Goal: Task Accomplishment & Management: Manage account settings

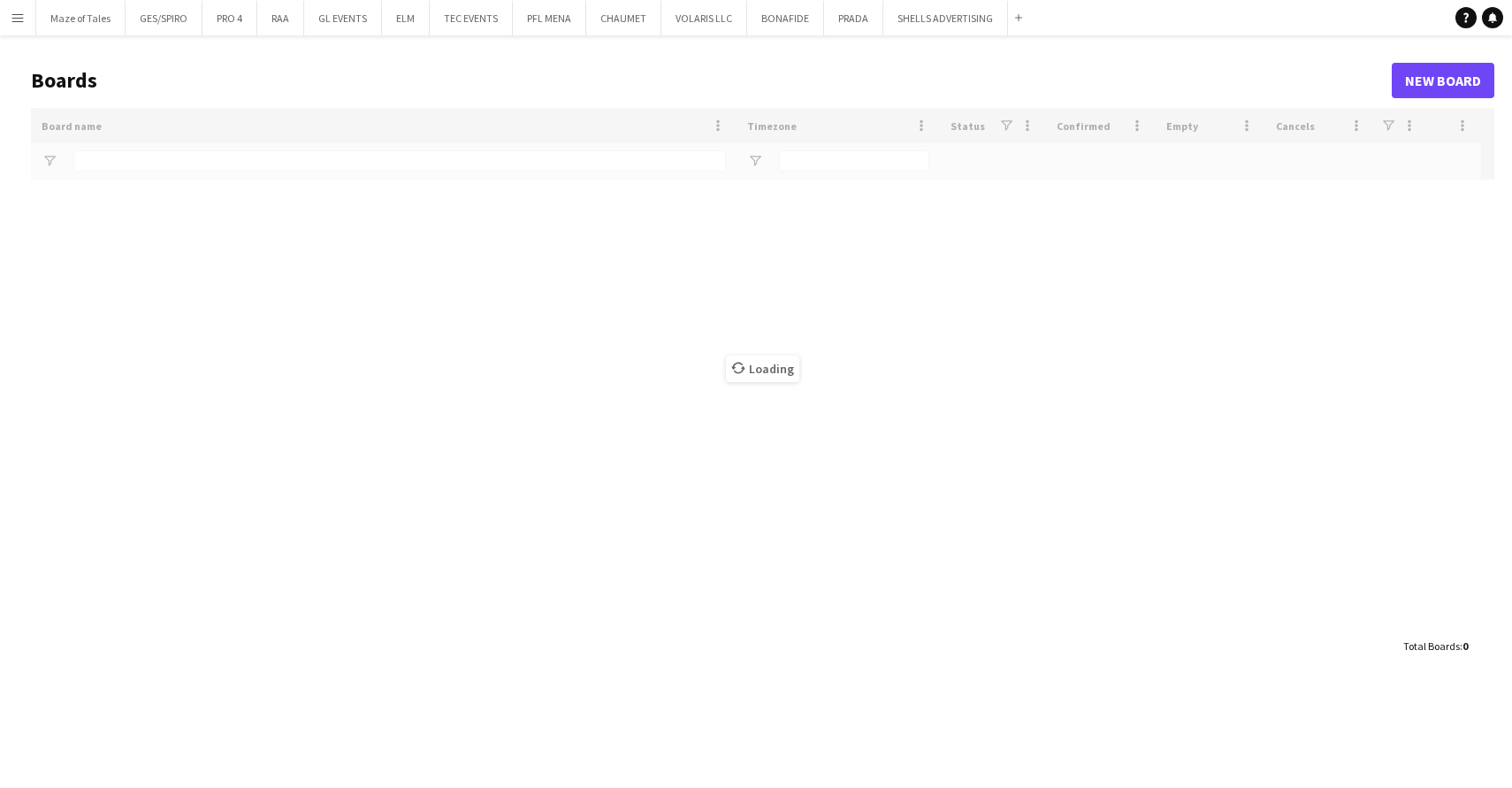
type input "***"
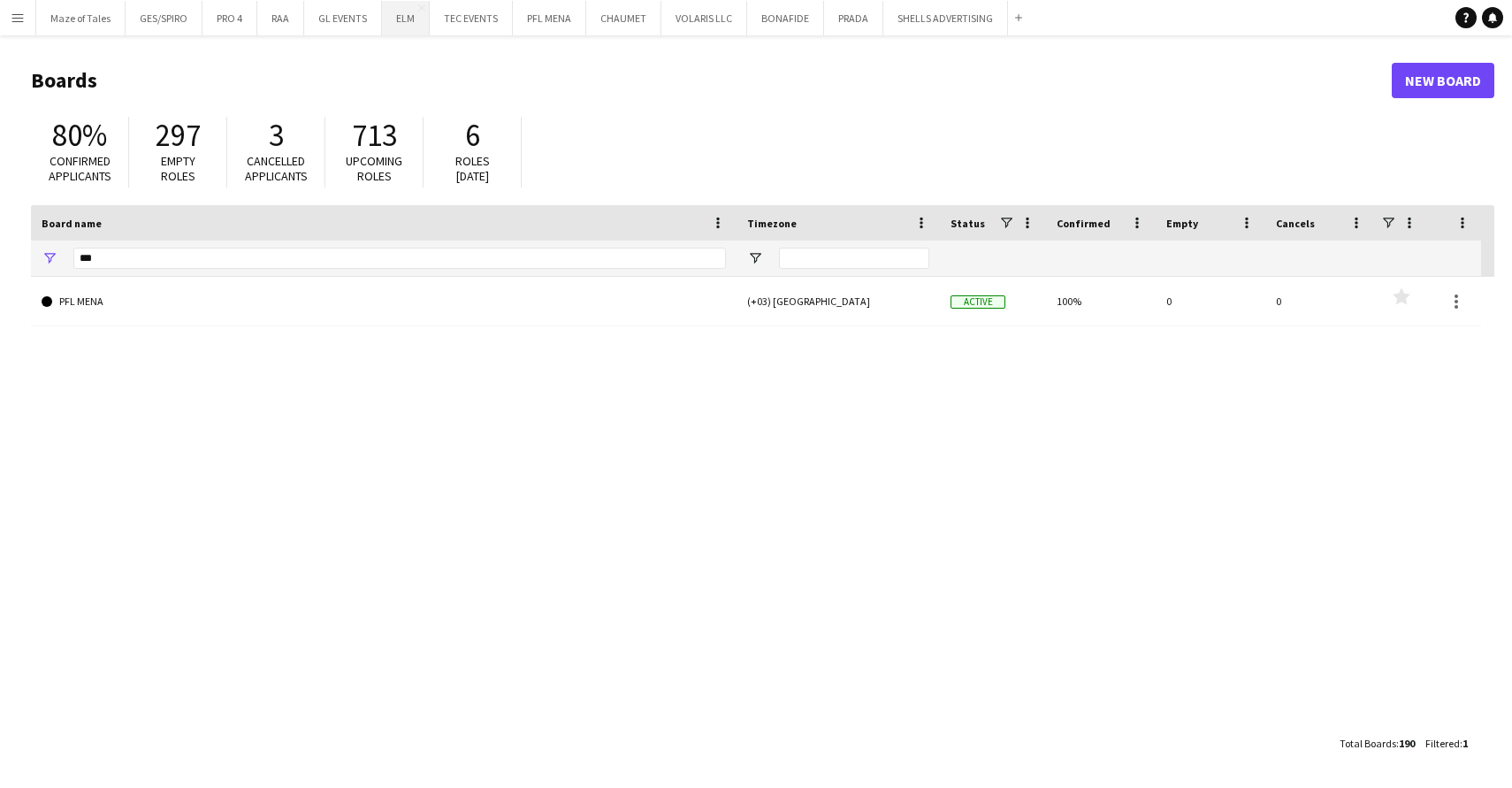
click at [396, 27] on button "ELM Close" at bounding box center [405, 18] width 48 height 34
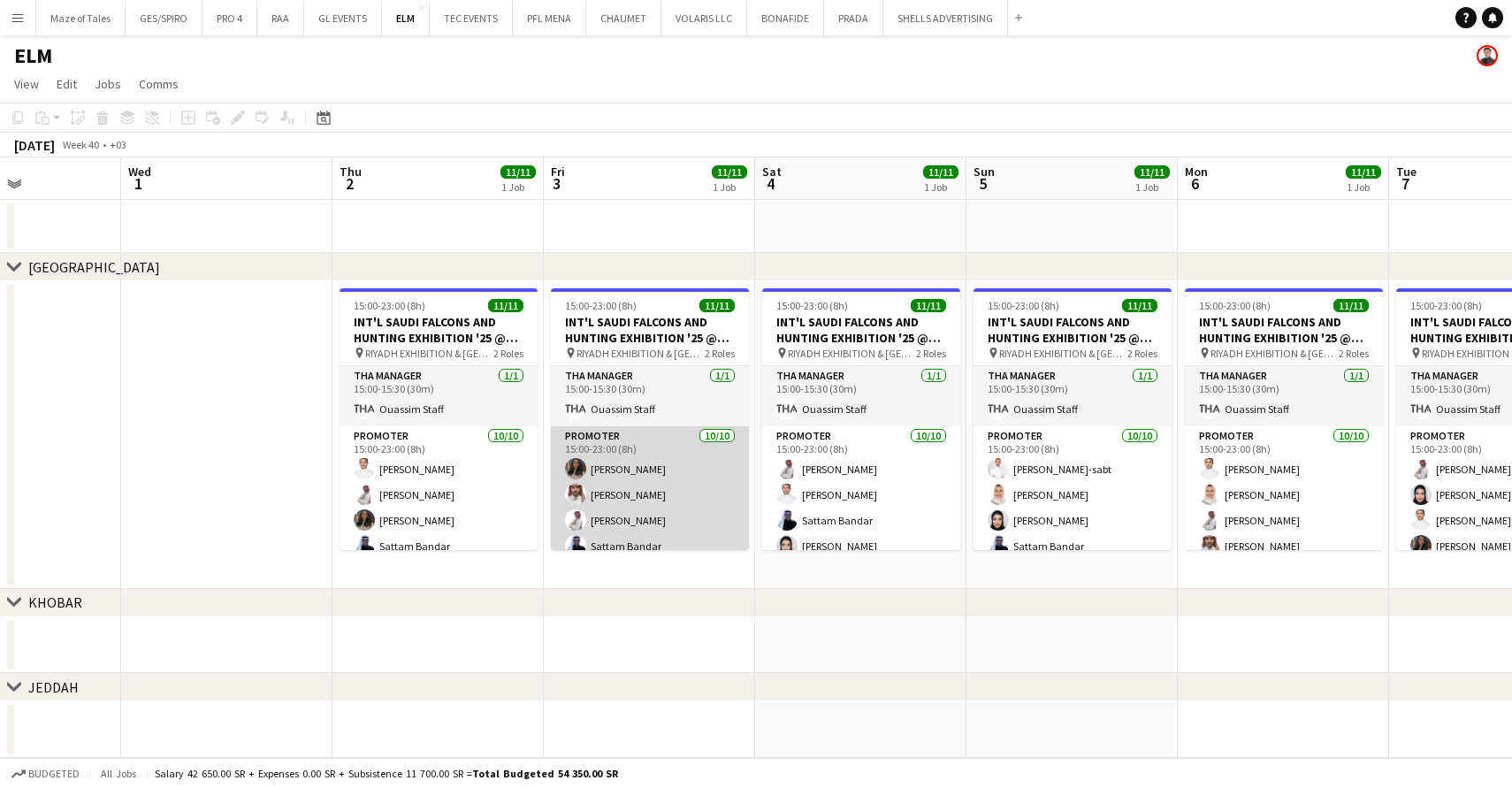
scroll to position [0, 737]
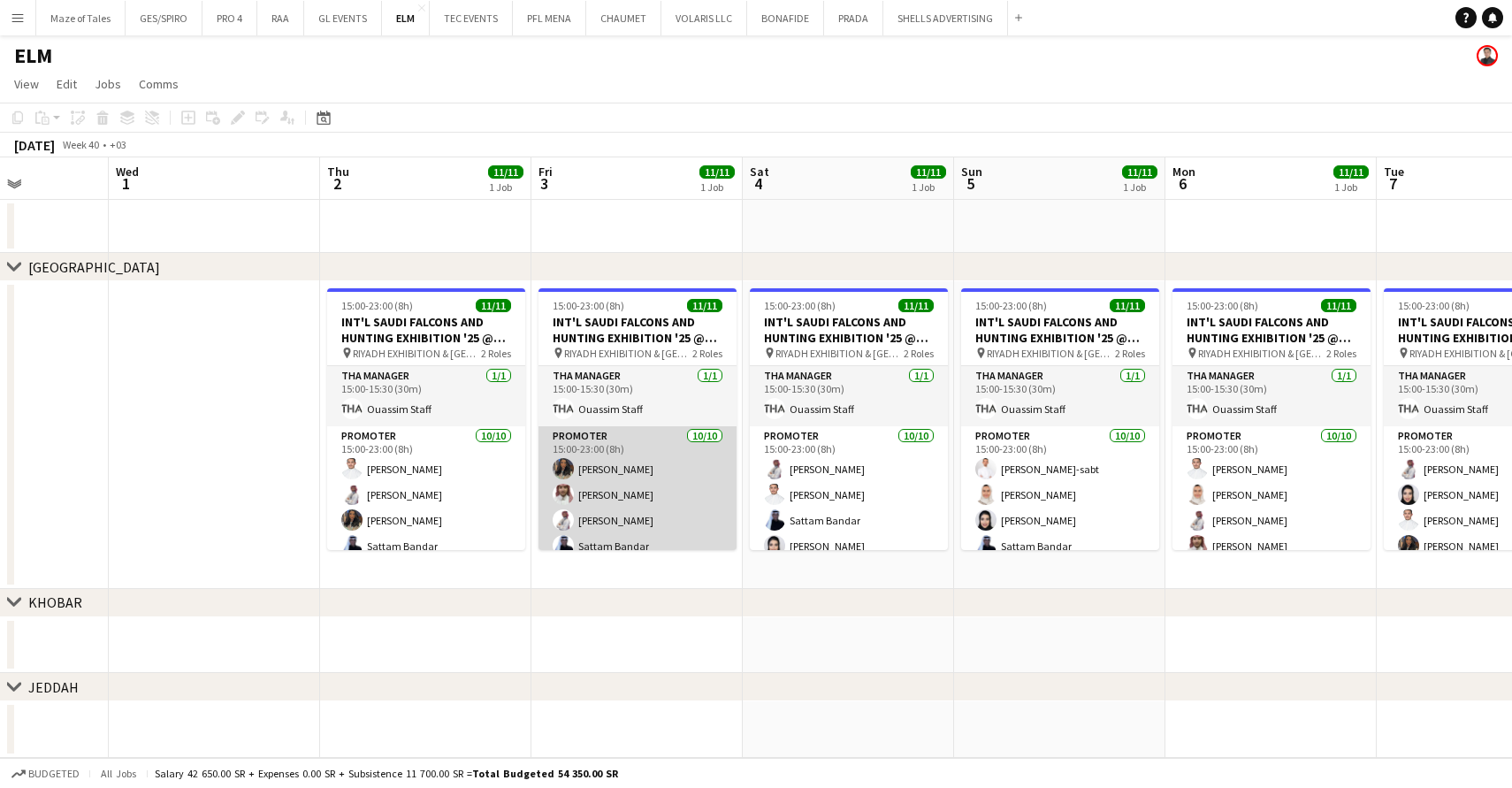
click at [599, 520] on app-card-role "Promoter [DATE] 15:00-23:00 (8h) Shouq [PERSON_NAME] Fares Ghwaish [PERSON_NAME…" at bounding box center [637, 571] width 198 height 291
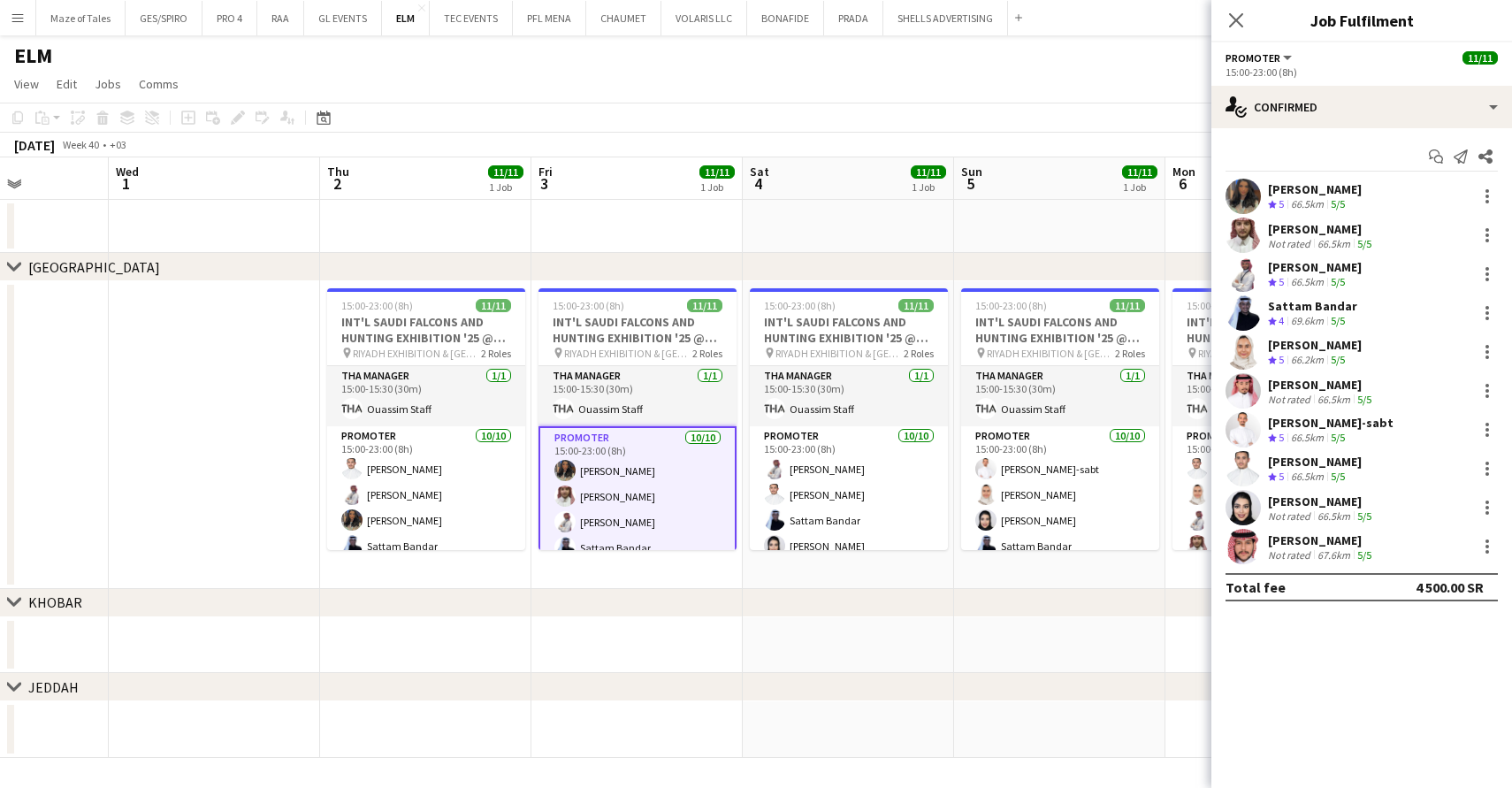
click at [1326, 271] on div "[PERSON_NAME]" at bounding box center [1315, 267] width 94 height 16
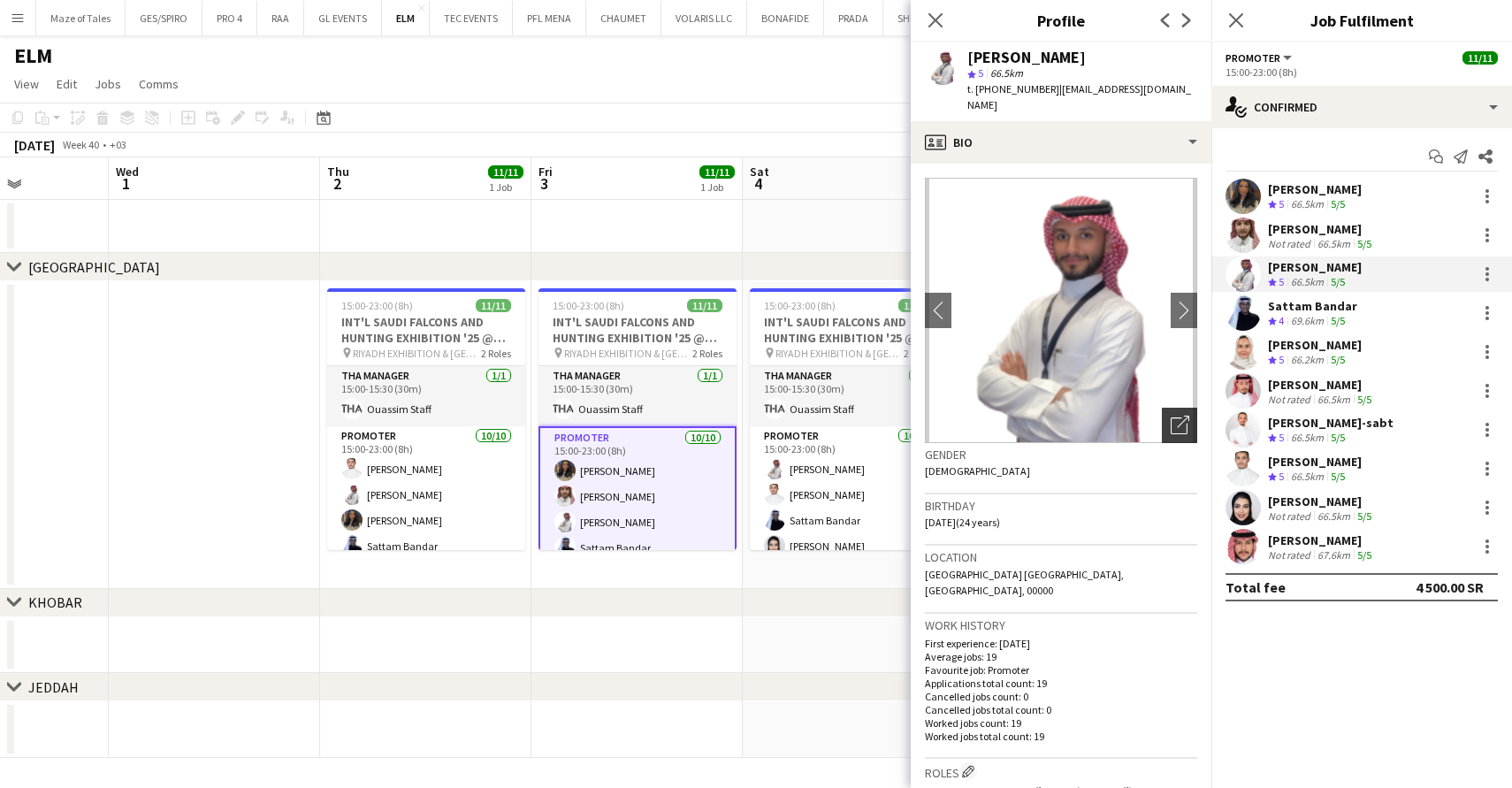
click at [1180, 427] on icon "Open photos pop-in" at bounding box center [1179, 425] width 19 height 19
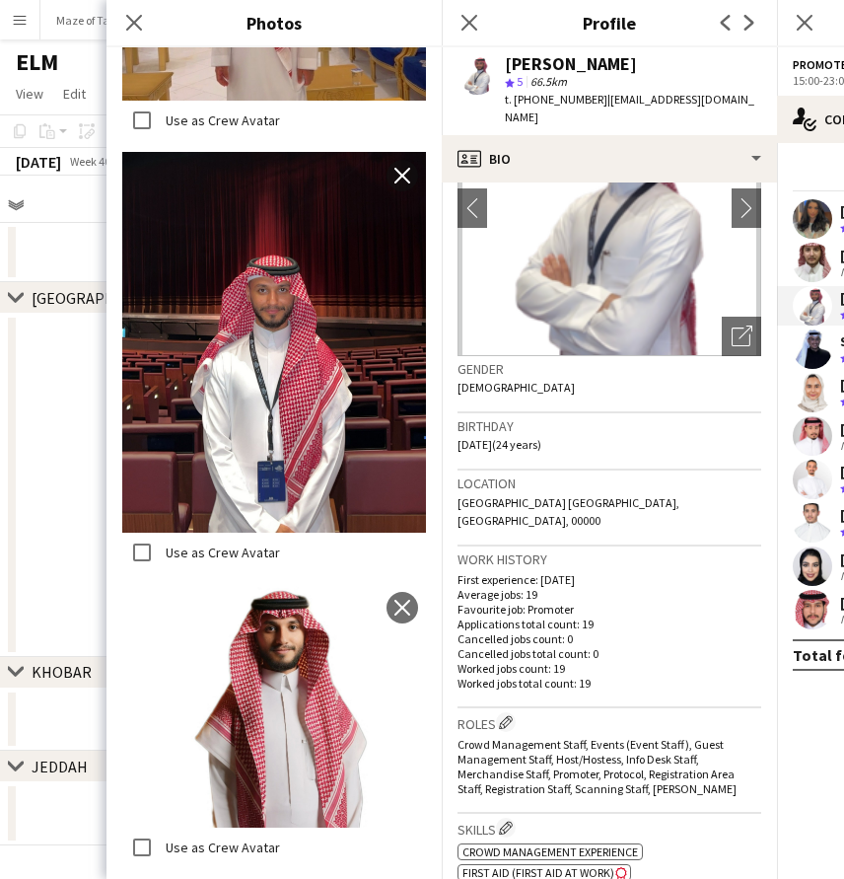
scroll to position [145, 0]
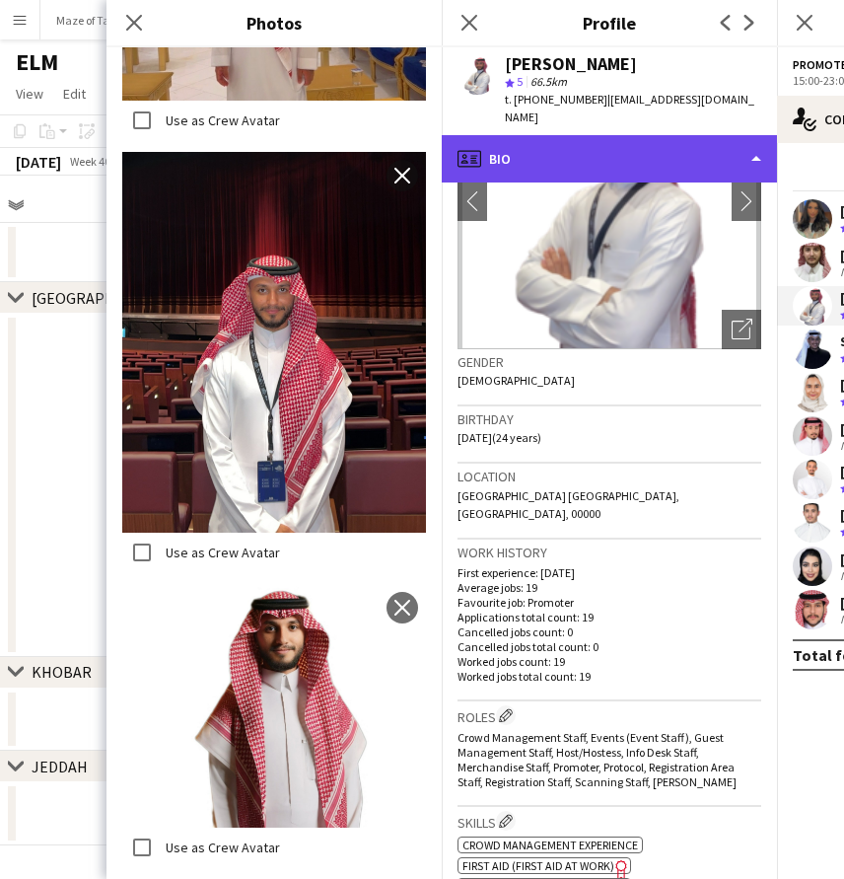
click at [584, 168] on div "profile Bio" at bounding box center [609, 158] width 335 height 47
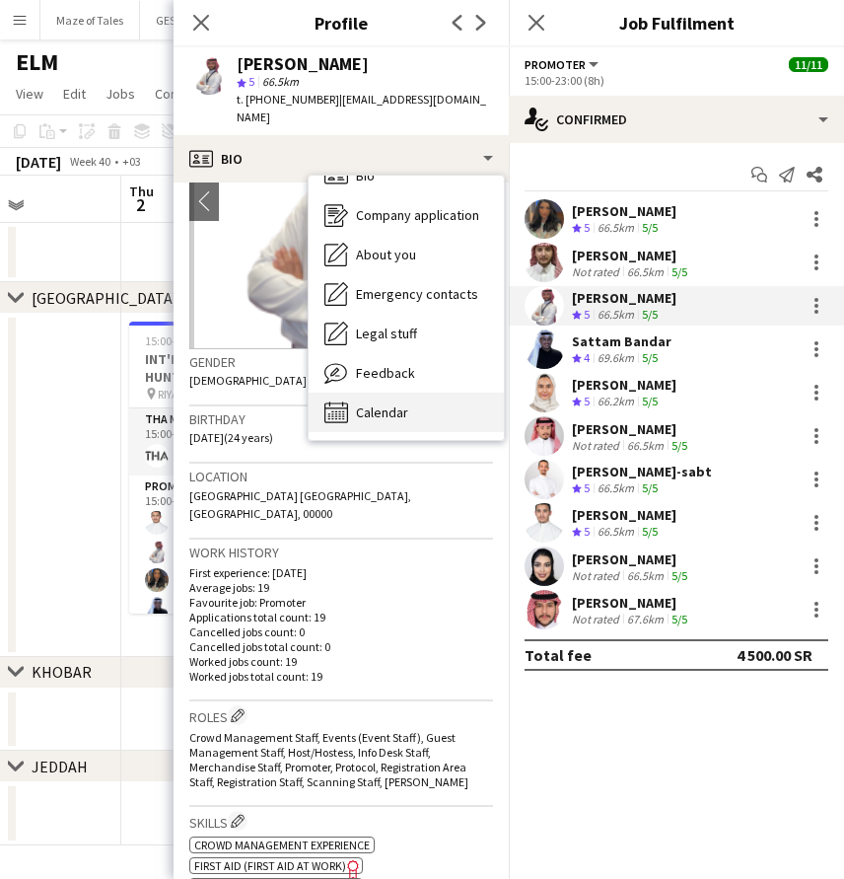
scroll to position [28, 0]
click at [417, 405] on div "Calendar Calendar" at bounding box center [406, 412] width 195 height 39
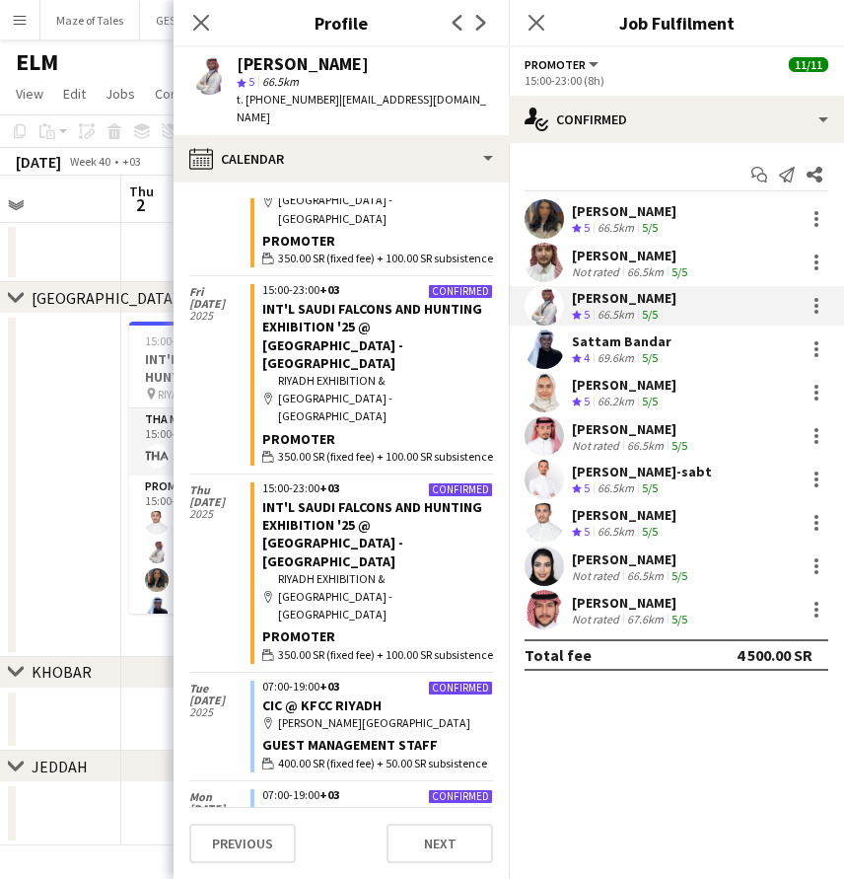
scroll to position [1558, 0]
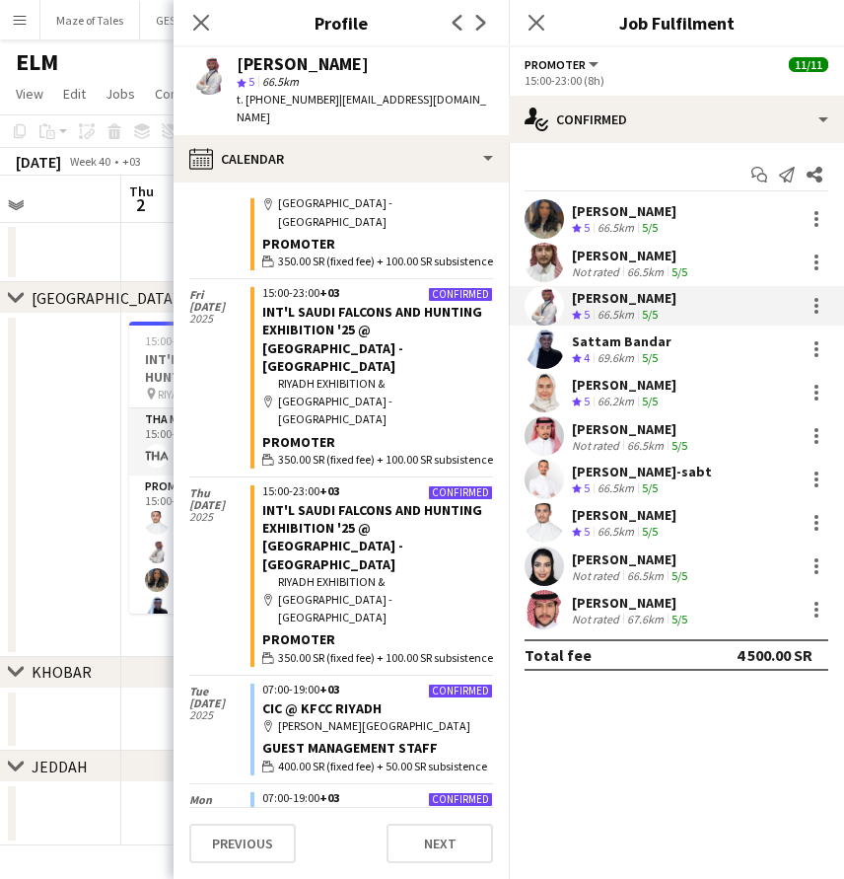
click at [642, 605] on div "[PERSON_NAME]" at bounding box center [631, 603] width 119 height 18
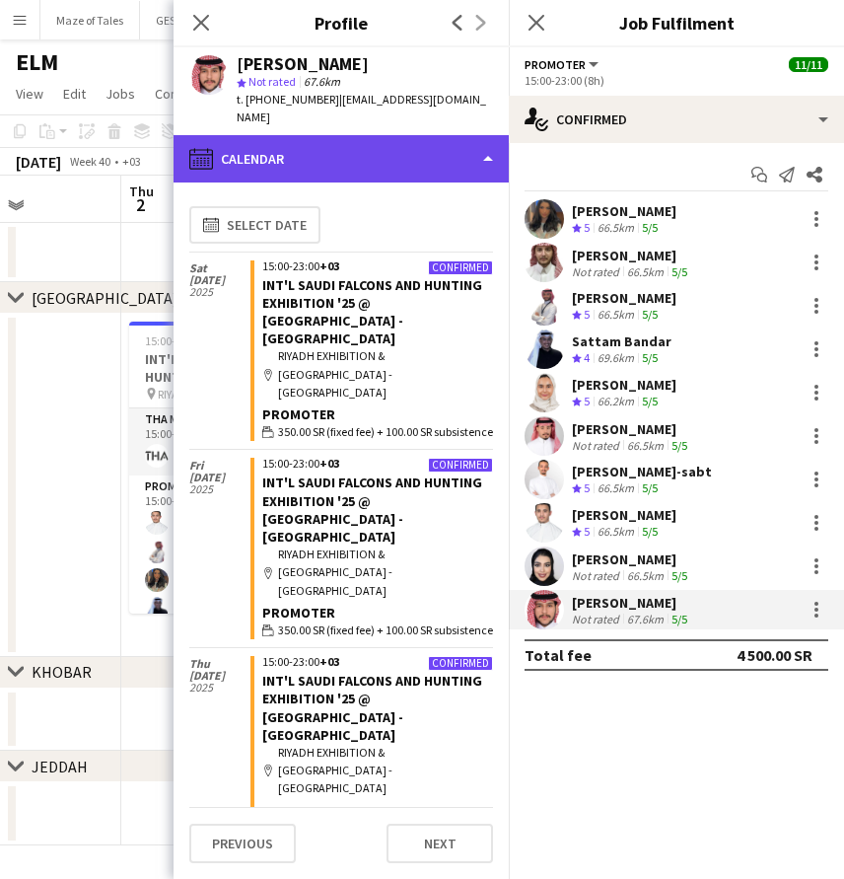
click at [330, 151] on div "calendar-full Calendar" at bounding box center [341, 158] width 335 height 47
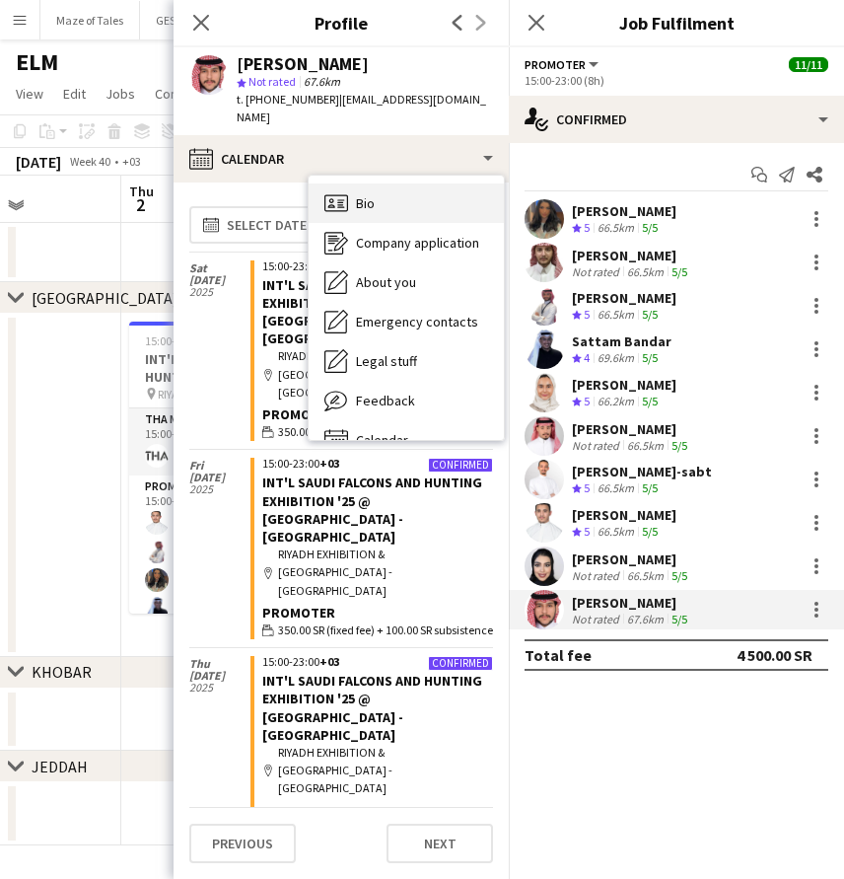
click at [363, 194] on span "Bio" at bounding box center [365, 203] width 19 height 18
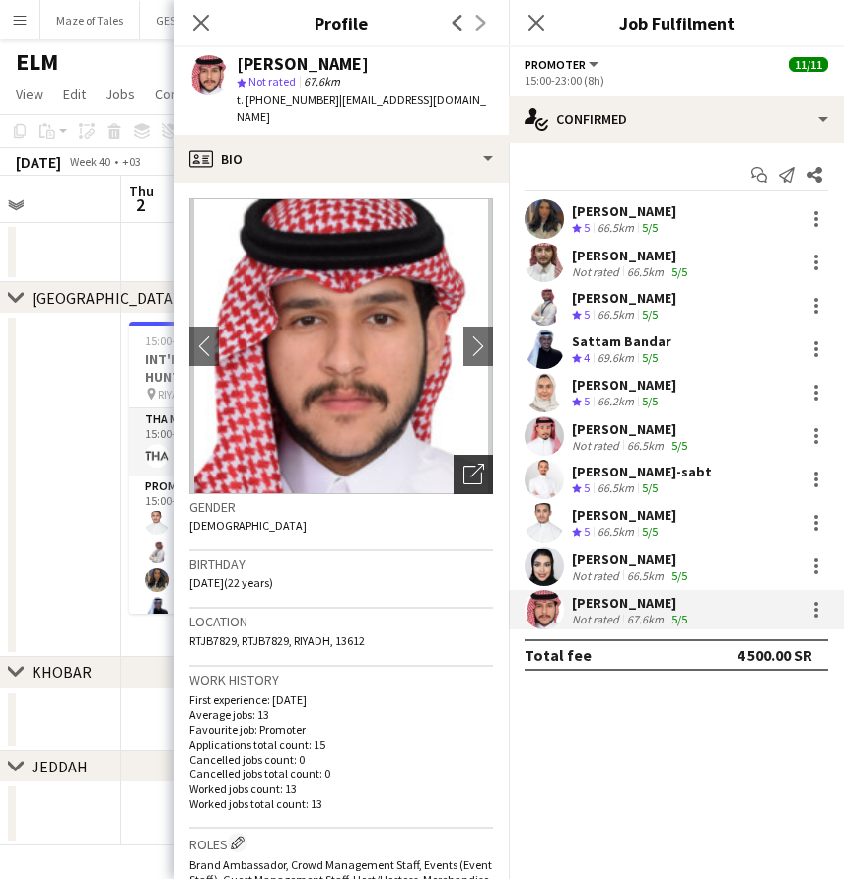
click at [475, 464] on icon "Open photos pop-in" at bounding box center [474, 474] width 21 height 21
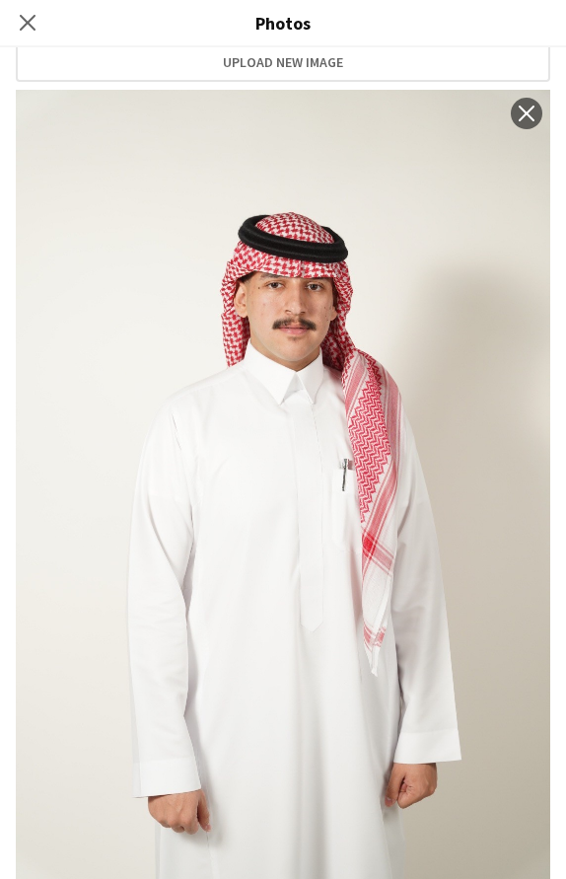
scroll to position [385, 0]
click at [524, 117] on app-icon "close" at bounding box center [527, 115] width 20 height 16
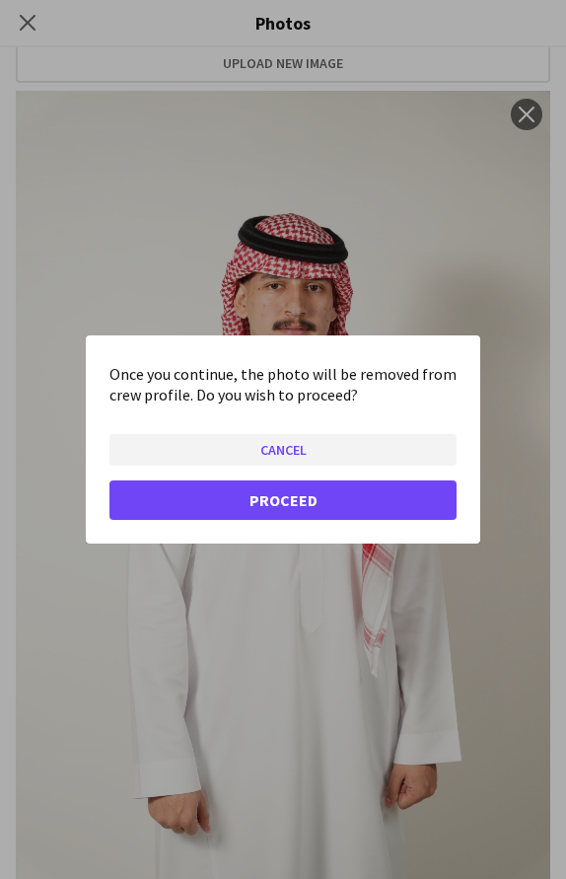
click at [286, 450] on button "Cancel" at bounding box center [282, 450] width 347 height 32
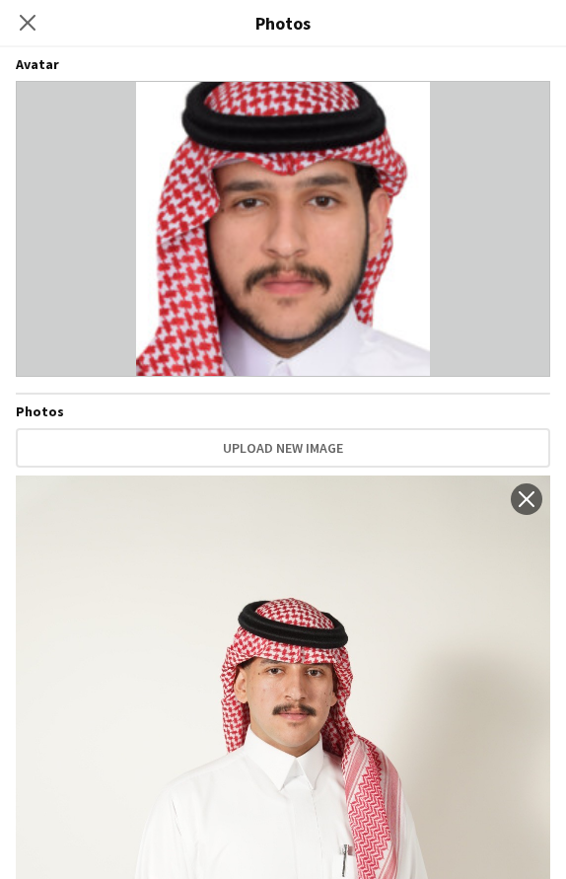
scroll to position [0, 0]
click at [29, 20] on icon "Close pop-in" at bounding box center [27, 22] width 19 height 19
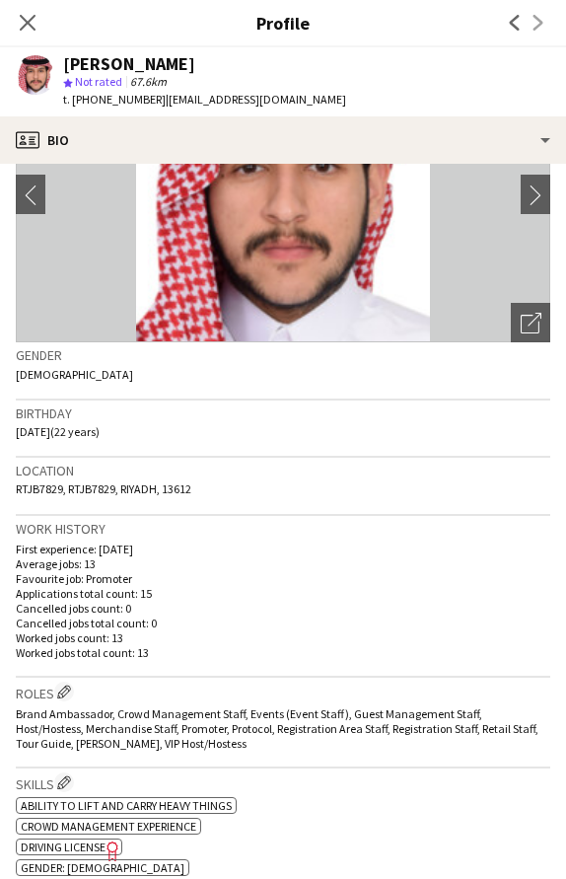
scroll to position [207, 0]
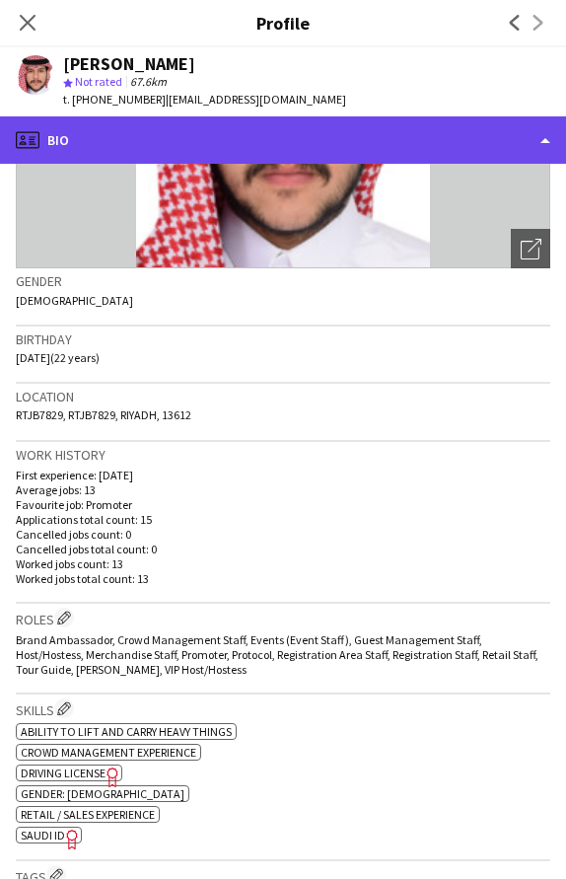
click at [239, 143] on div "profile Bio" at bounding box center [283, 139] width 566 height 47
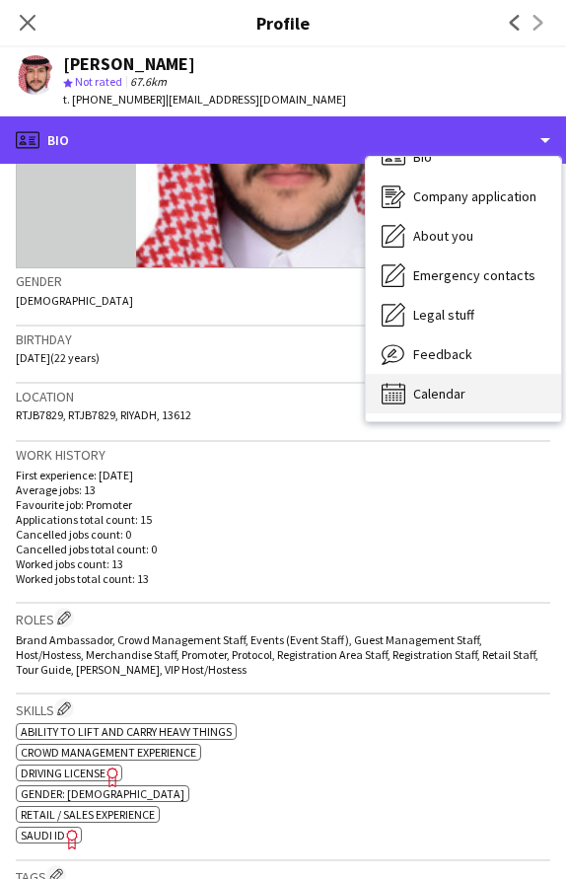
scroll to position [28, 0]
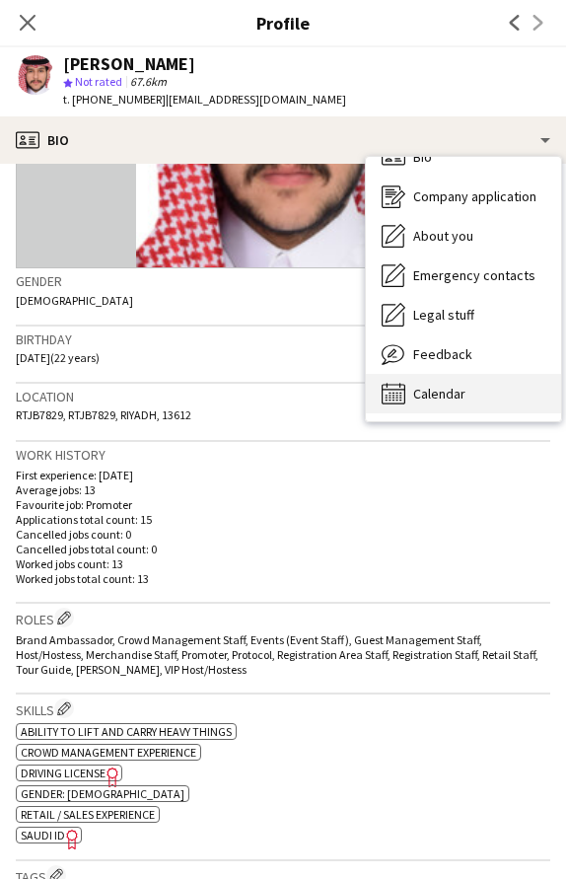
click at [455, 397] on span "Calendar" at bounding box center [439, 394] width 52 height 18
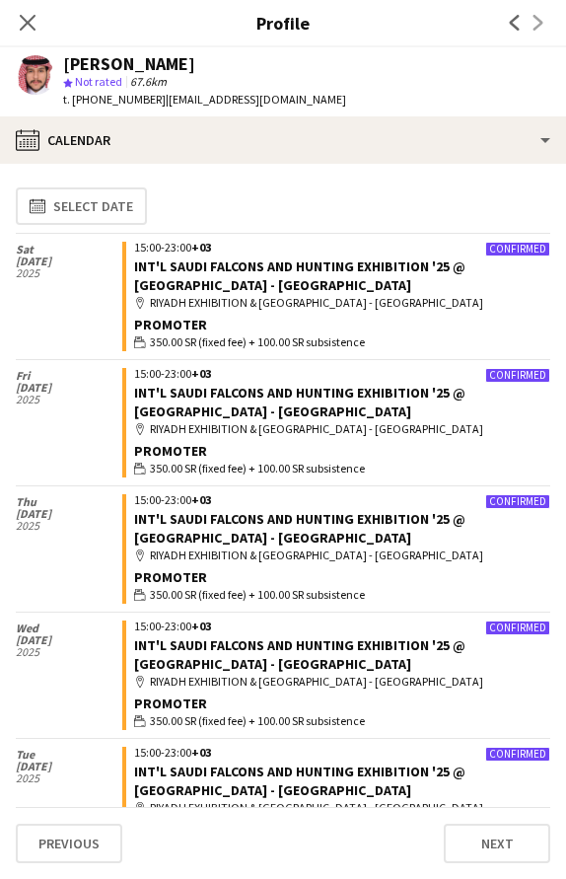
scroll to position [0, 0]
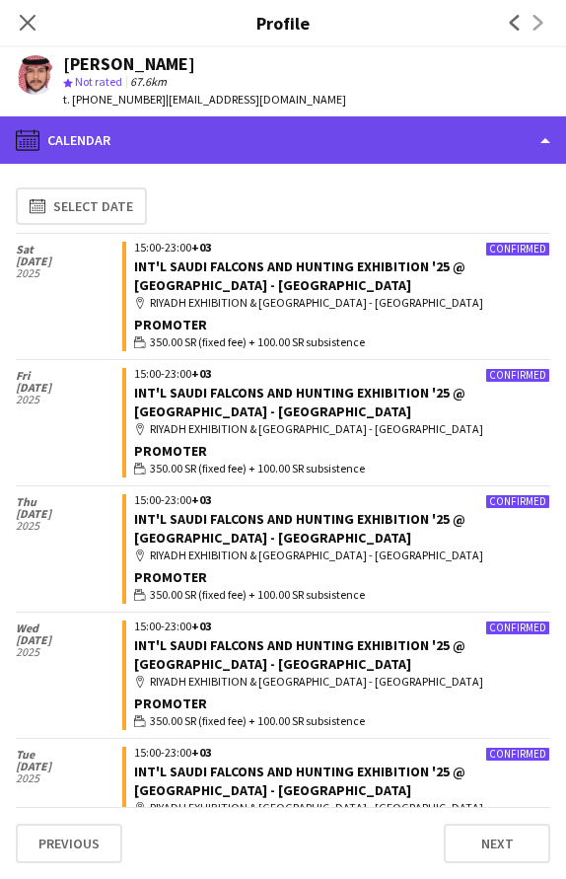
click at [288, 138] on div "calendar-full Calendar" at bounding box center [283, 139] width 566 height 47
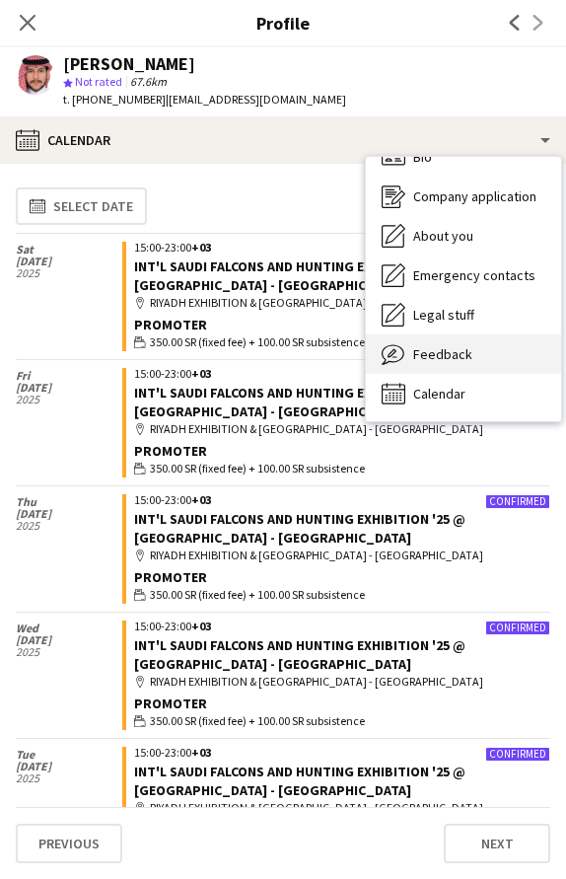
click at [424, 351] on span "Feedback" at bounding box center [442, 354] width 59 height 18
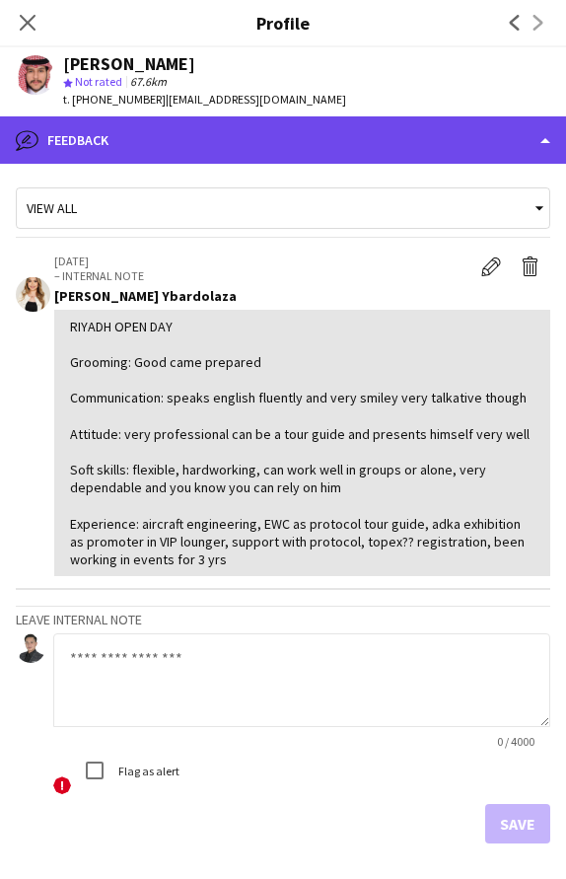
click at [190, 141] on div "bubble-pencil Feedback" at bounding box center [283, 139] width 566 height 47
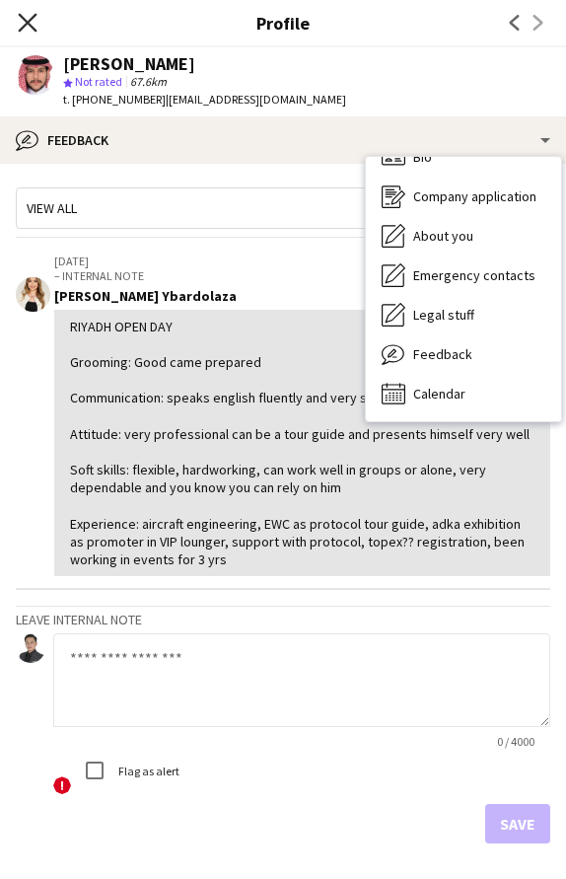
click at [31, 26] on icon at bounding box center [27, 22] width 19 height 19
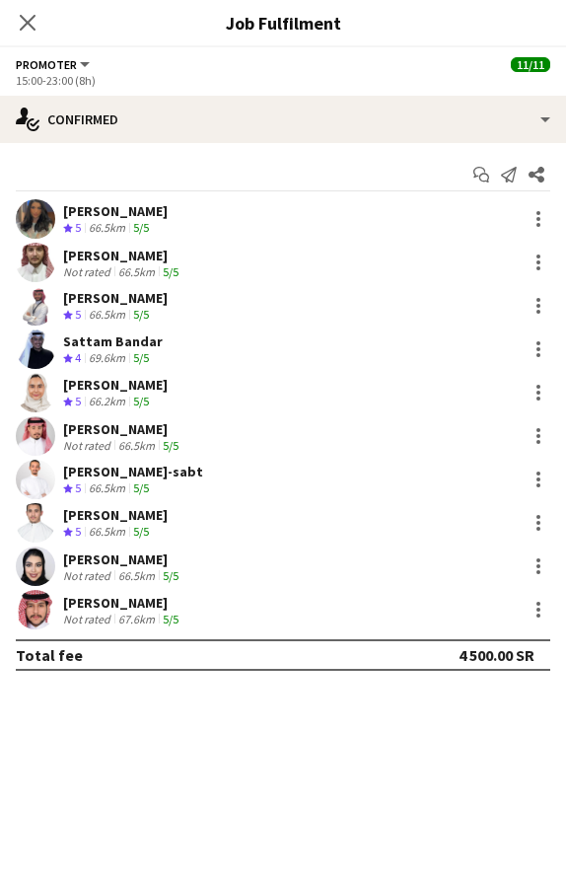
click at [140, 525] on app-skills-label "5/5" at bounding box center [141, 531] width 16 height 15
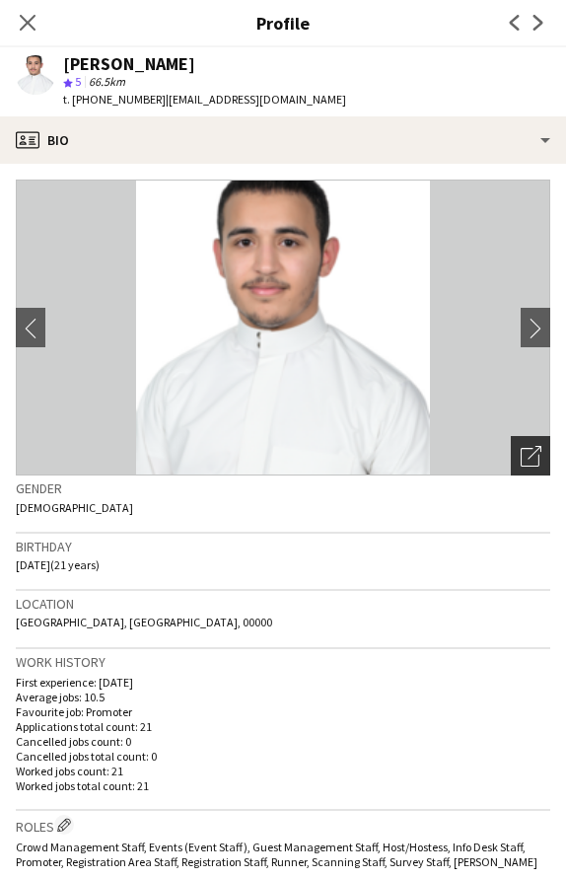
click at [534, 456] on icon "Open photos pop-in" at bounding box center [531, 456] width 21 height 21
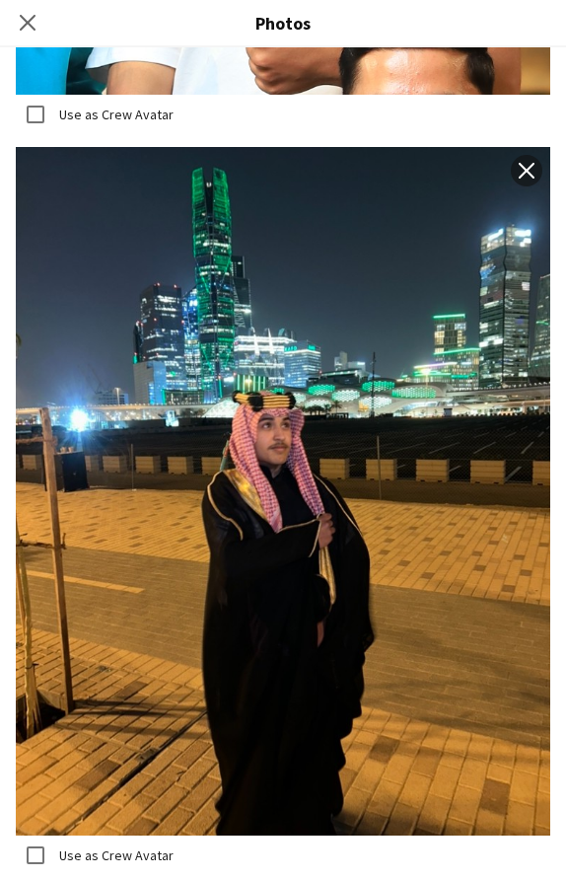
scroll to position [4285, 0]
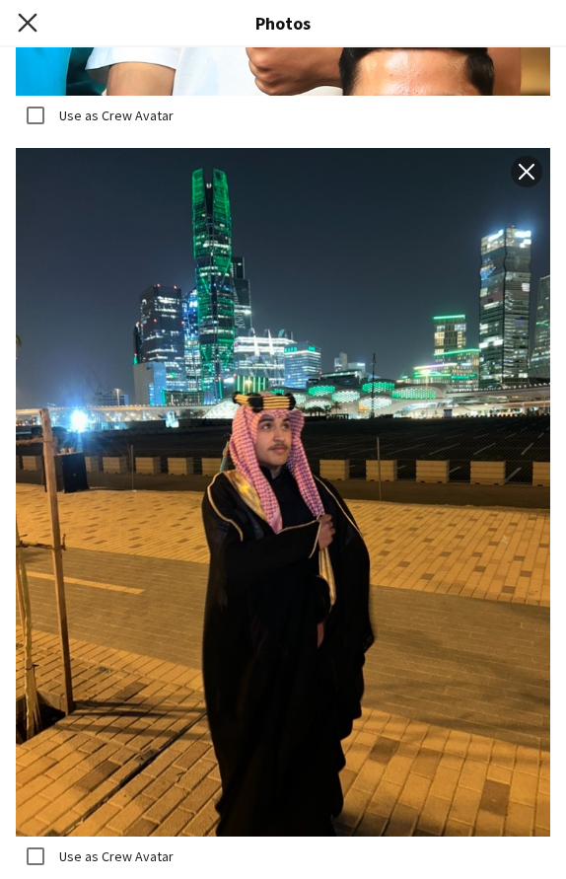
click at [30, 25] on icon at bounding box center [27, 22] width 19 height 19
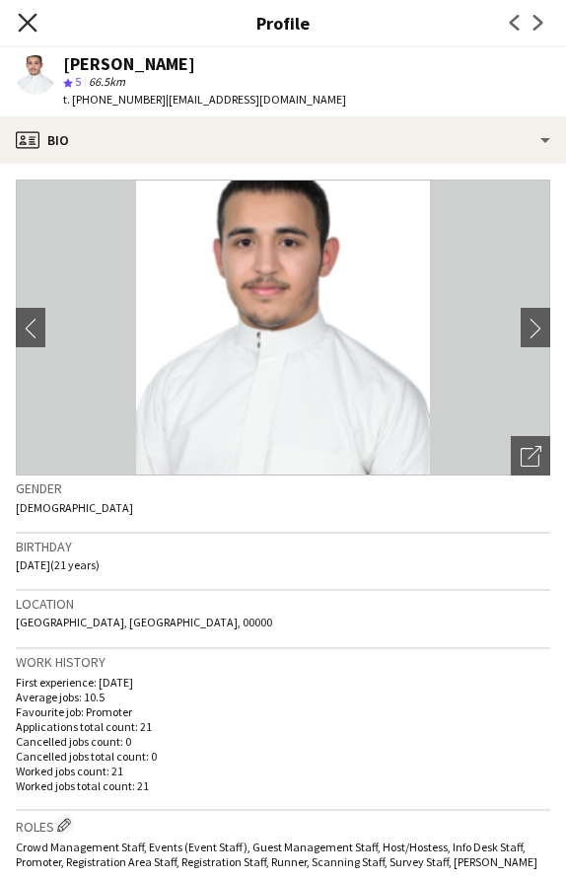
click at [30, 23] on icon "Close pop-in" at bounding box center [27, 22] width 19 height 19
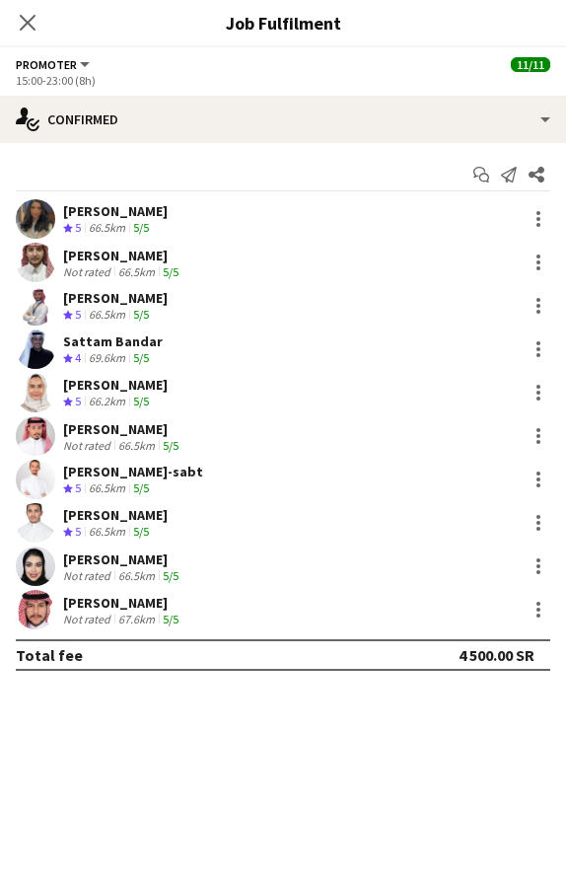
click at [125, 279] on div "Fares Ghwaish Not rated 66.5km 5/5" at bounding box center [283, 262] width 566 height 39
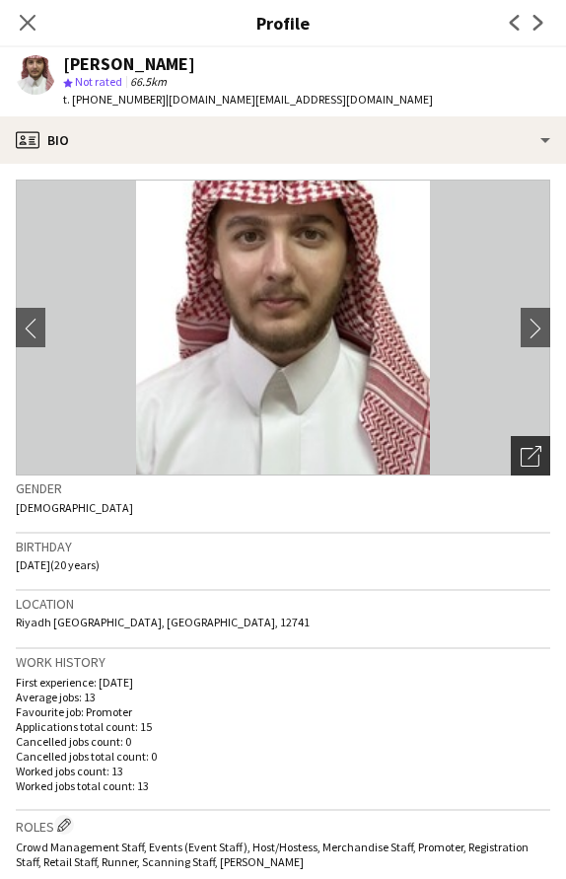
click at [541, 448] on icon at bounding box center [535, 453] width 14 height 14
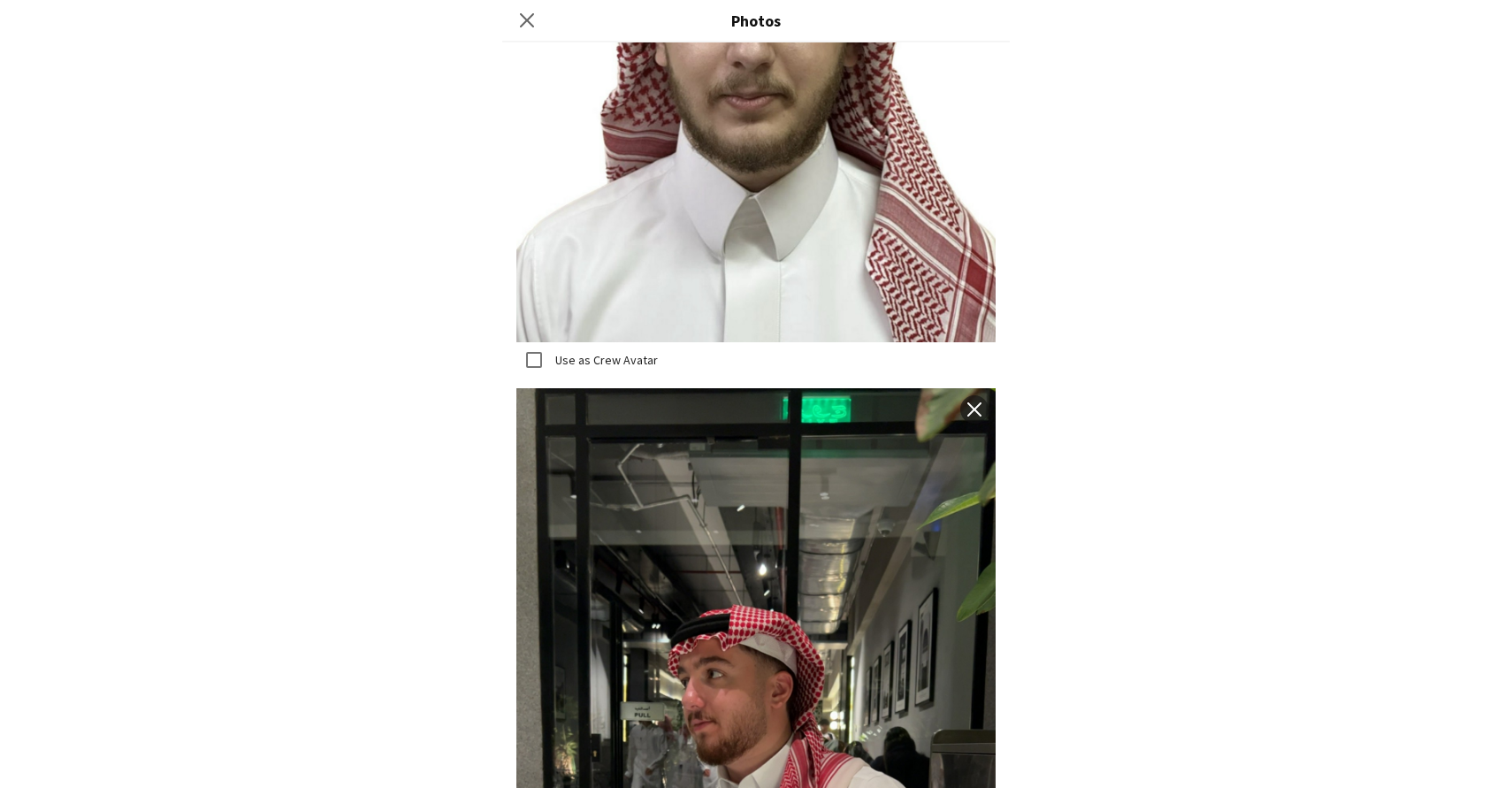
scroll to position [4766, 0]
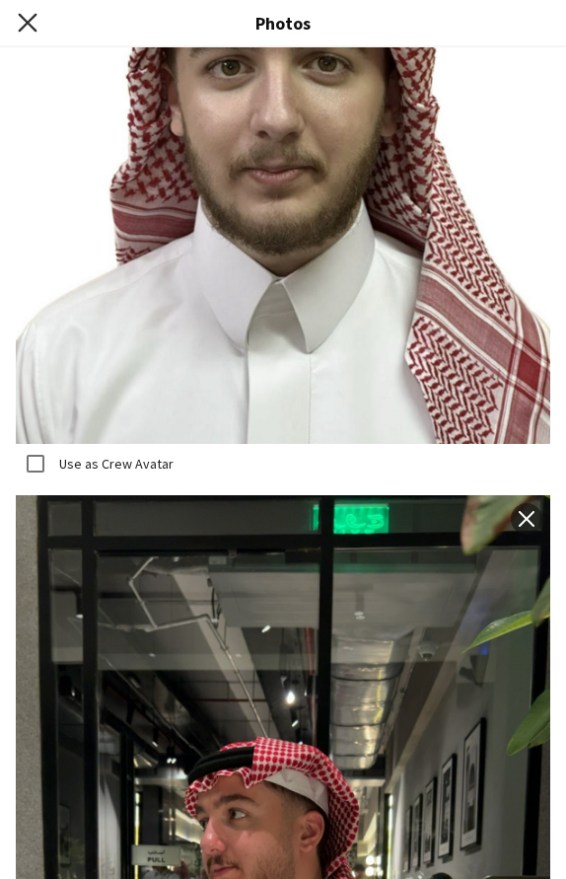
click at [27, 23] on icon at bounding box center [27, 22] width 19 height 19
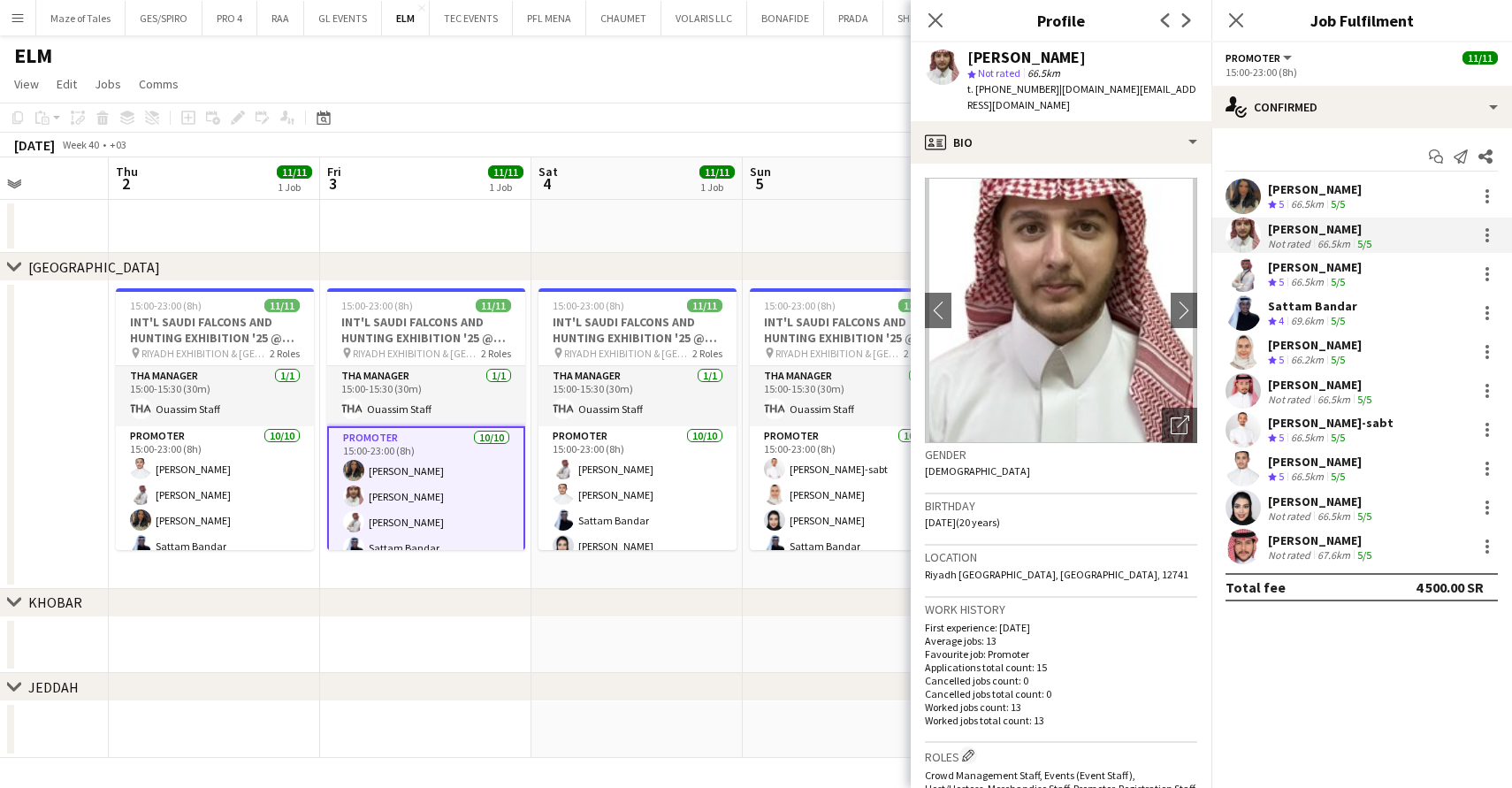
click at [920, 26] on div "Close pop-in" at bounding box center [935, 20] width 49 height 40
click at [926, 19] on app-icon "Close pop-in" at bounding box center [936, 21] width 26 height 26
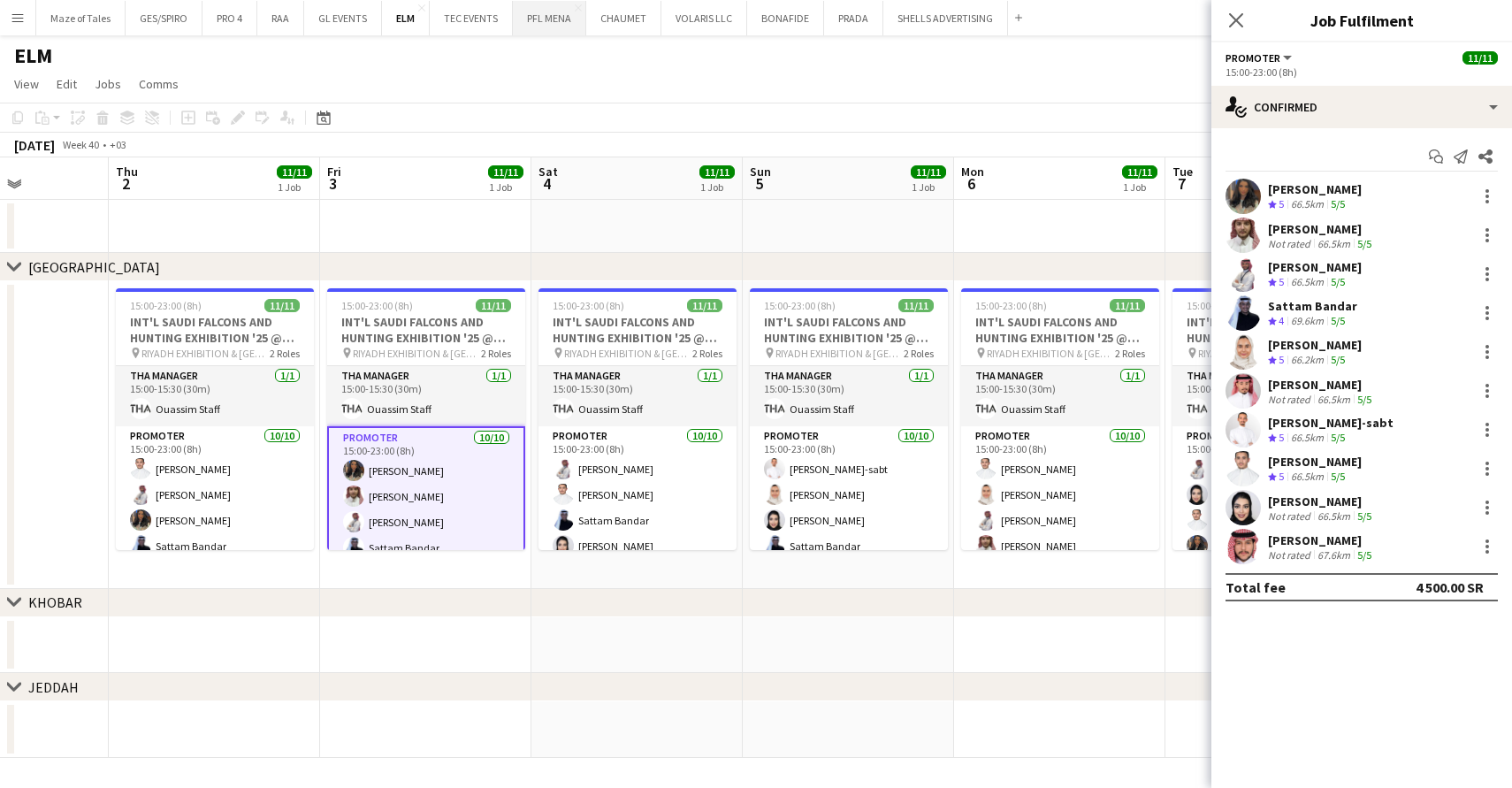
click at [556, 27] on button "PFL MENA Close" at bounding box center [549, 18] width 73 height 34
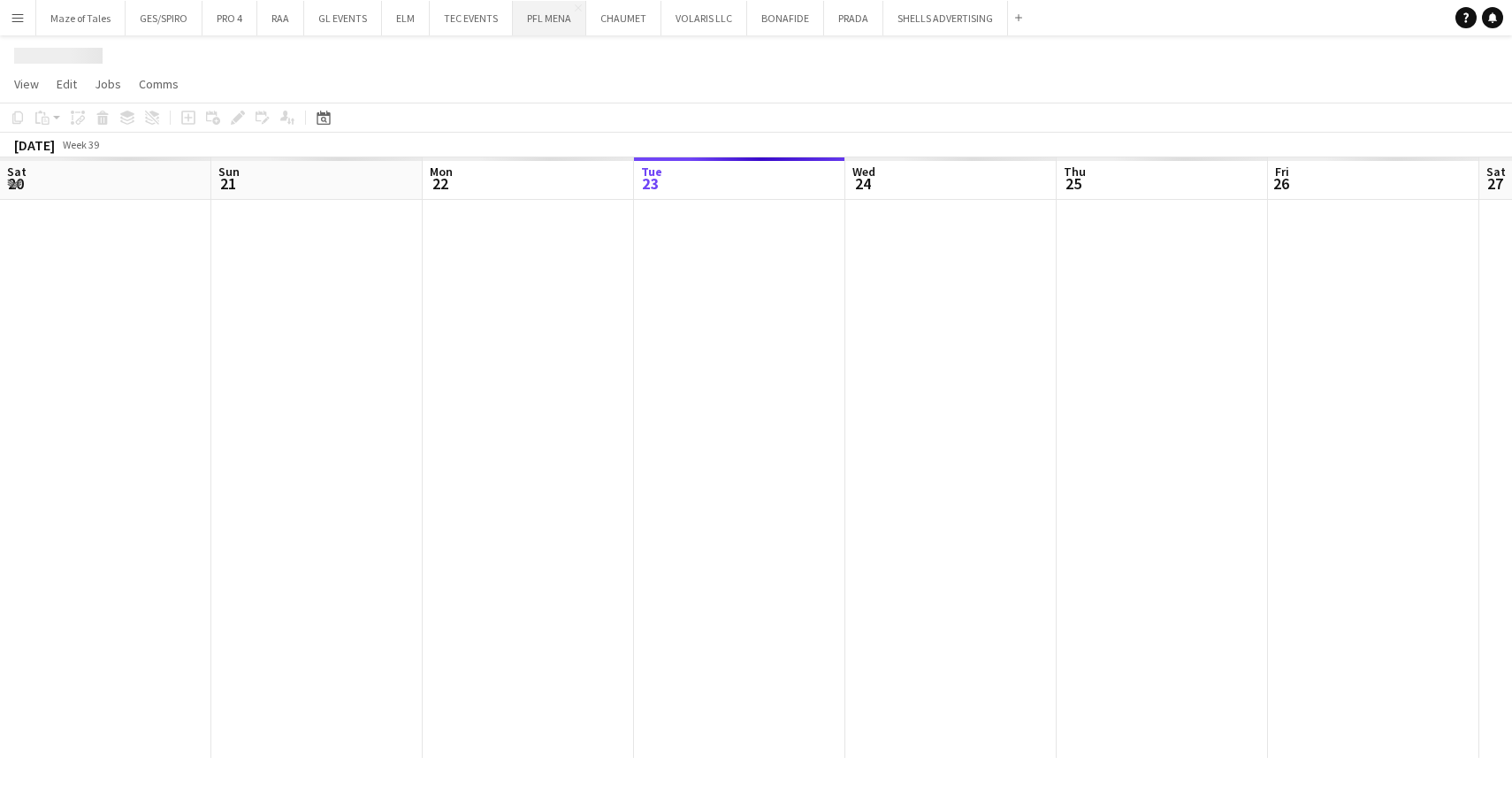
scroll to position [0, 423]
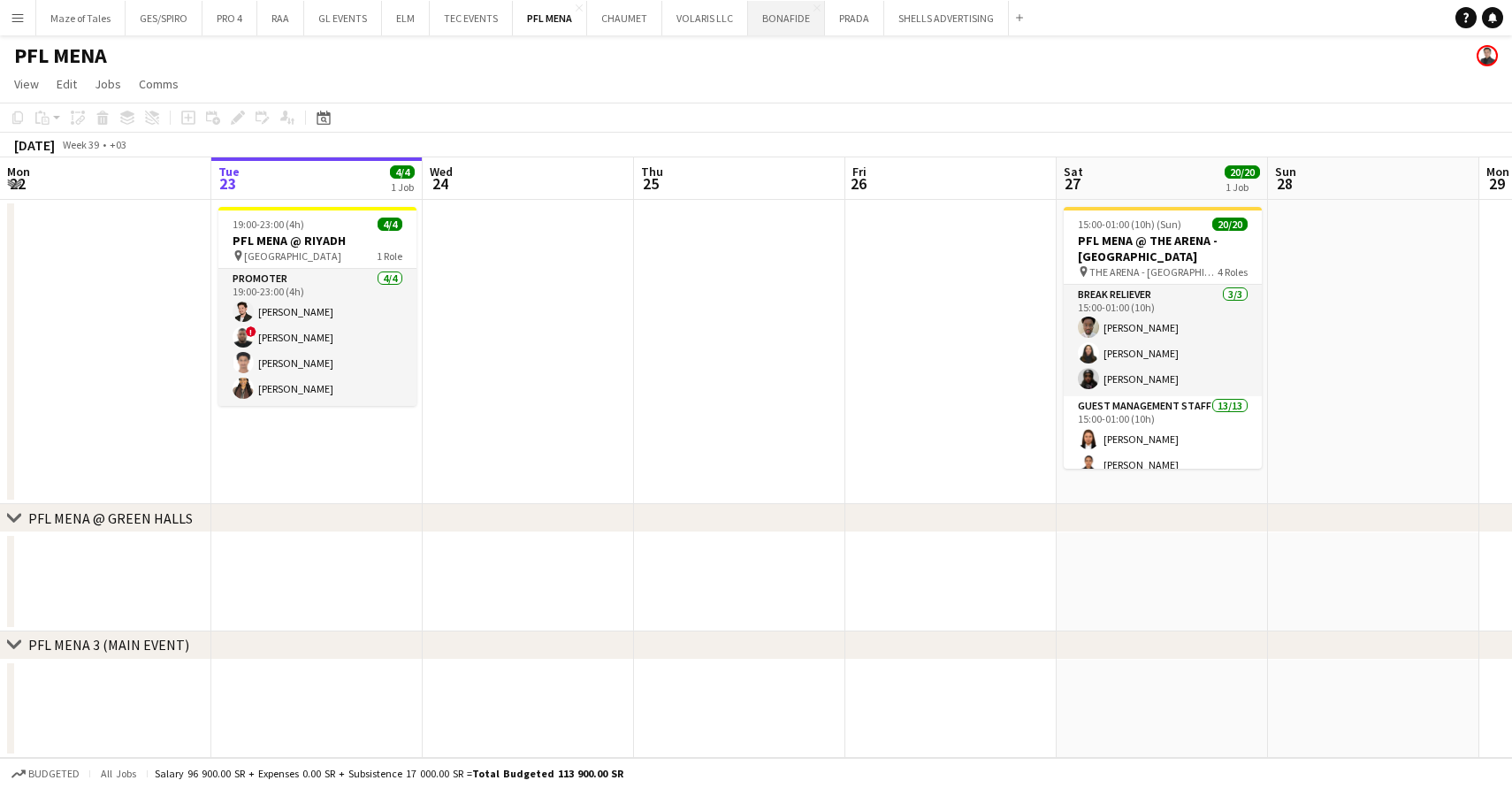
click at [779, 21] on button "BONAFIDE Close" at bounding box center [787, 18] width 77 height 34
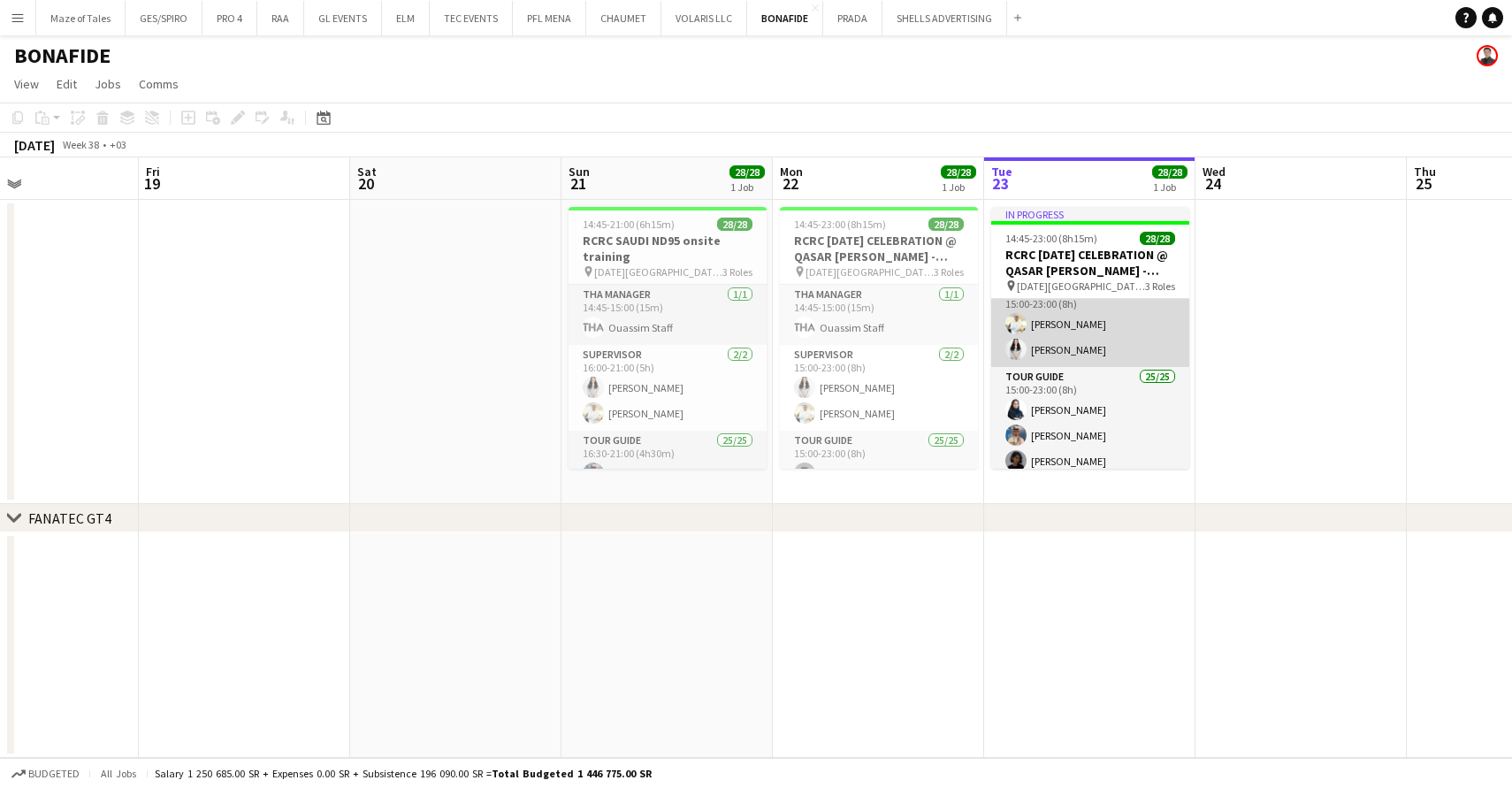
scroll to position [128, 0]
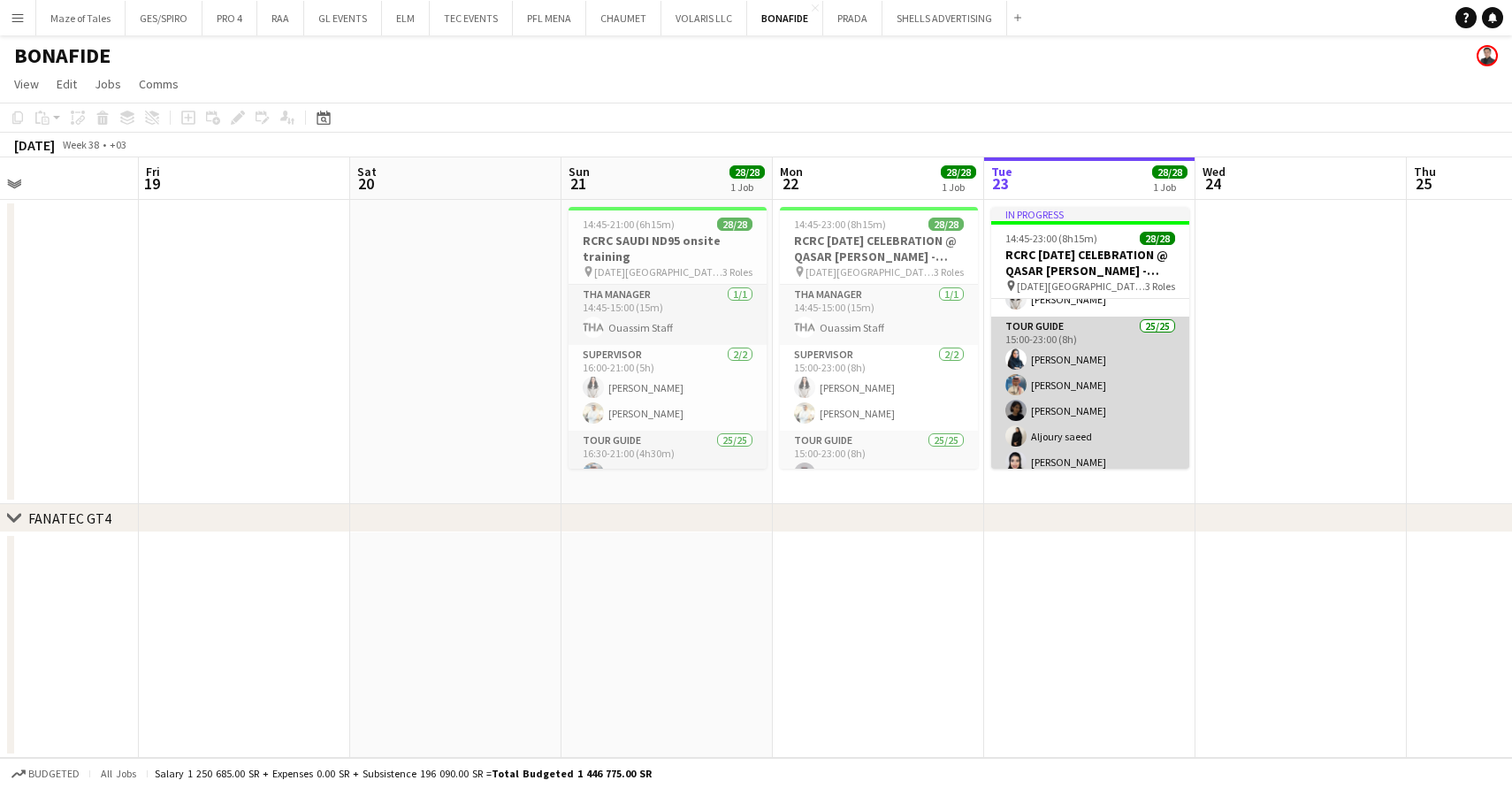
click at [1108, 401] on app-card-role "Tour Guide 25/25 15:00-23:00 (8h) [PERSON_NAME] Abdulaziz Aljubayri [PERSON_NAM…" at bounding box center [1090, 654] width 198 height 676
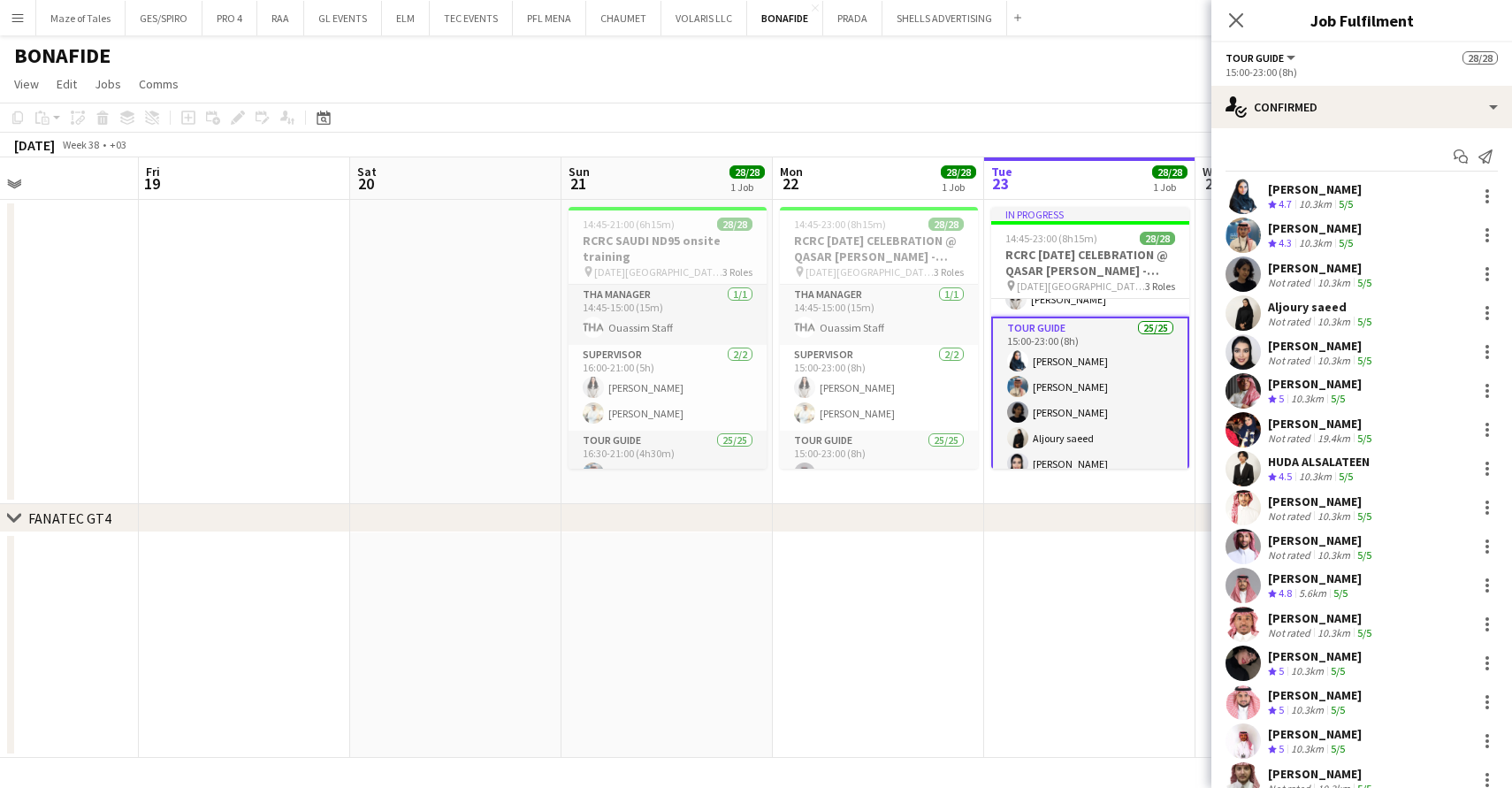
click at [1338, 233] on div "[PERSON_NAME]" at bounding box center [1315, 229] width 94 height 16
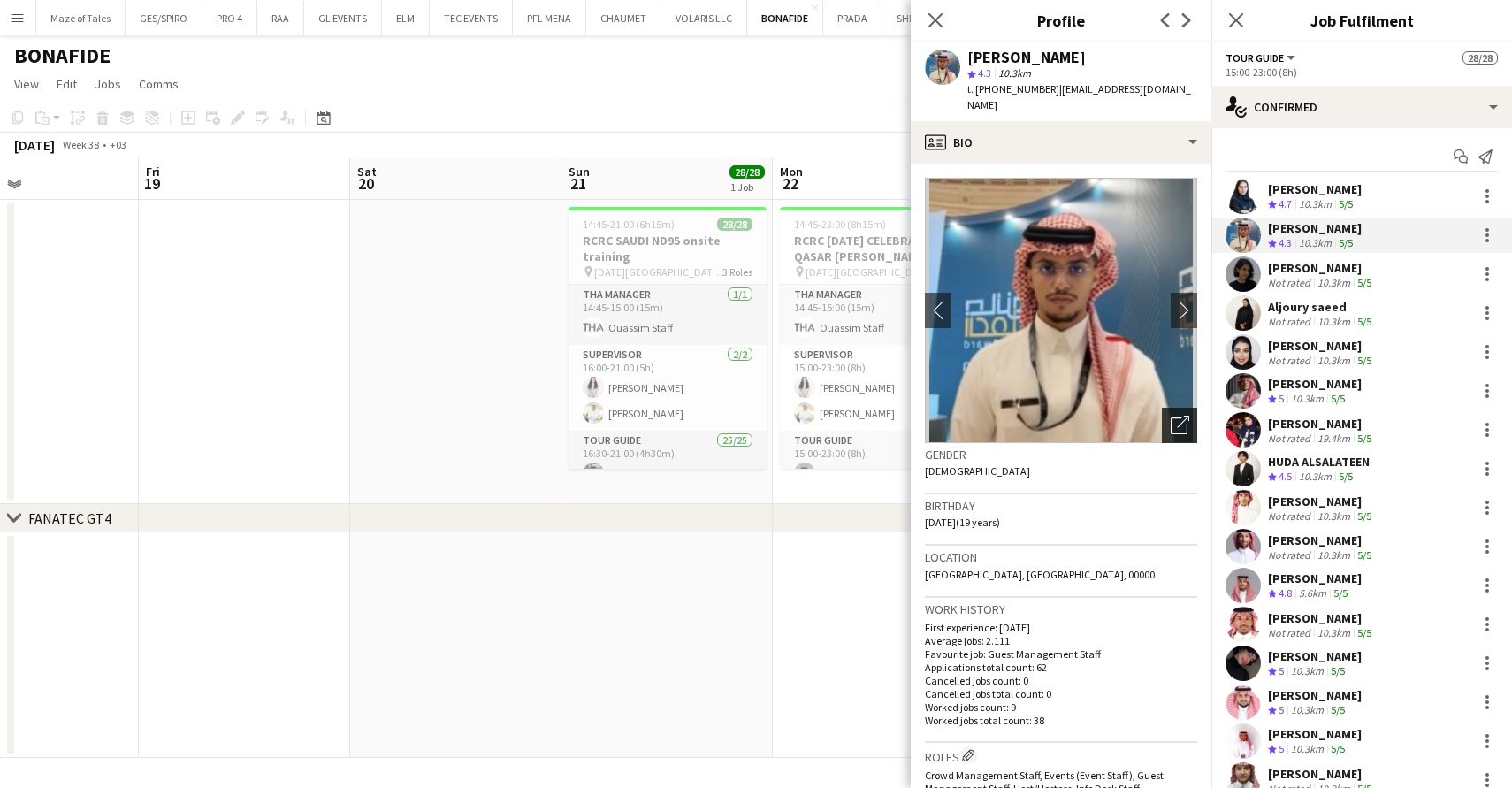
click at [1186, 416] on icon "Open photos pop-in" at bounding box center [1179, 425] width 19 height 19
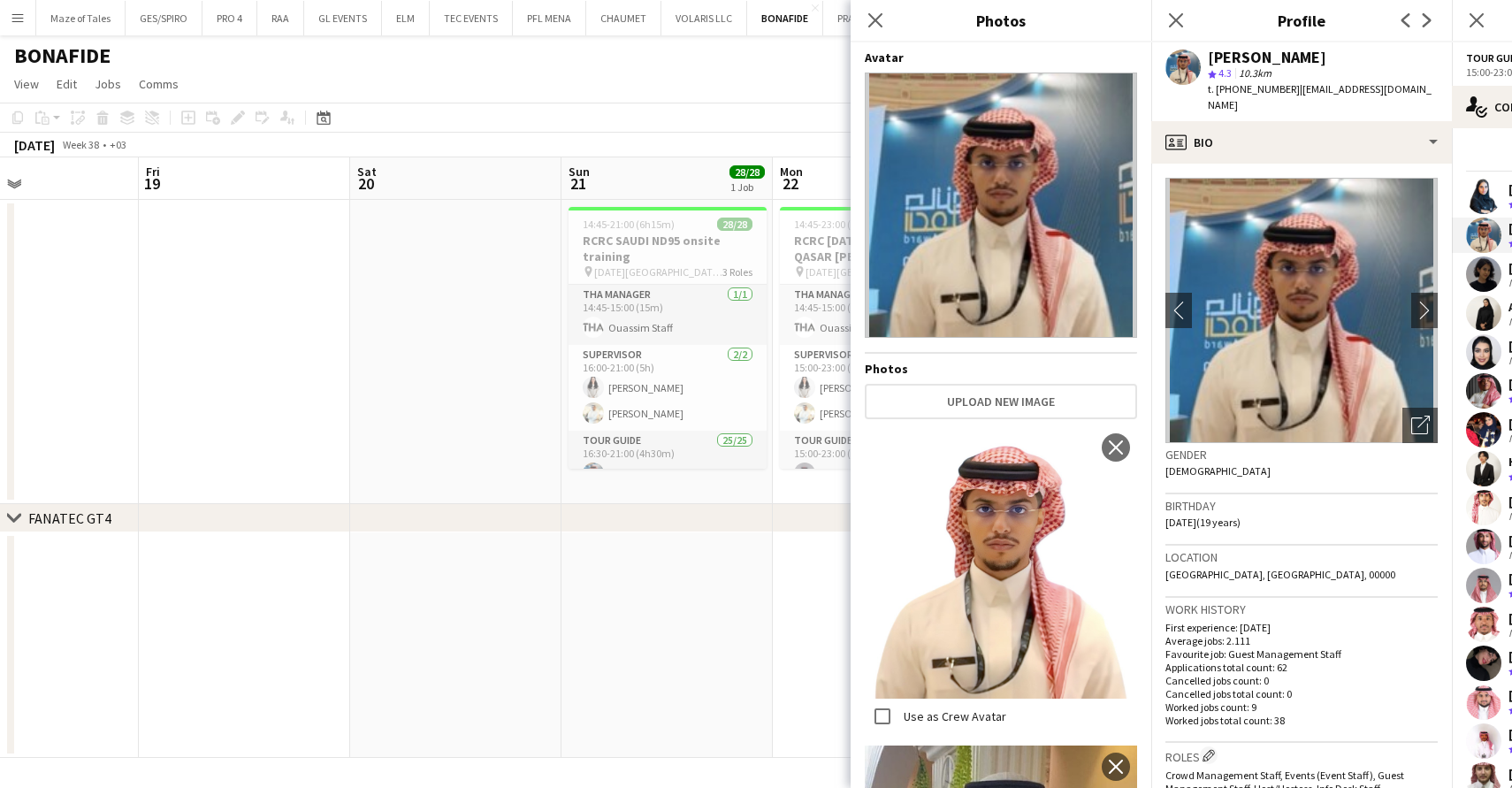
scroll to position [0, 0]
click at [875, 31] on div "Close pop-in" at bounding box center [875, 20] width 49 height 40
click at [868, 14] on icon at bounding box center [875, 20] width 17 height 17
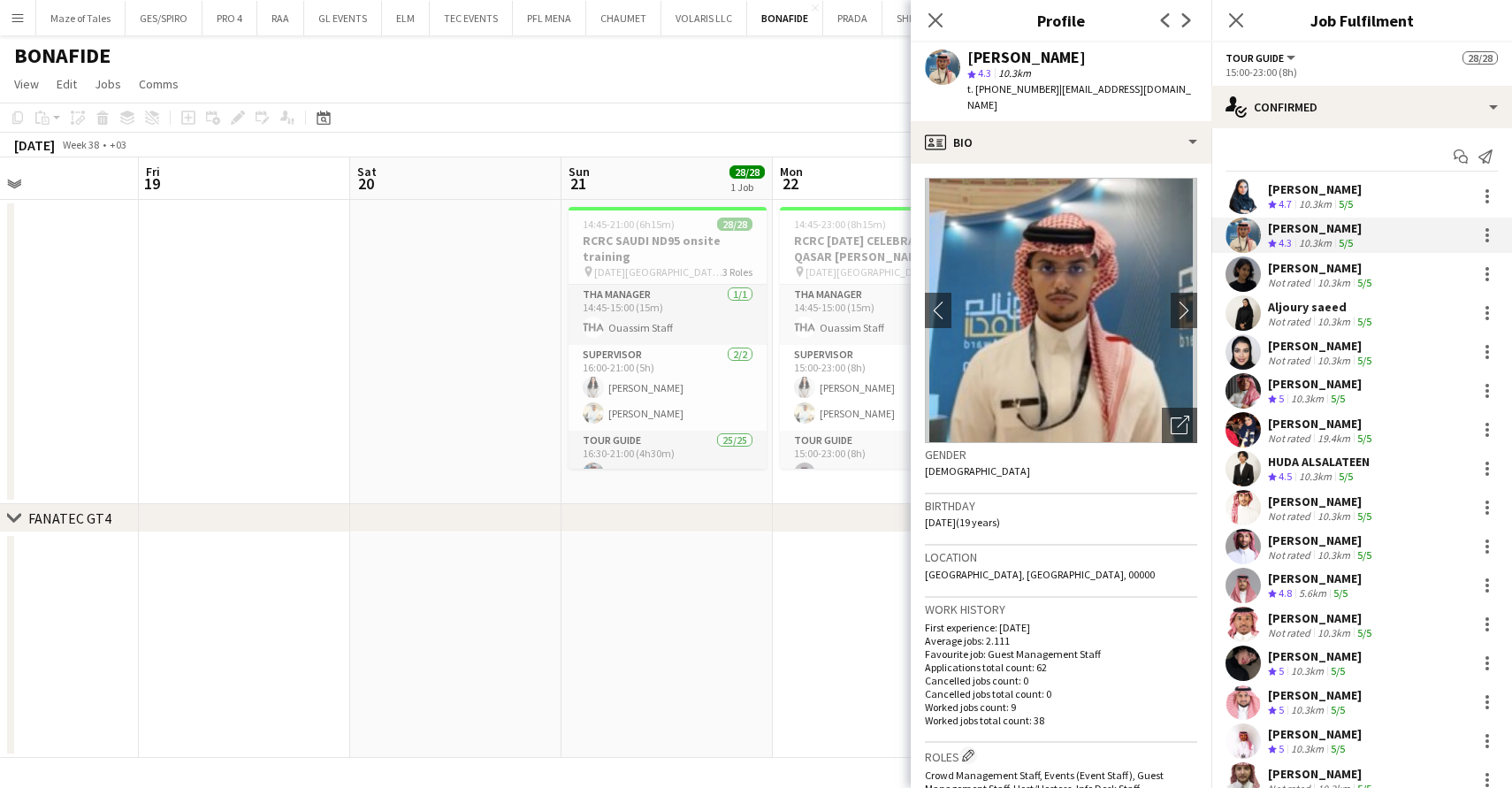
click at [1300, 394] on div "10.3km" at bounding box center [1307, 399] width 39 height 15
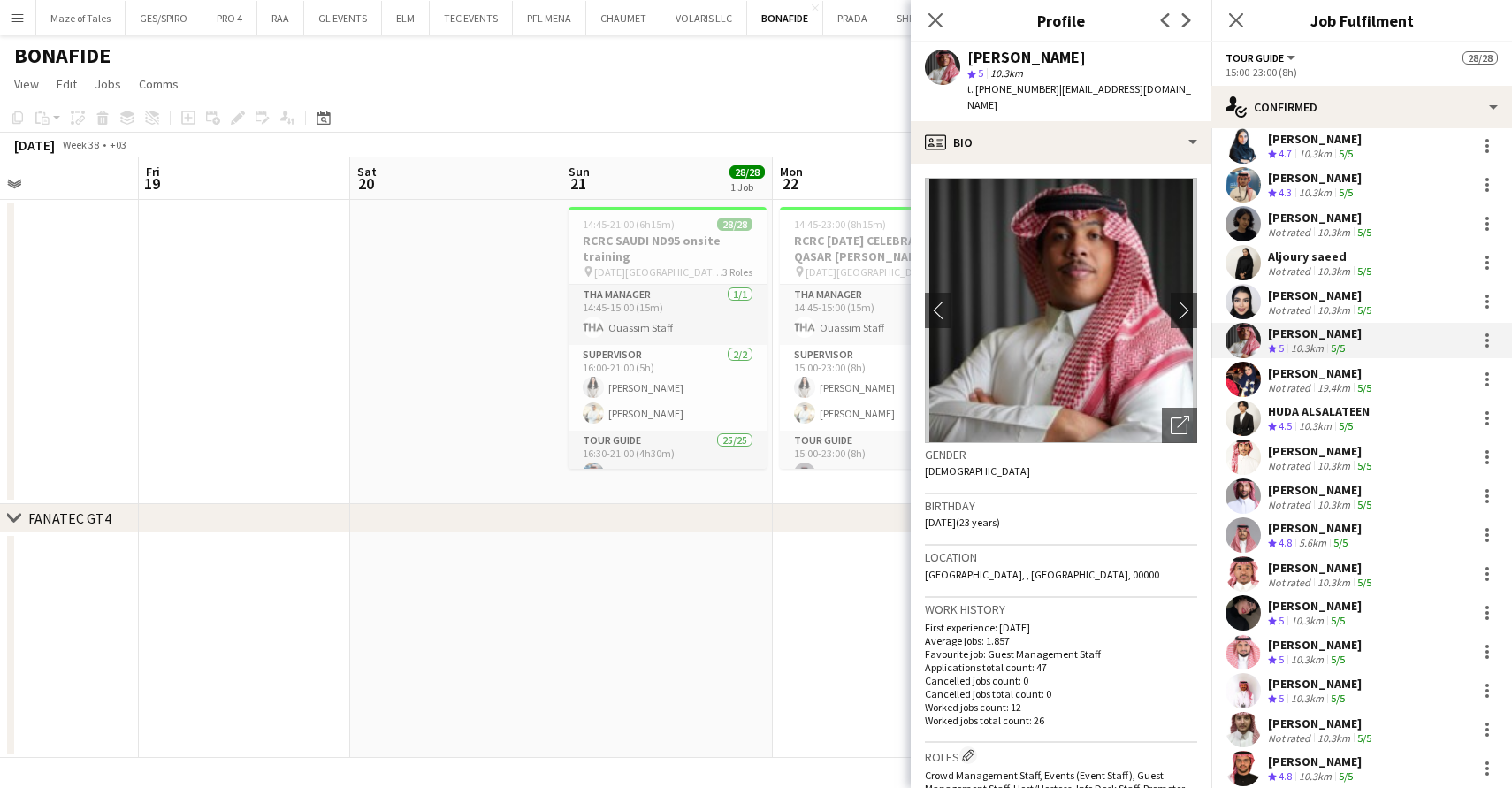
scroll to position [91, 0]
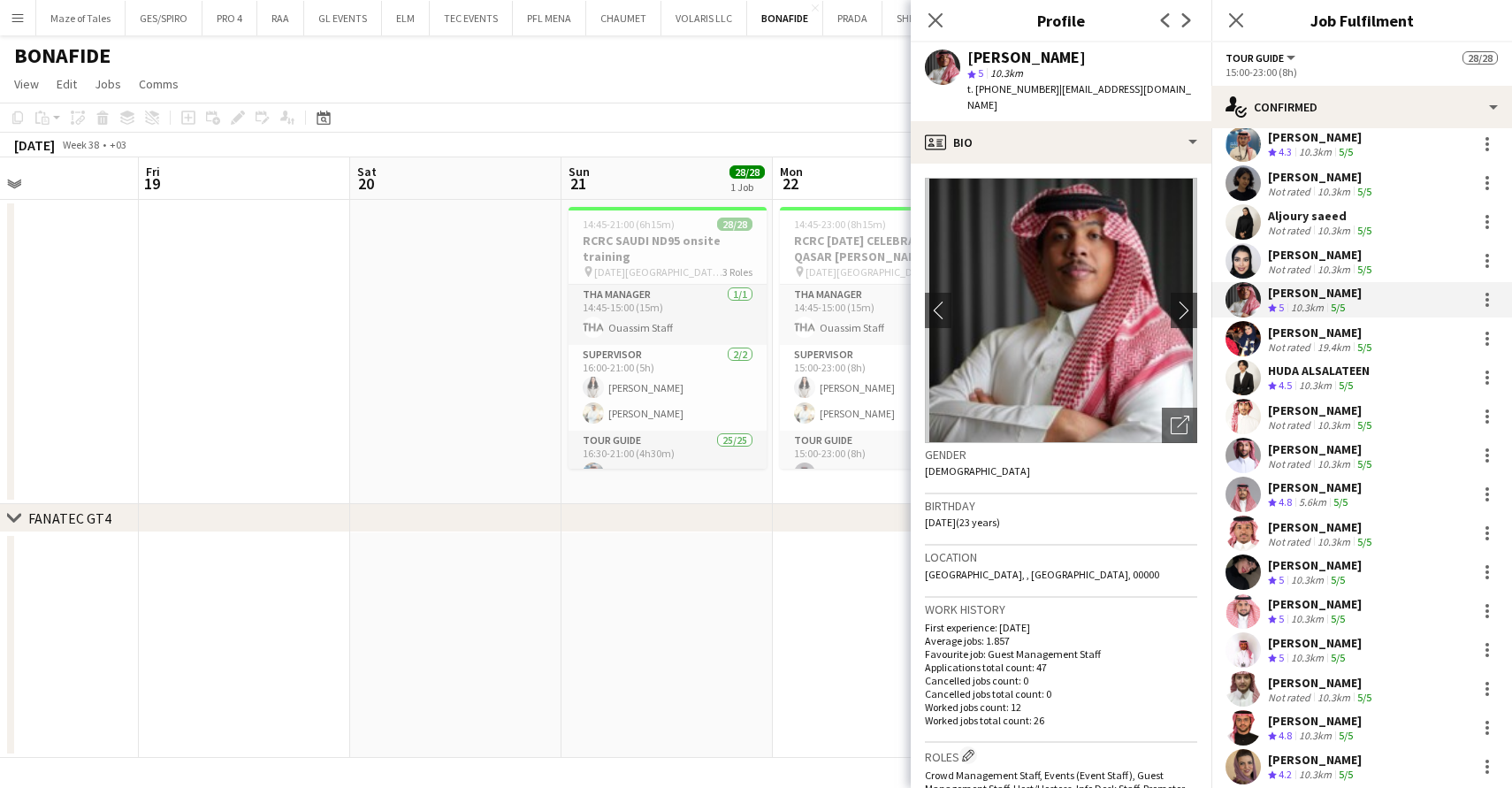
click at [1300, 420] on div "Not rated" at bounding box center [1291, 425] width 46 height 13
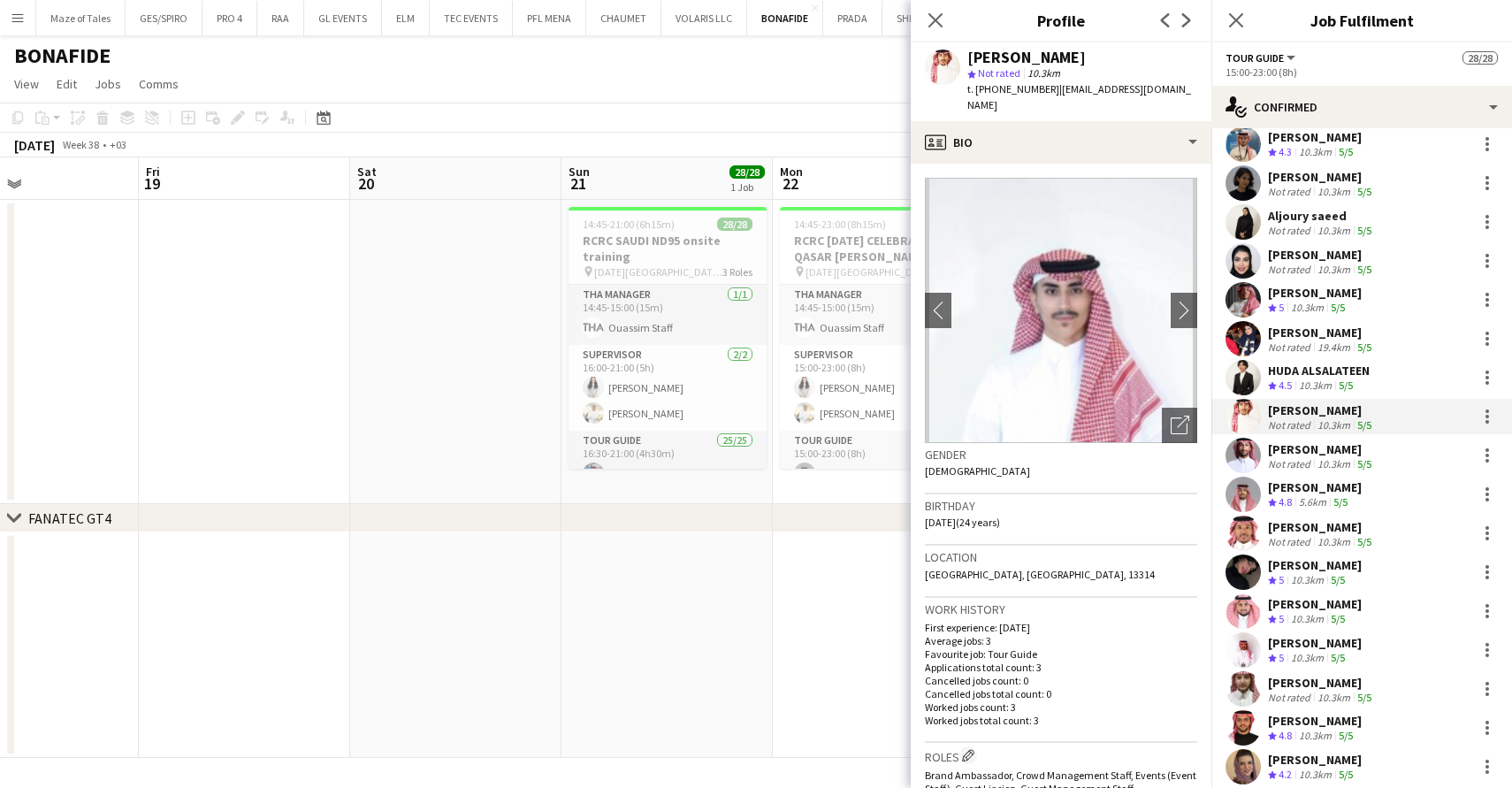
click at [1306, 457] on div "Not rated" at bounding box center [1291, 463] width 46 height 13
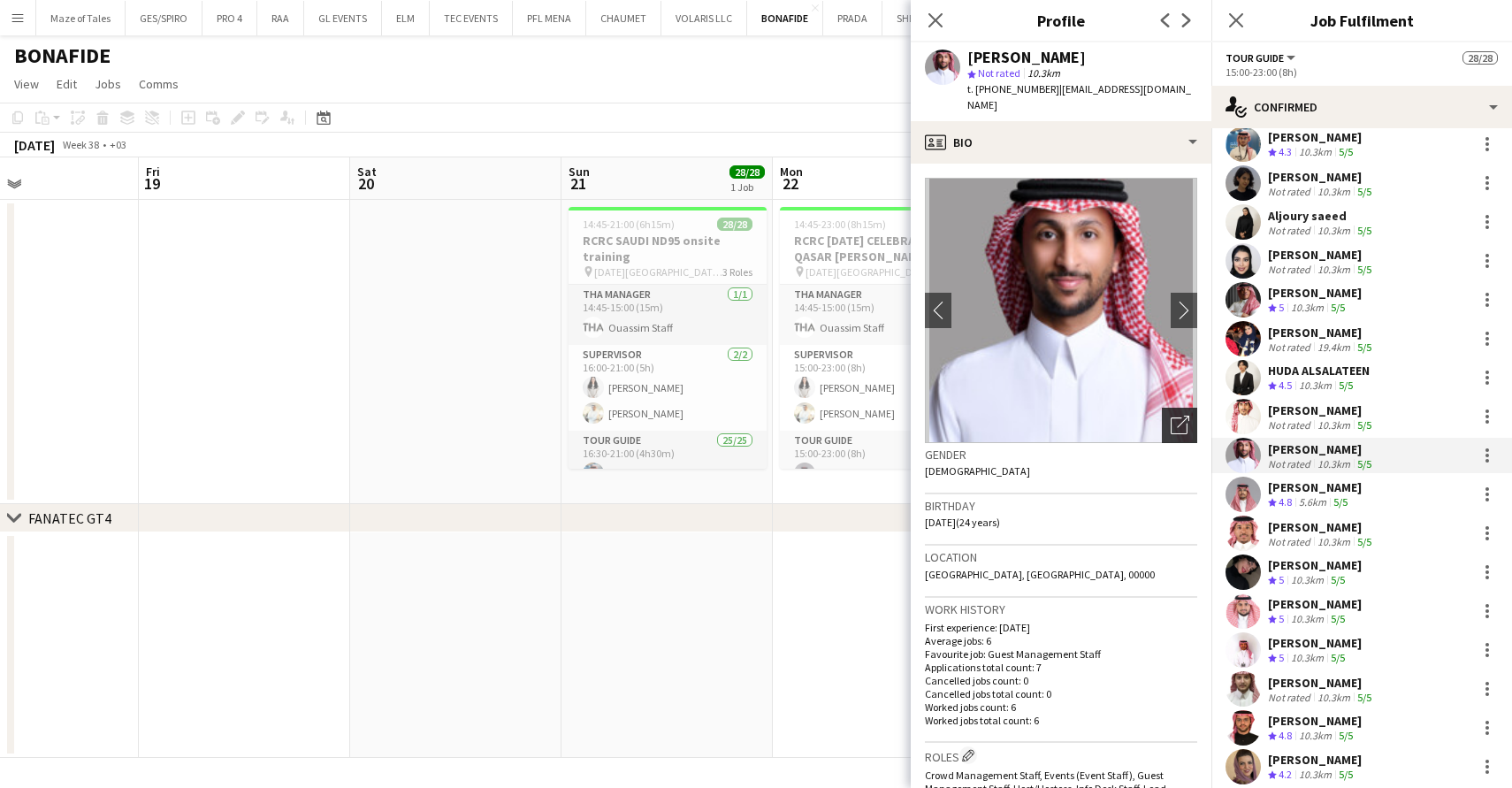
click at [1179, 420] on div "Open photos pop-in" at bounding box center [1179, 425] width 35 height 35
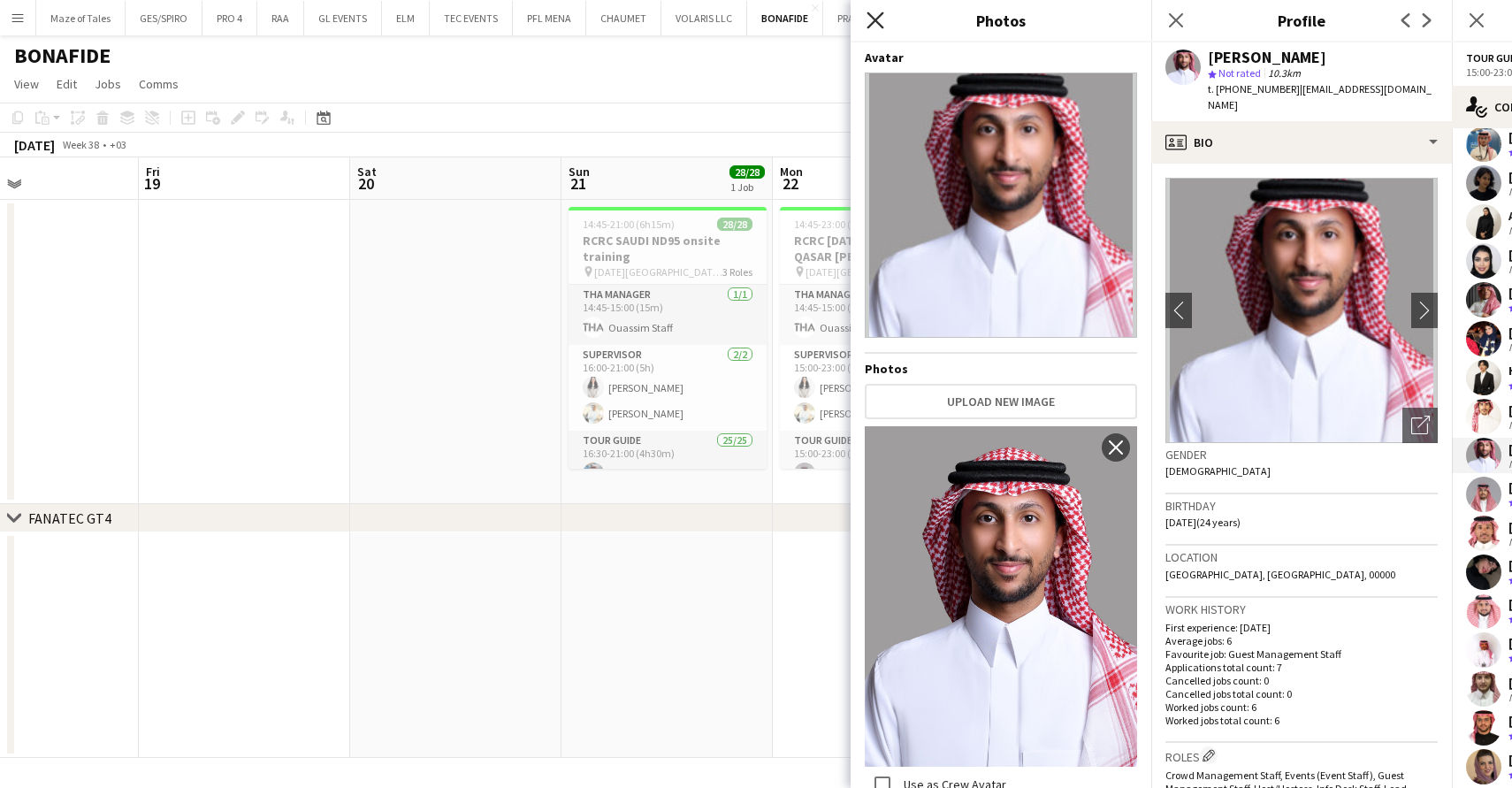
click at [879, 28] on icon "Close pop-in" at bounding box center [875, 20] width 17 height 17
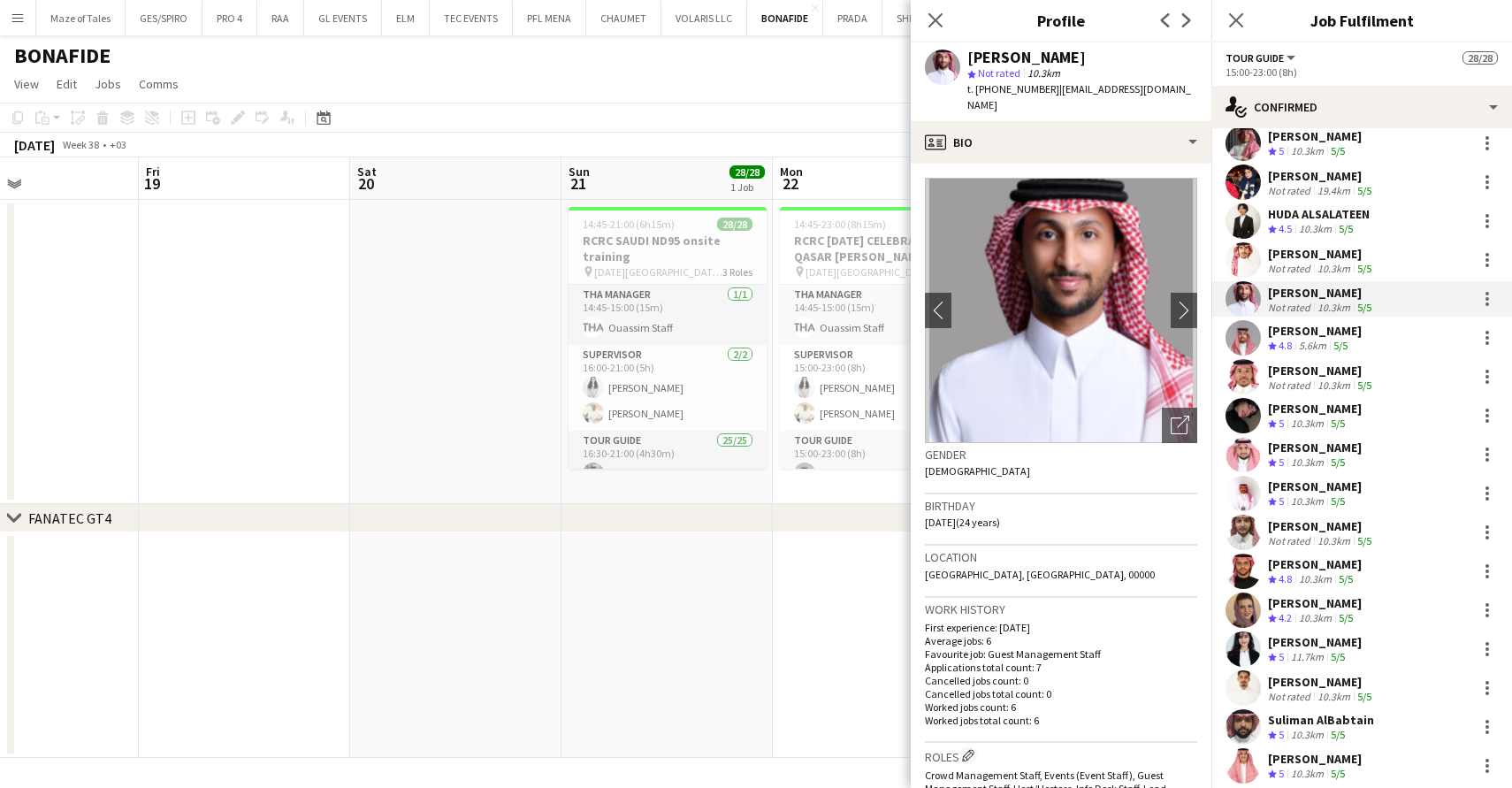
scroll to position [271, 0]
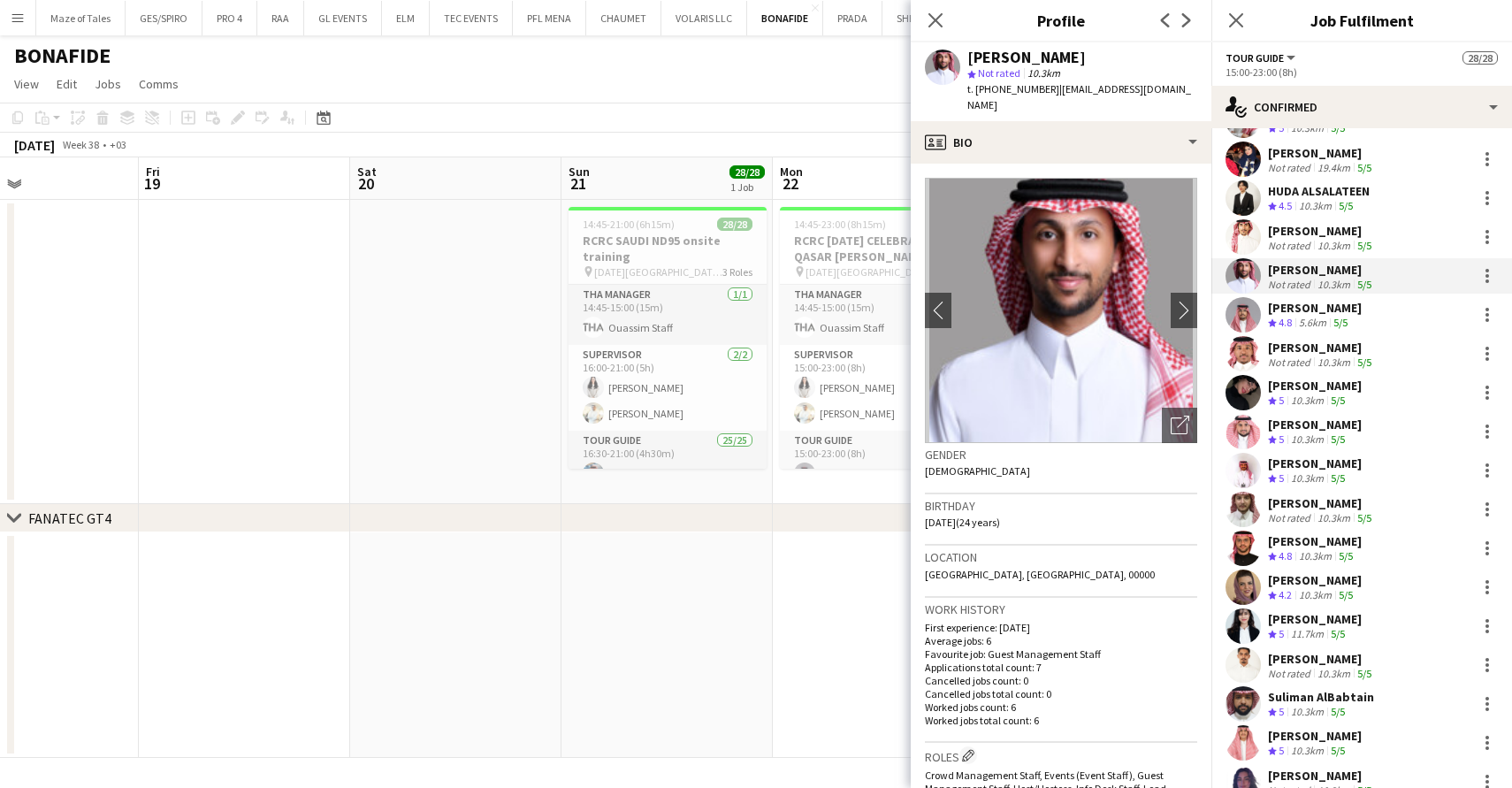
click at [1324, 363] on div "10.3km" at bounding box center [1334, 362] width 39 height 13
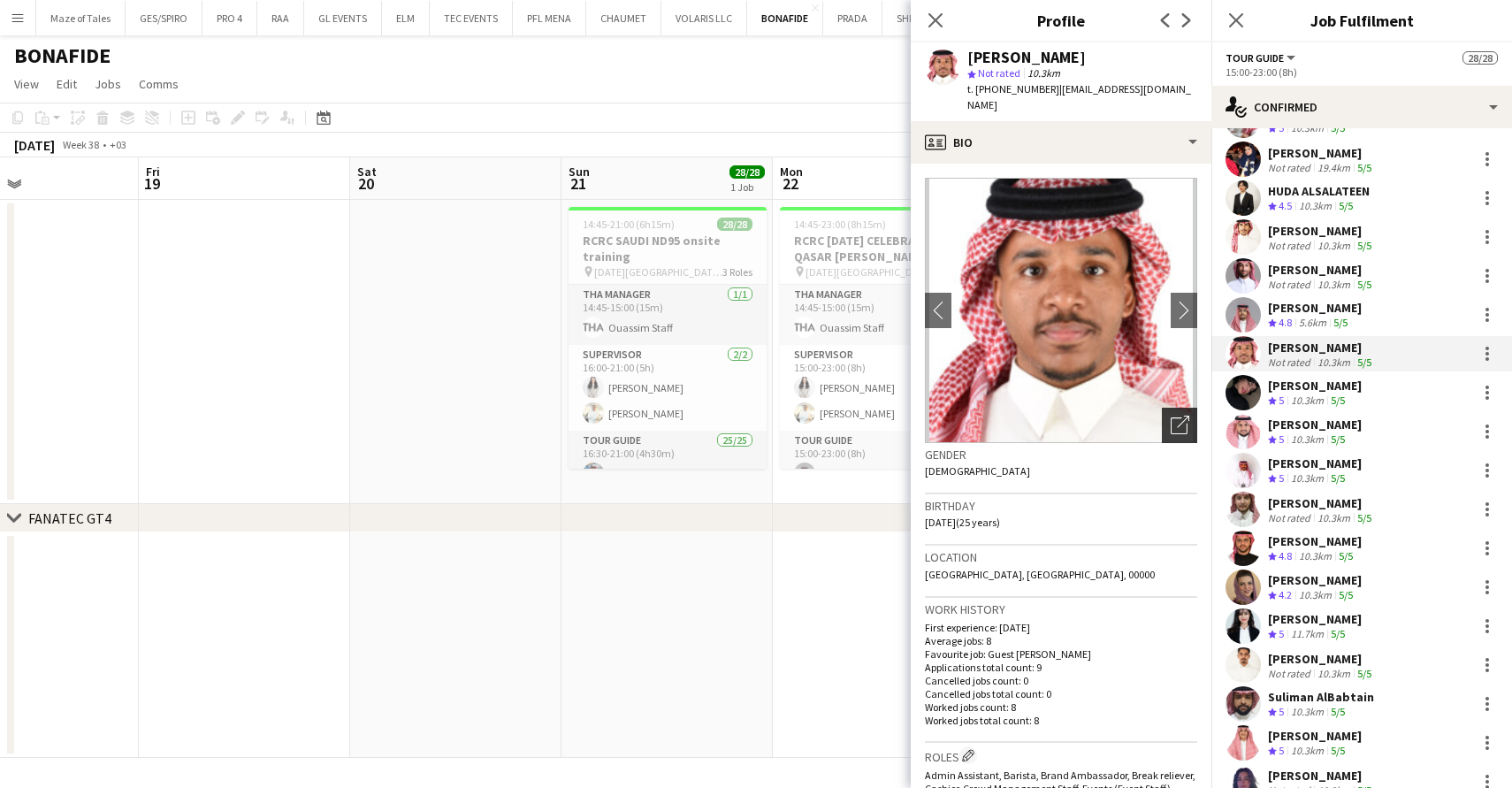
click at [1182, 416] on icon "Open photos pop-in" at bounding box center [1179, 425] width 19 height 19
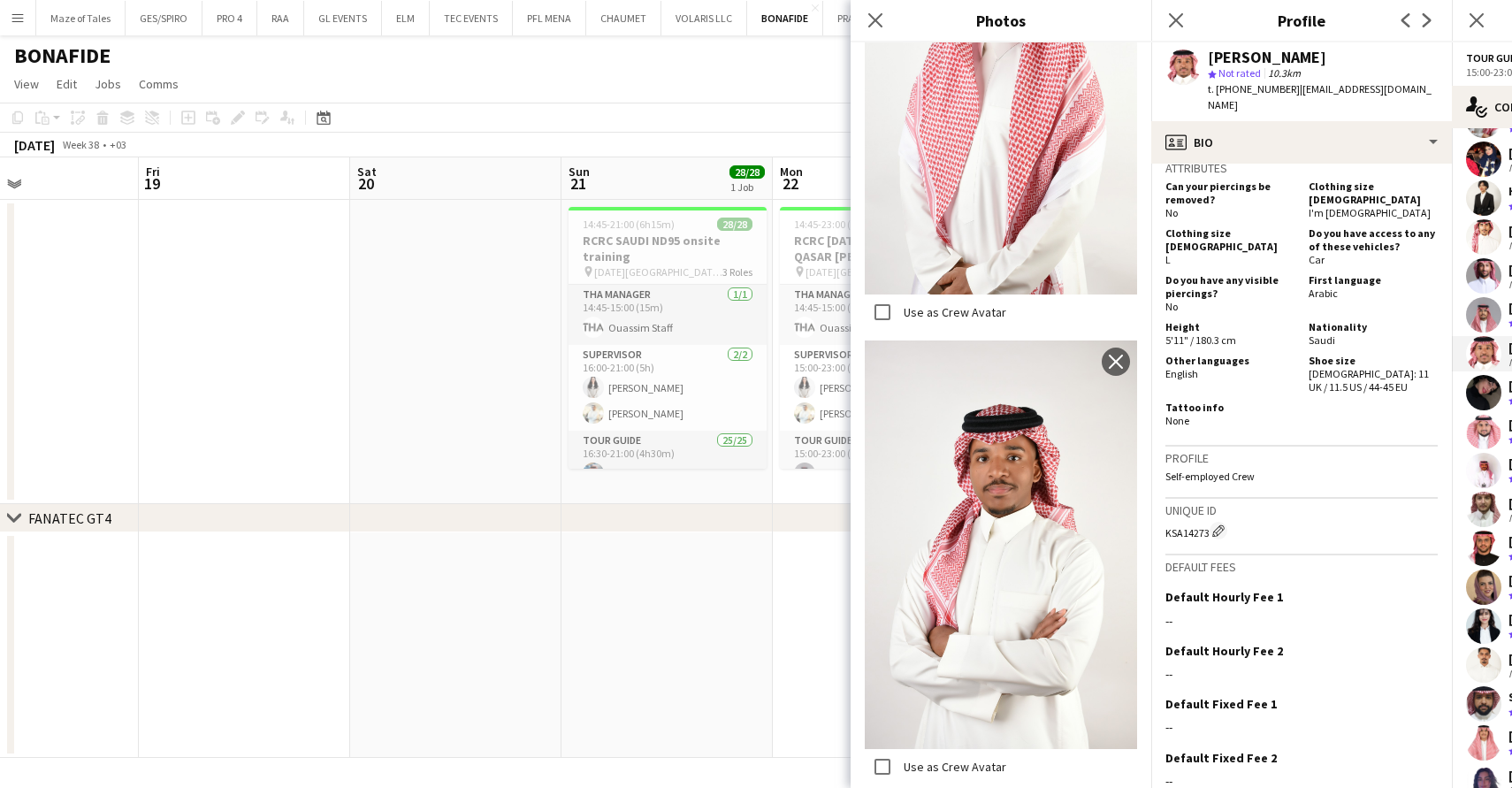
scroll to position [1448, 0]
click at [881, 22] on icon "Close pop-in" at bounding box center [875, 20] width 17 height 17
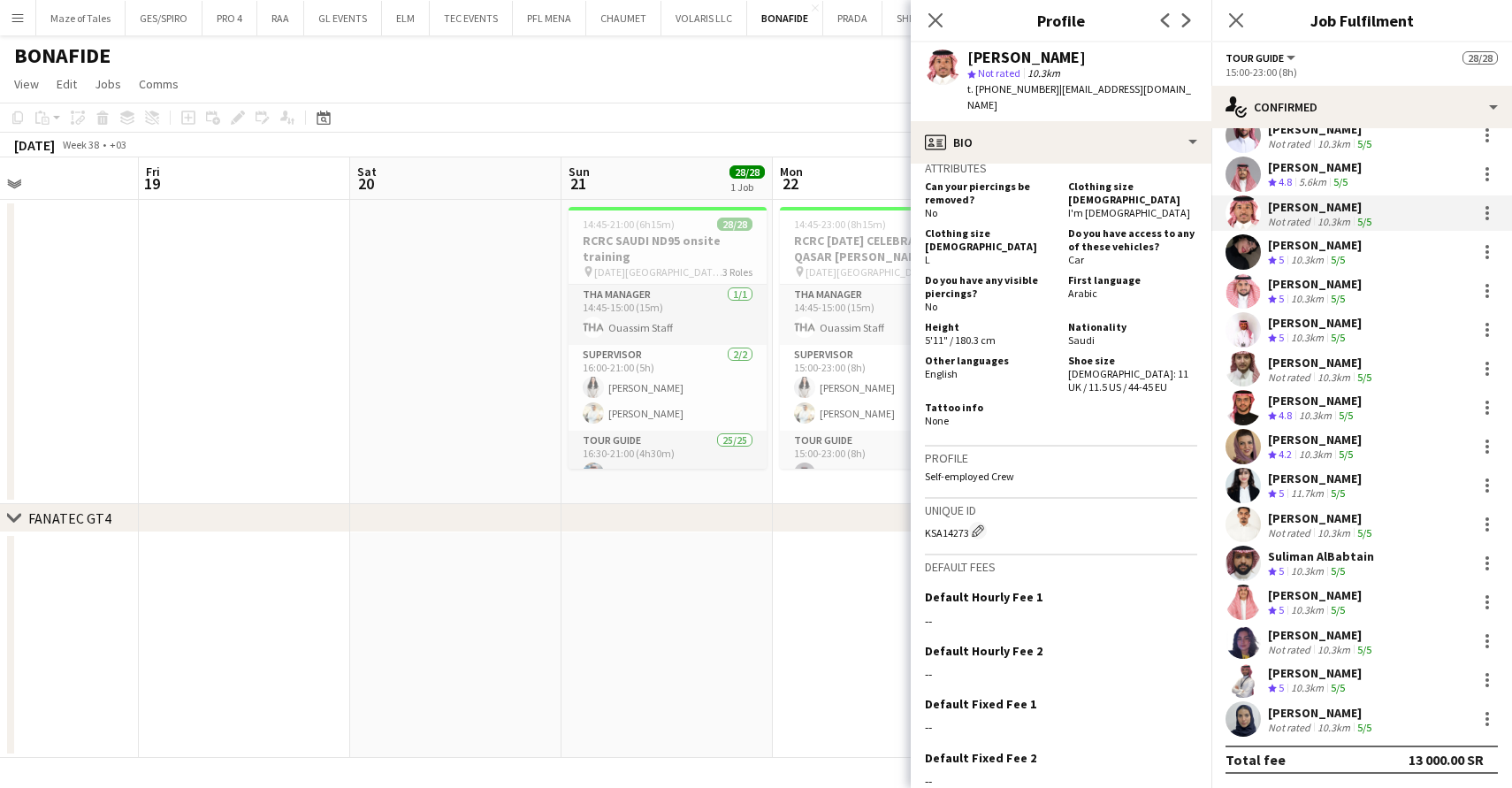
scroll to position [411, 0]
click at [1334, 602] on div "[PERSON_NAME]" at bounding box center [1315, 595] width 94 height 16
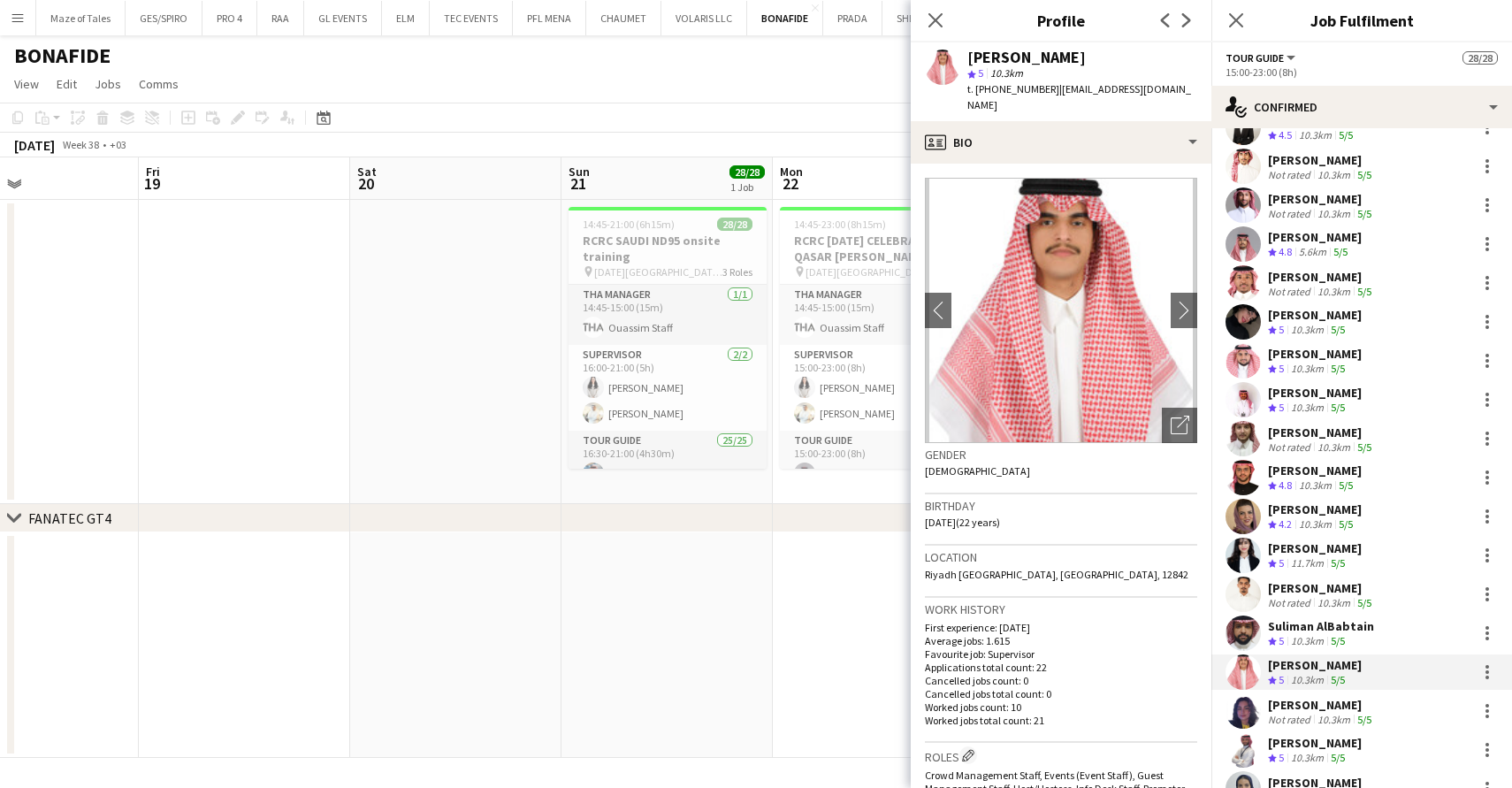
scroll to position [301, 0]
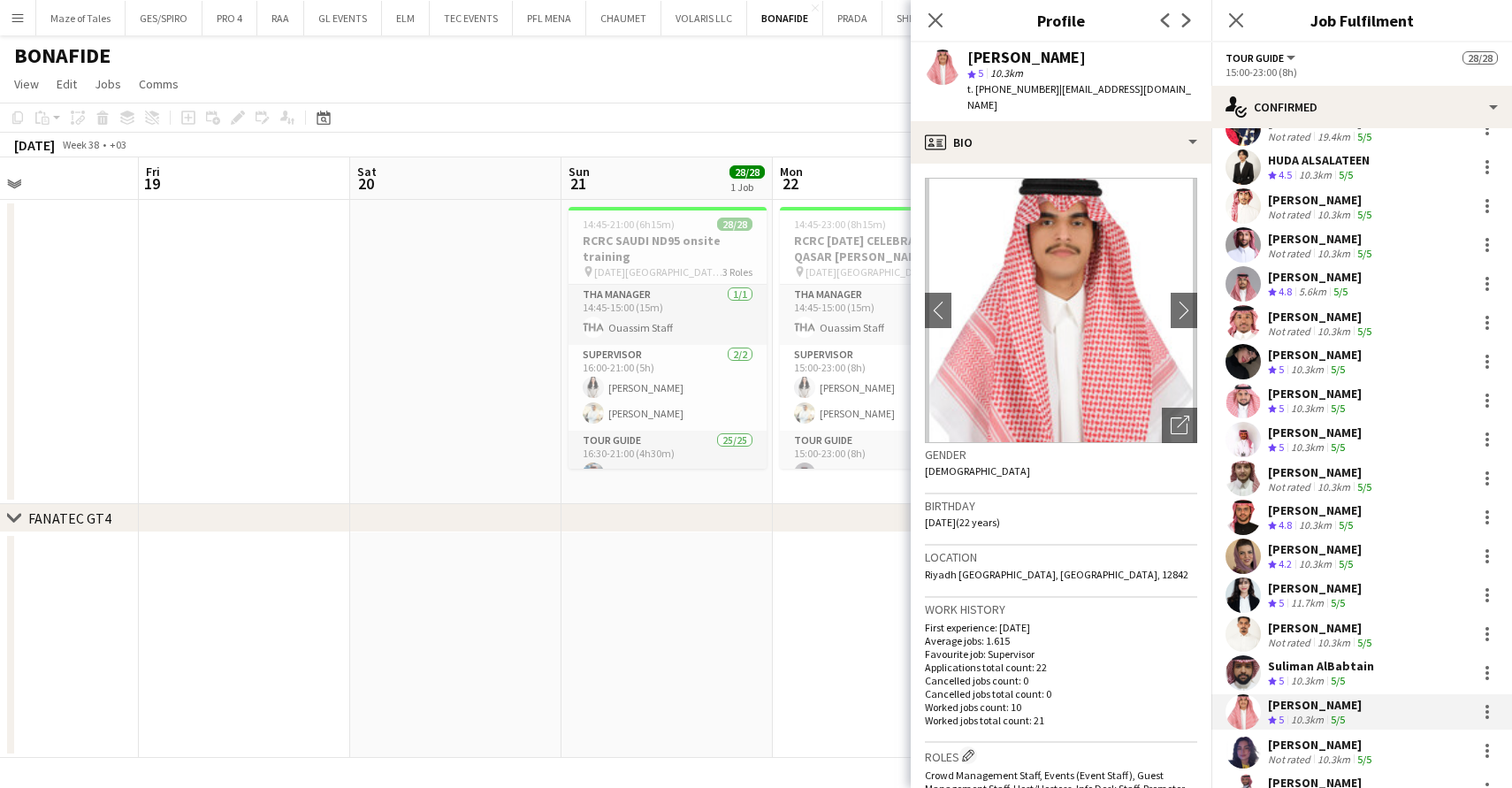
click at [1315, 288] on div "5.6km" at bounding box center [1312, 292] width 34 height 15
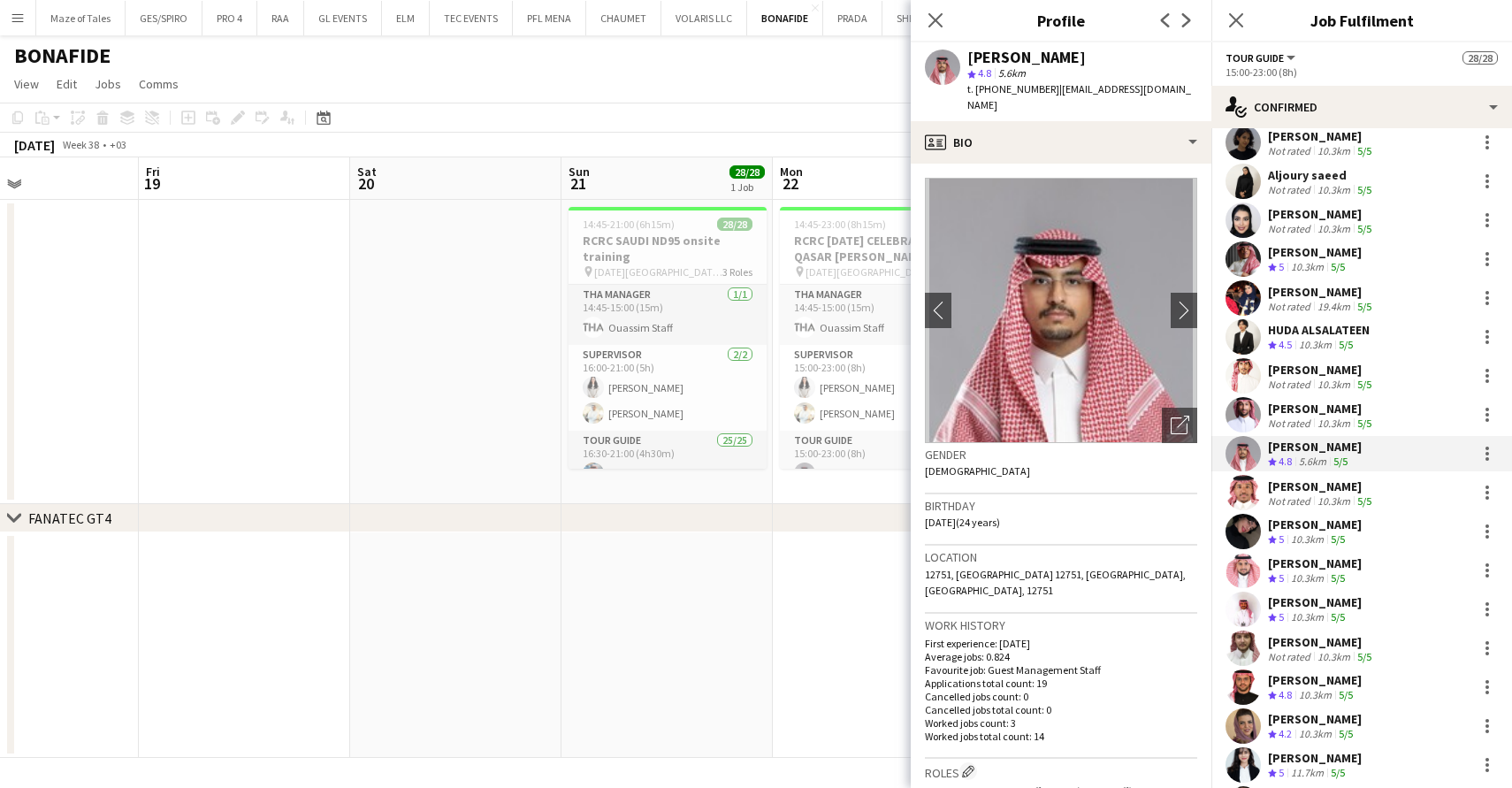
scroll to position [137, 0]
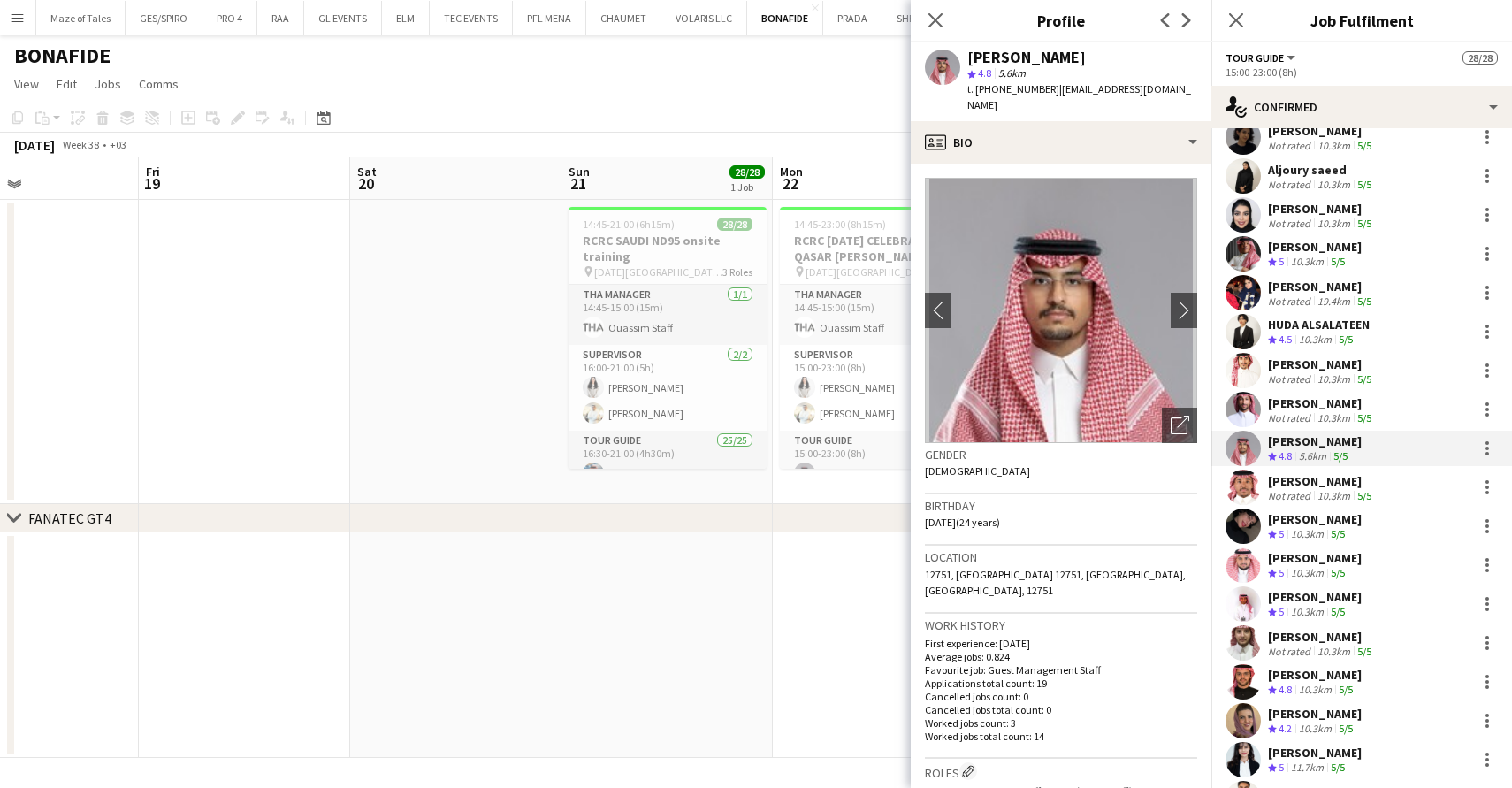
click at [1309, 560] on div "[PERSON_NAME]" at bounding box center [1315, 559] width 94 height 16
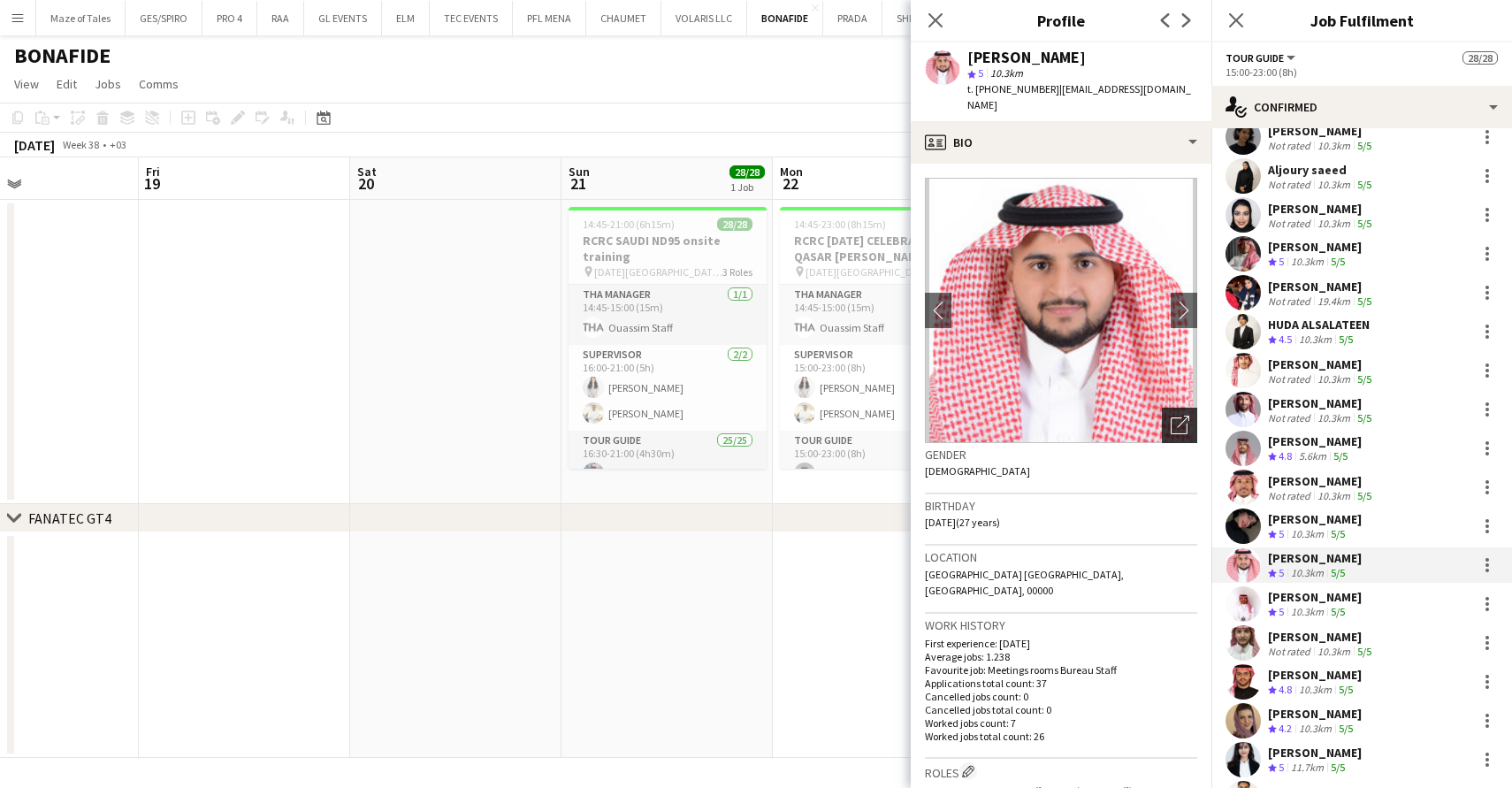
click at [1181, 408] on div "Open photos pop-in" at bounding box center [1179, 425] width 35 height 35
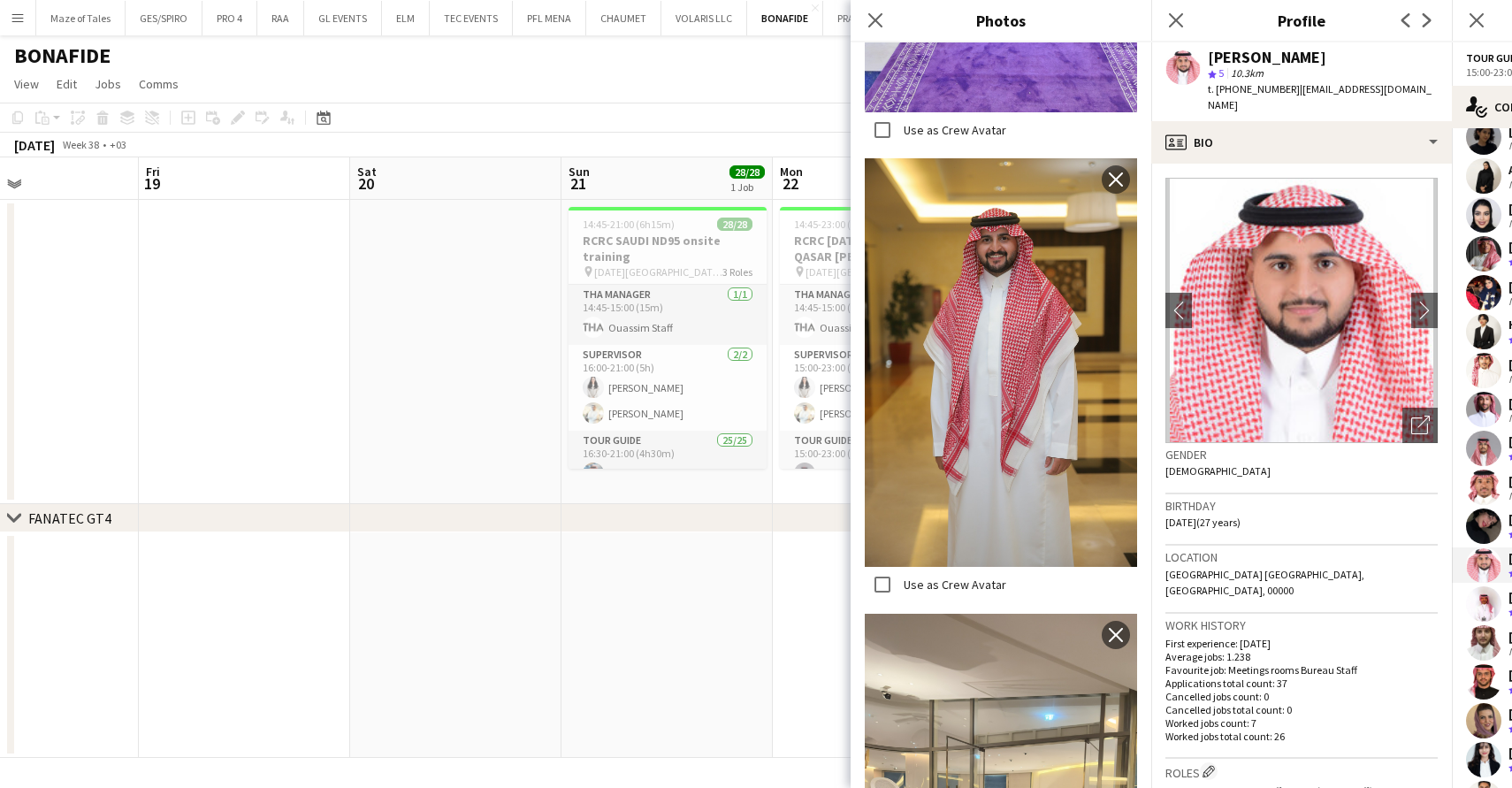
scroll to position [852, 0]
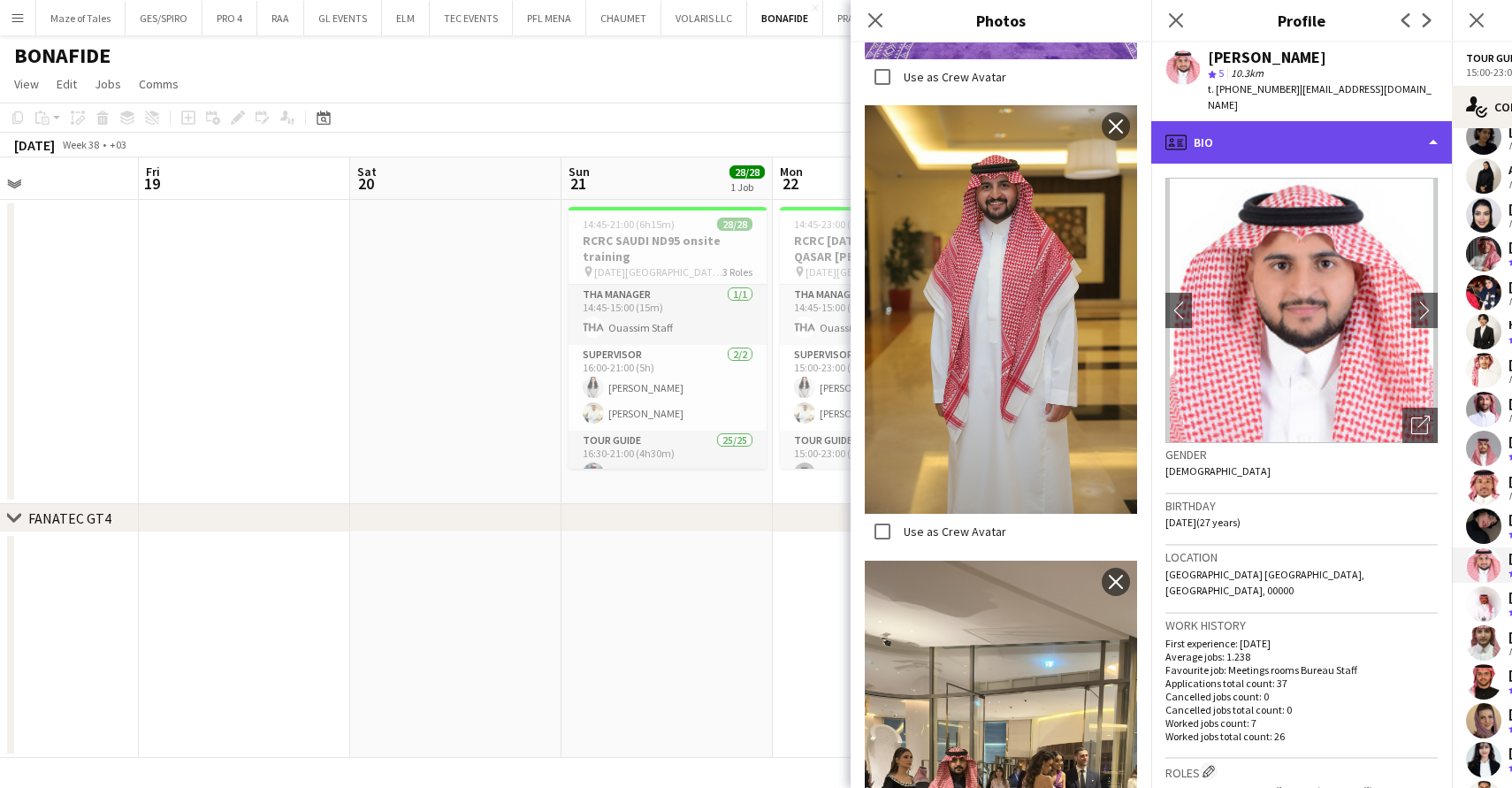
click at [1276, 121] on div "profile Bio" at bounding box center [1300, 142] width 300 height 42
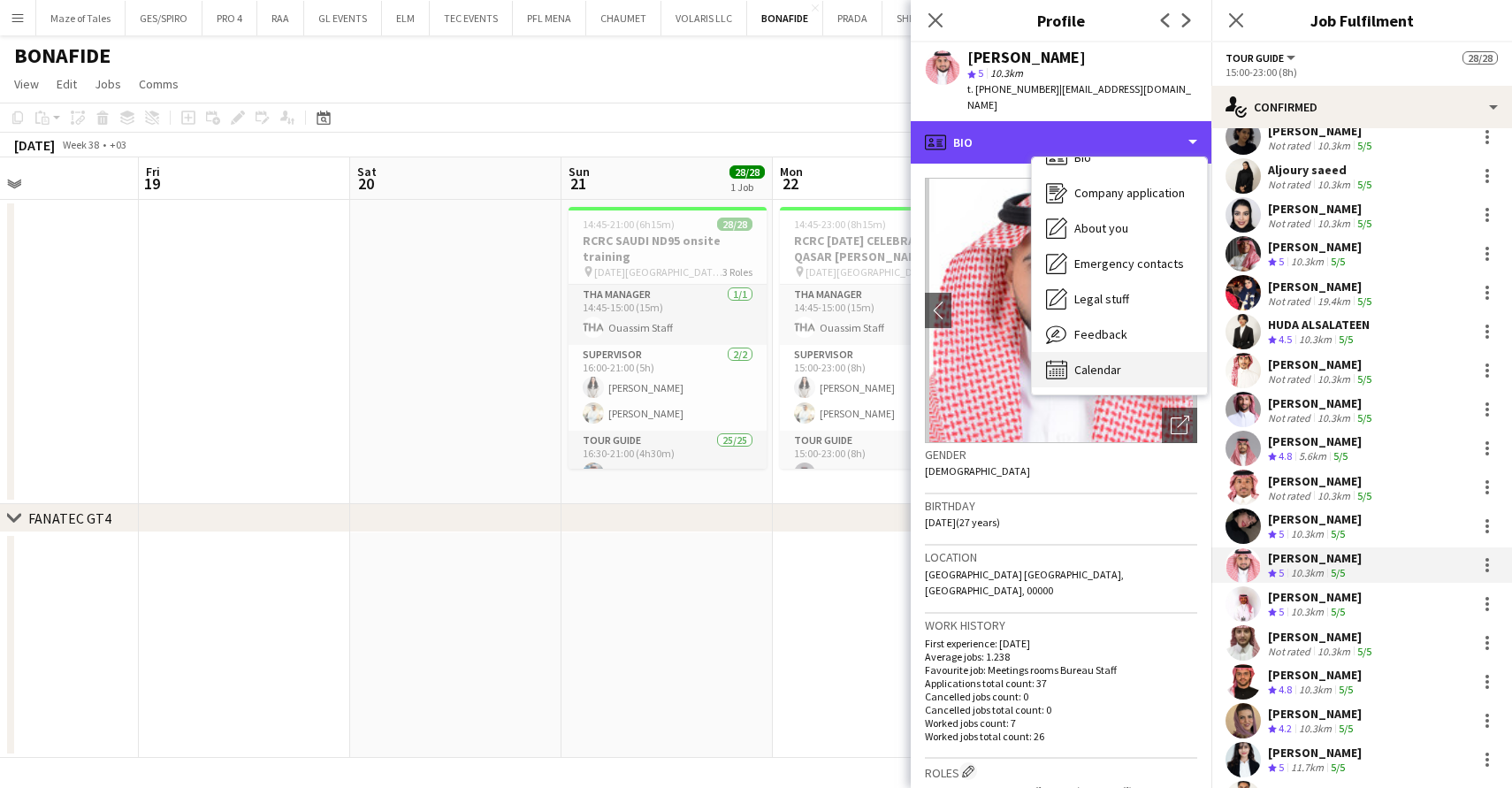
scroll to position [27, 0]
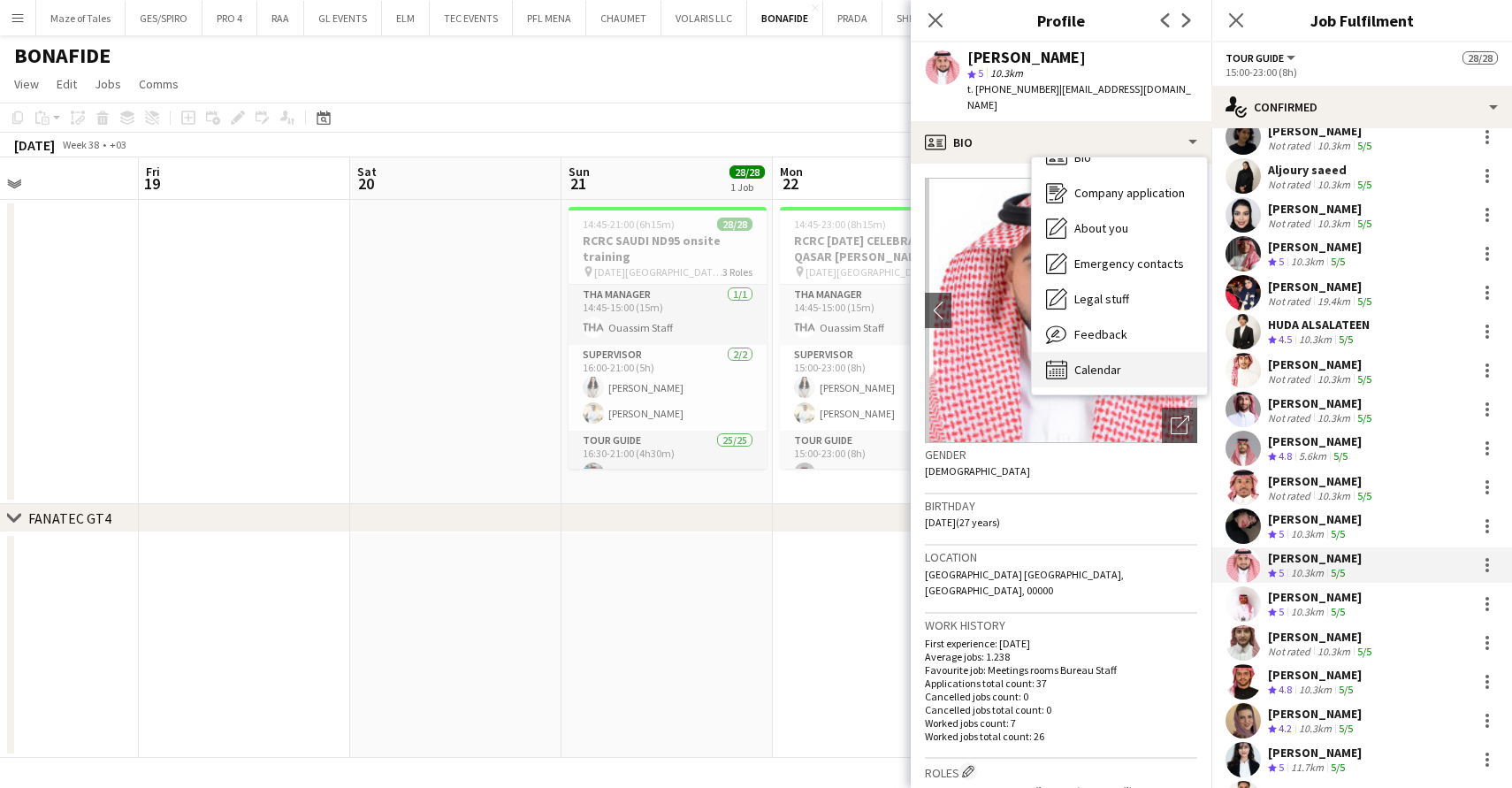
click at [1120, 361] on span "Calendar" at bounding box center [1097, 369] width 47 height 16
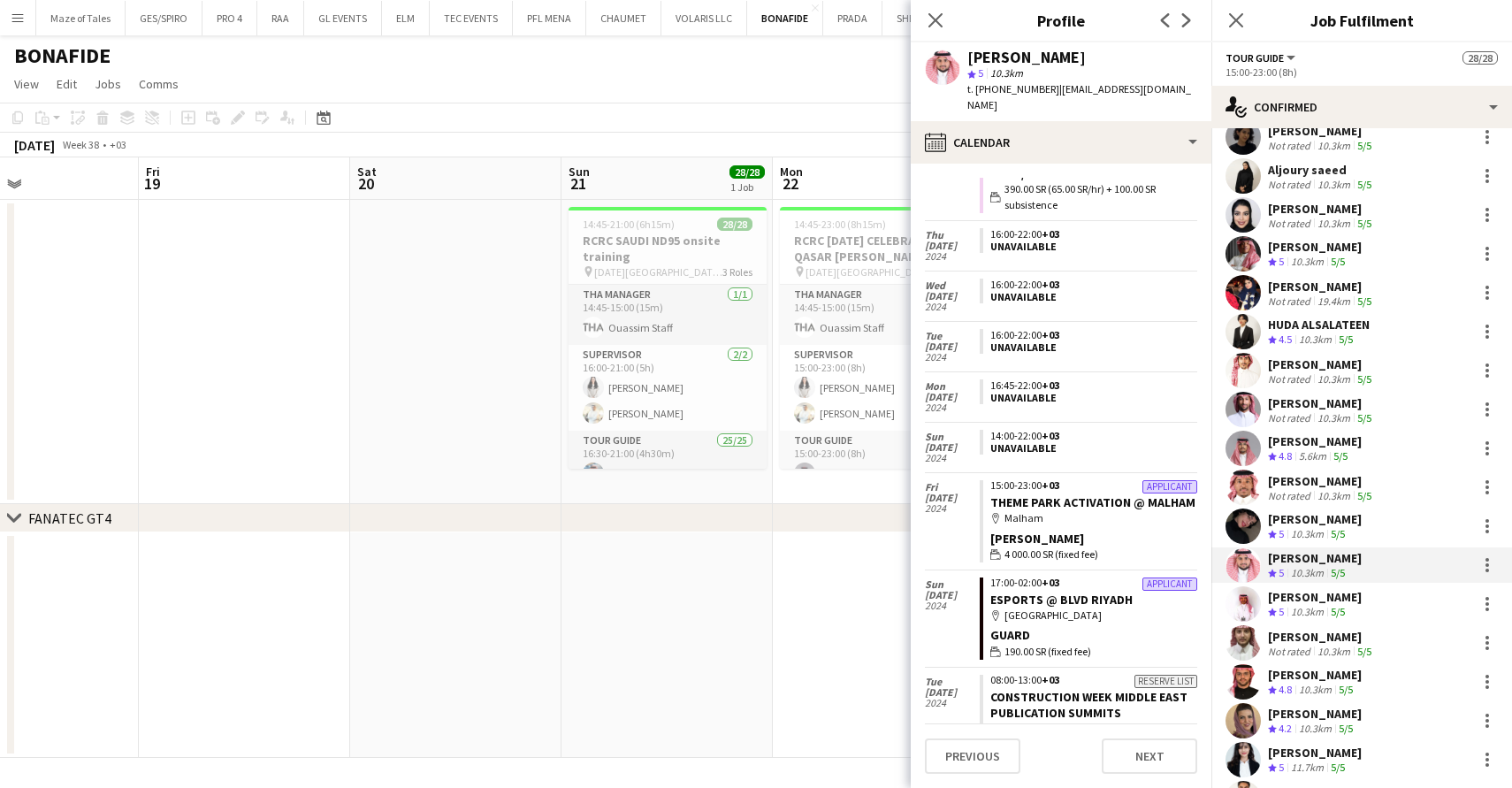
scroll to position [1877, 0]
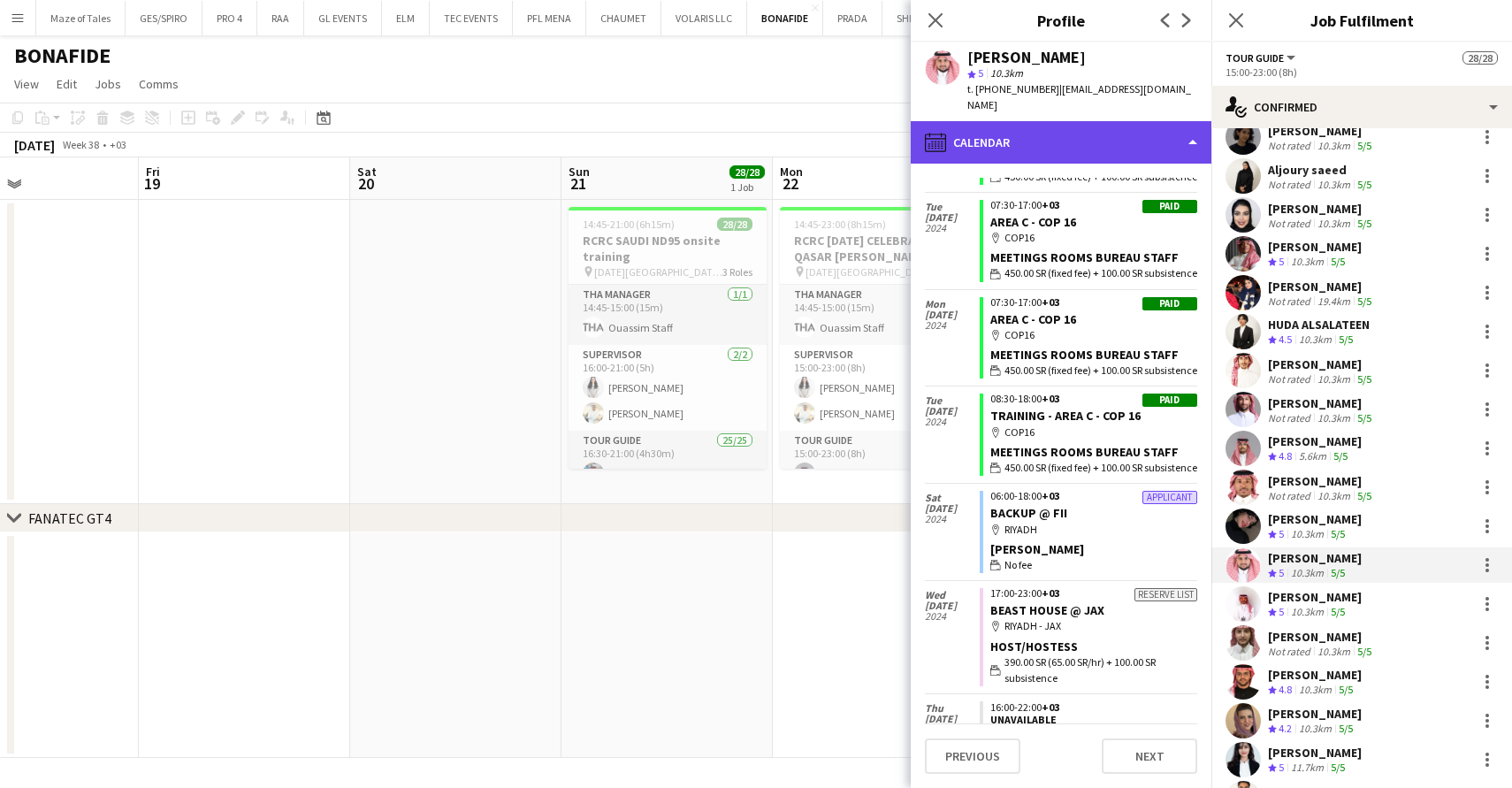
click at [1104, 123] on div "calendar-full Calendar" at bounding box center [1060, 142] width 300 height 42
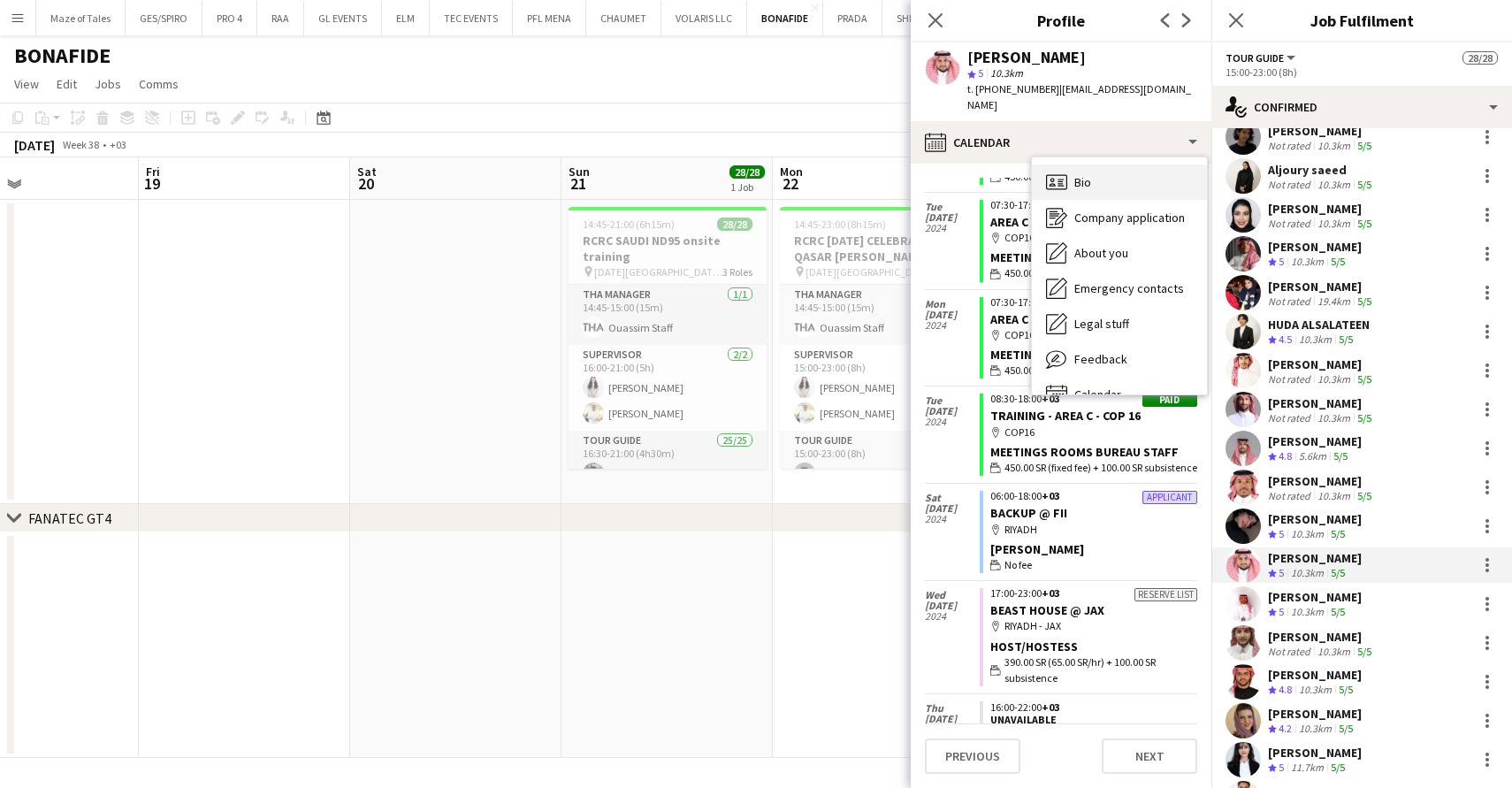
scroll to position [0, 0]
click at [1090, 174] on span "Bio" at bounding box center [1082, 182] width 17 height 16
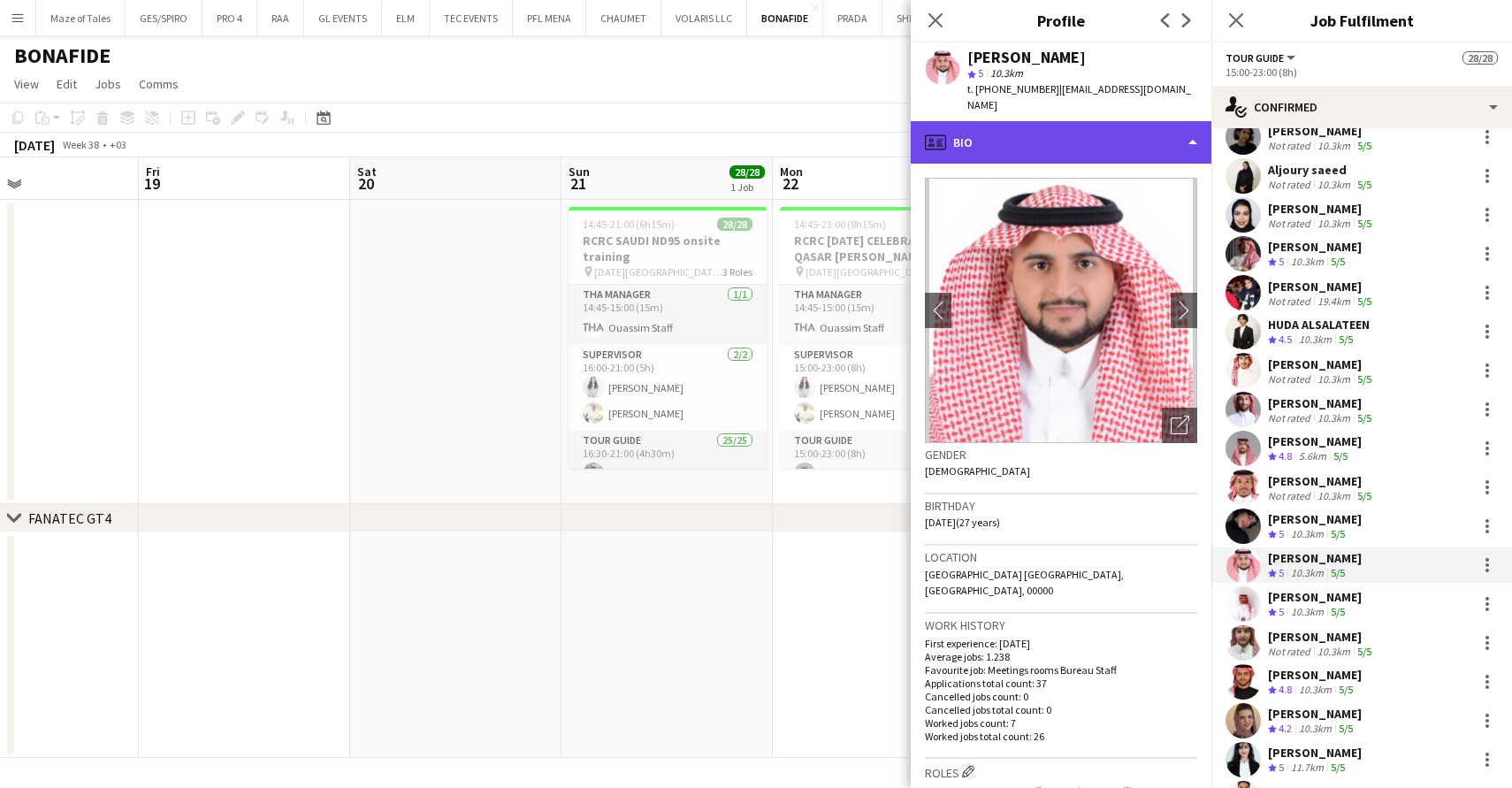
click at [1062, 121] on div "profile Bio" at bounding box center [1060, 142] width 300 height 42
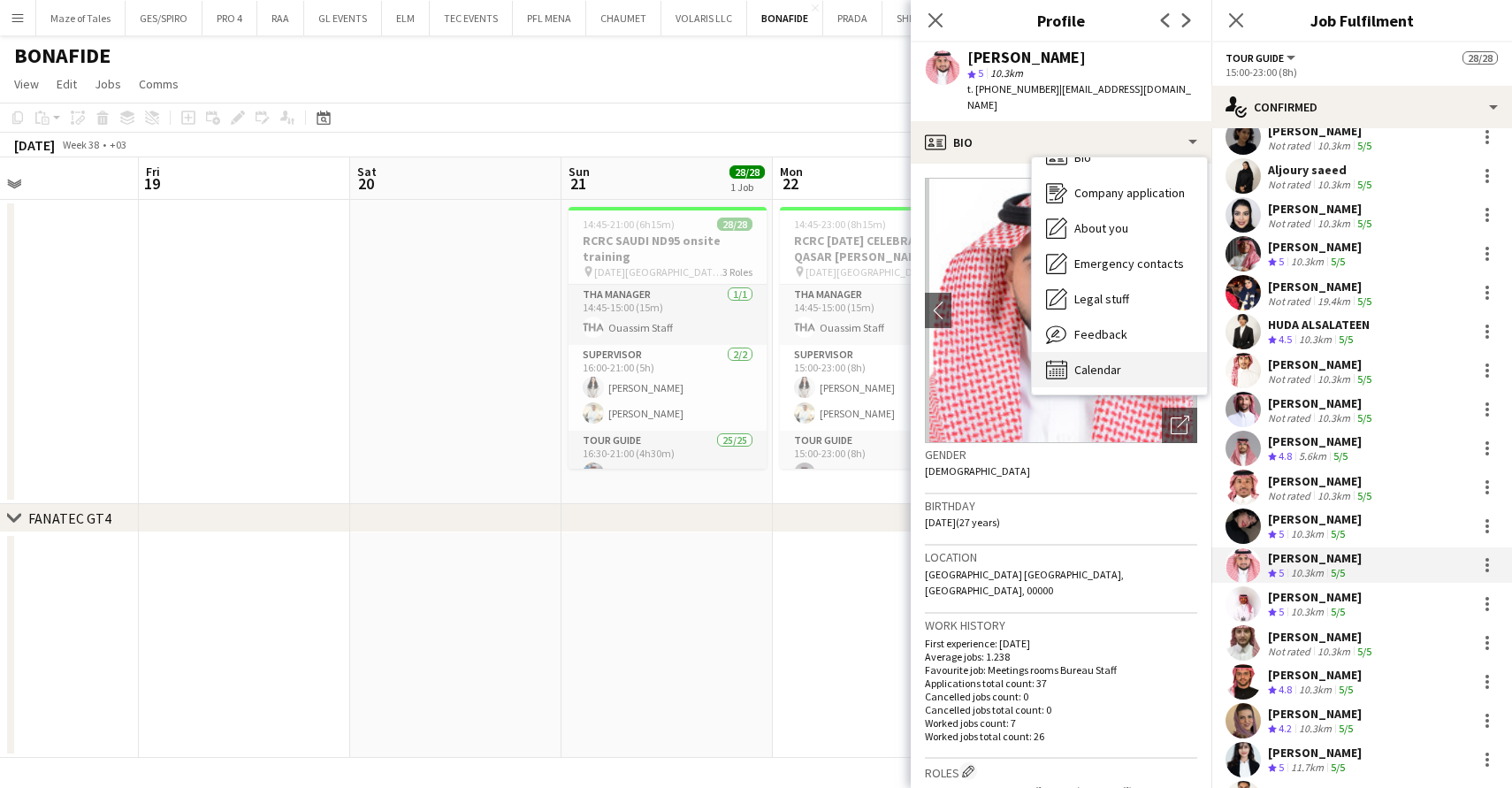
scroll to position [26, 0]
click at [1110, 361] on span "Calendar" at bounding box center [1097, 369] width 47 height 16
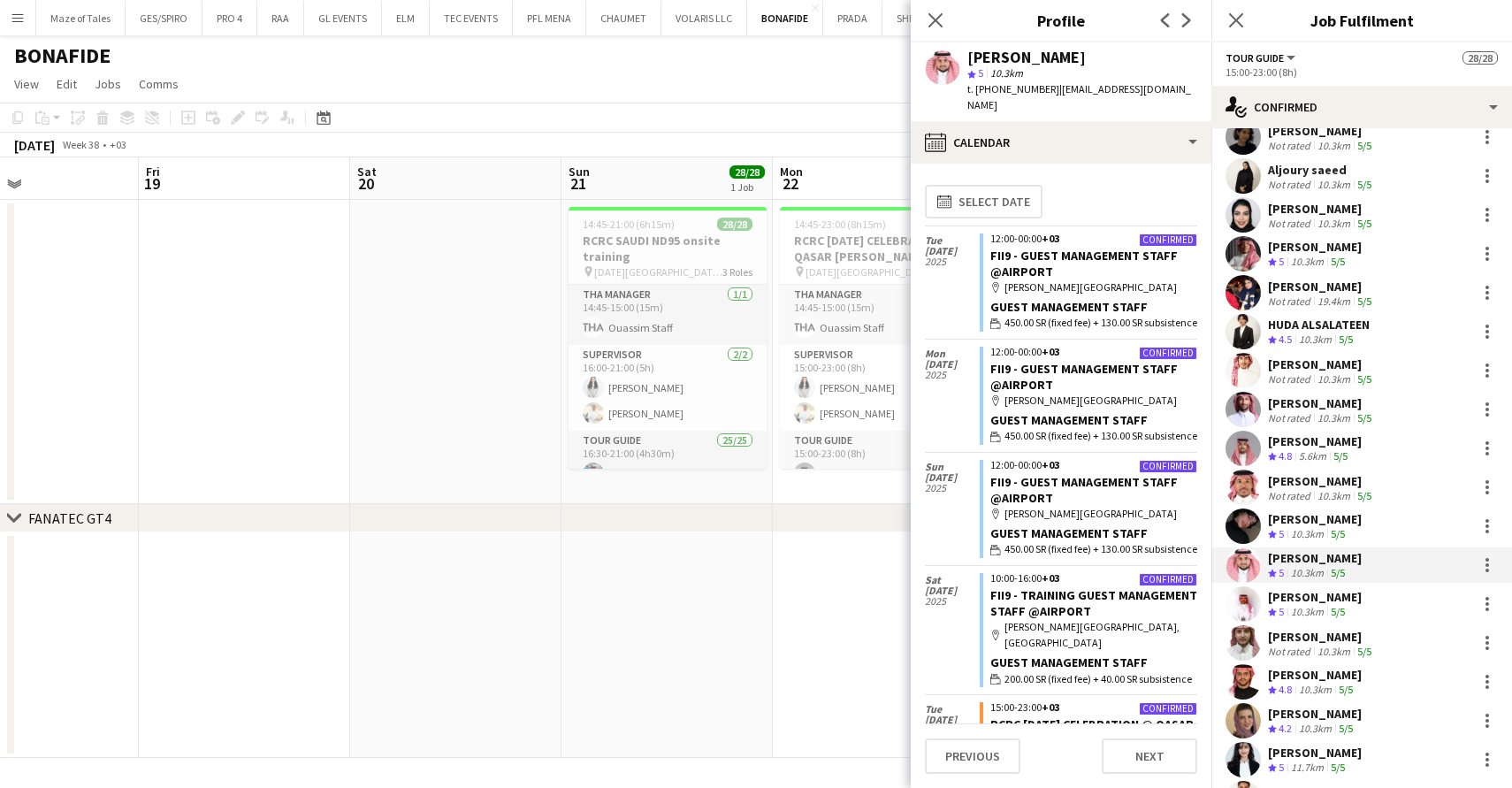
scroll to position [268, 0]
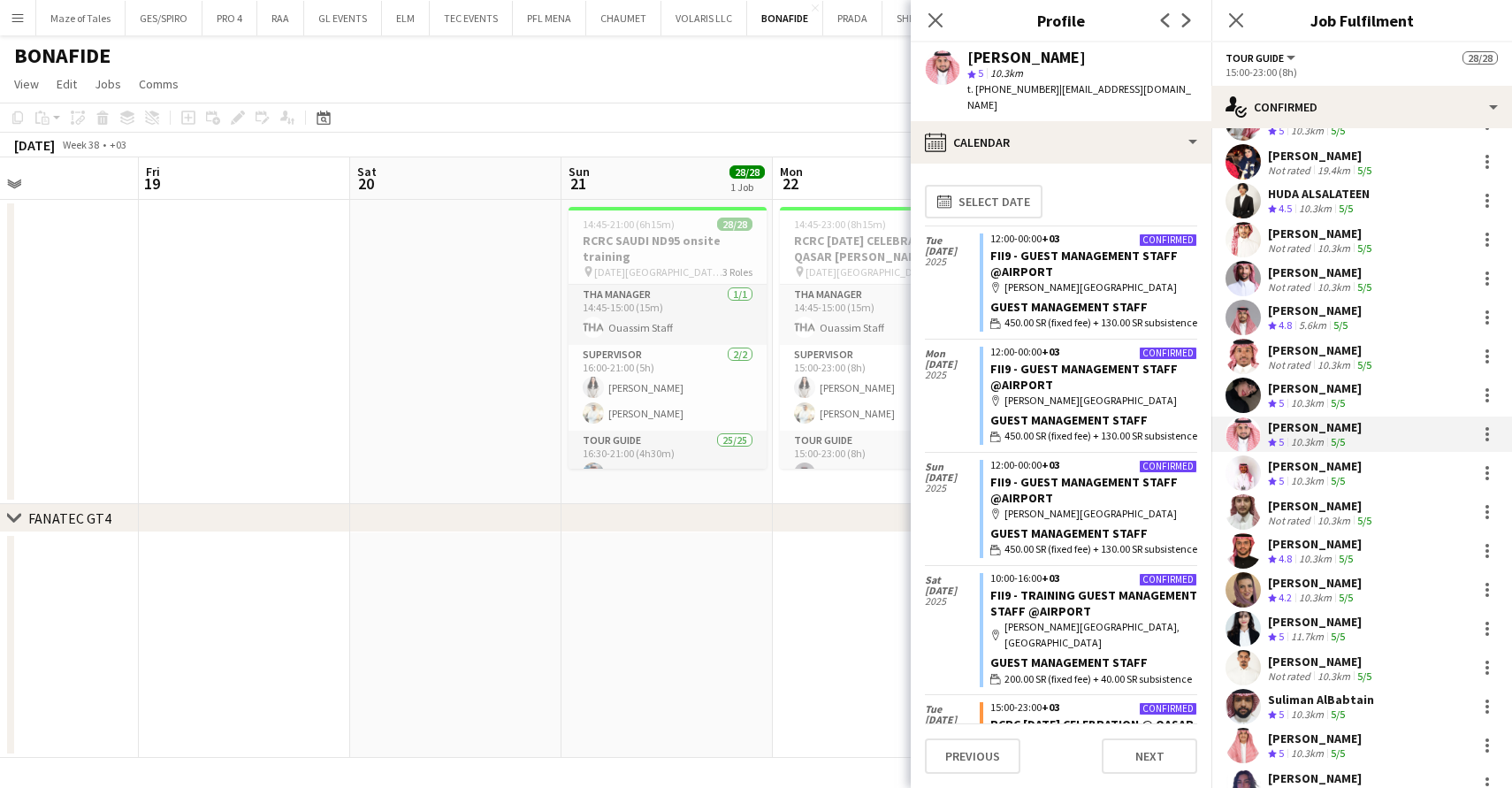
click at [1323, 544] on div "[PERSON_NAME]" at bounding box center [1315, 544] width 94 height 16
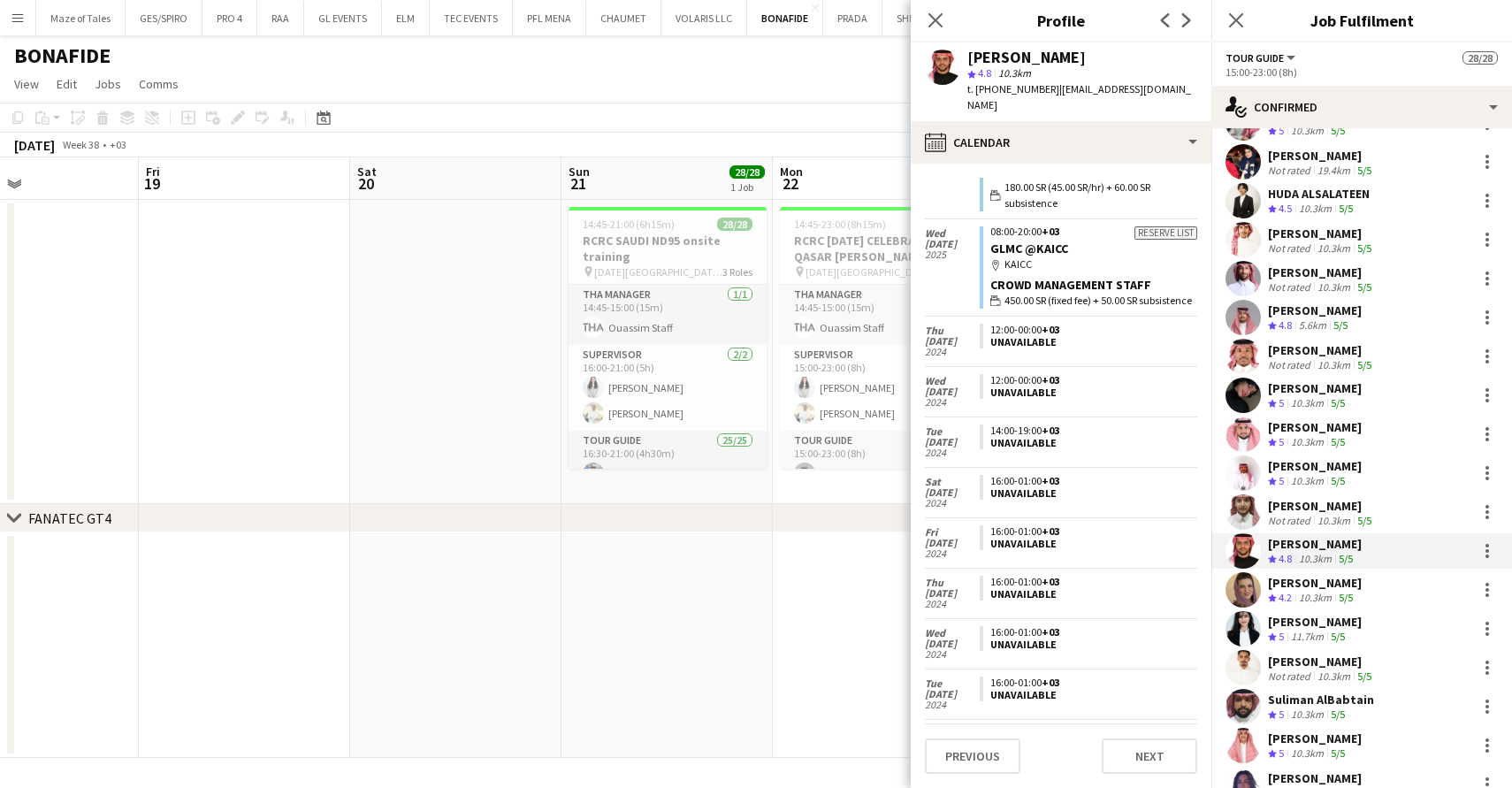
scroll to position [1179, 0]
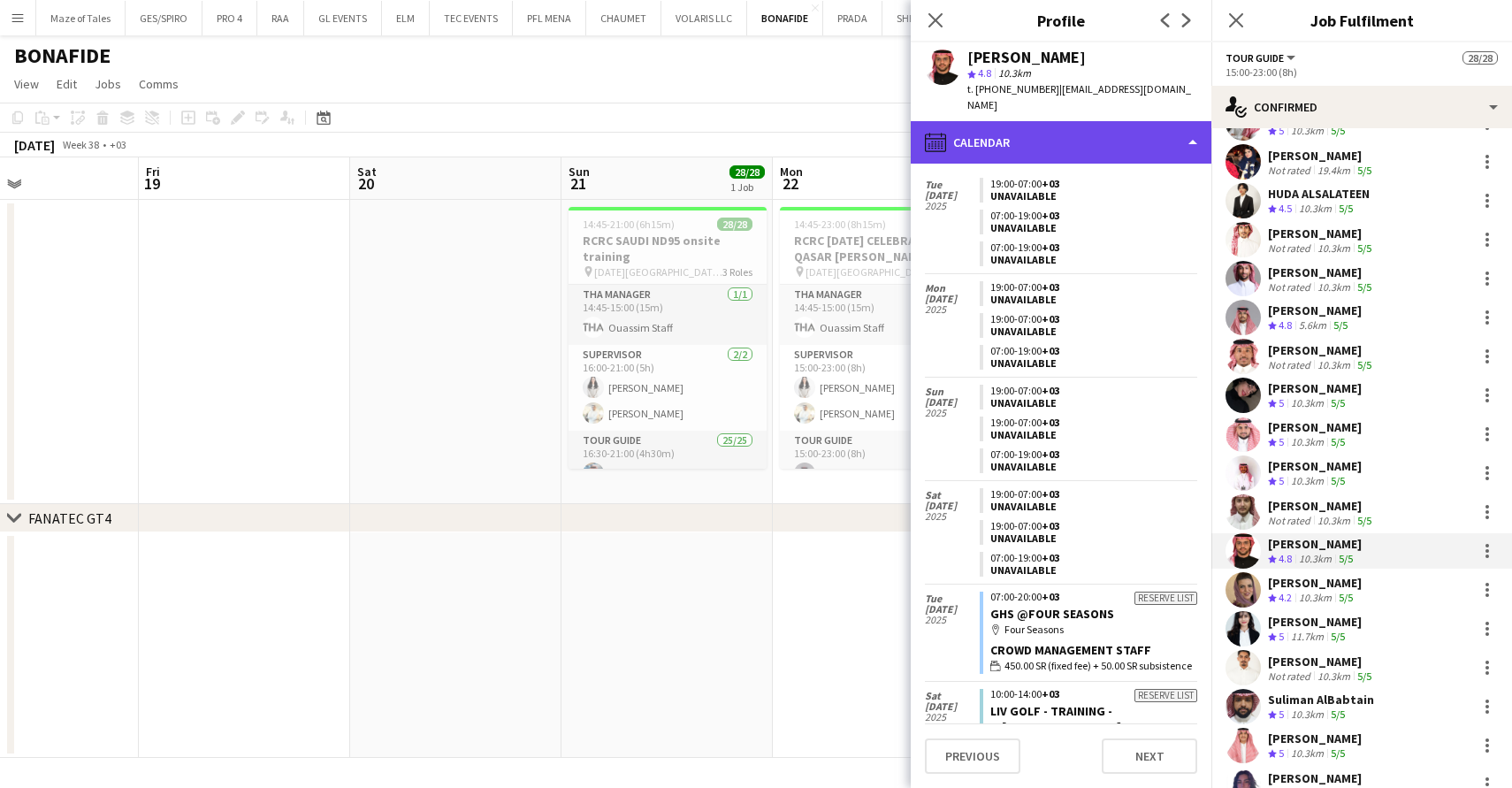
click at [1083, 121] on div "calendar-full Calendar" at bounding box center [1060, 142] width 300 height 42
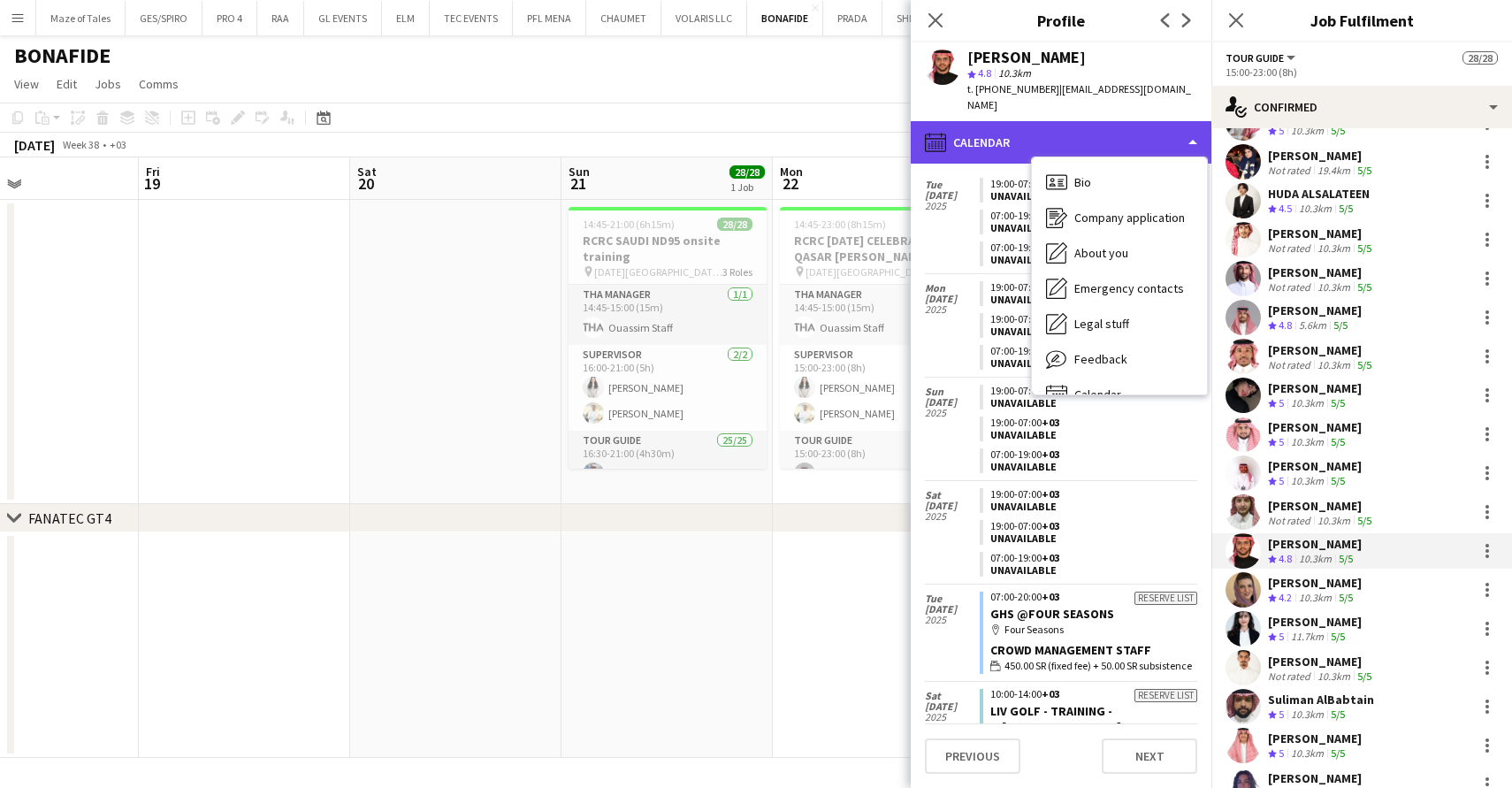
click at [1083, 121] on div "calendar-full Calendar" at bounding box center [1060, 142] width 300 height 42
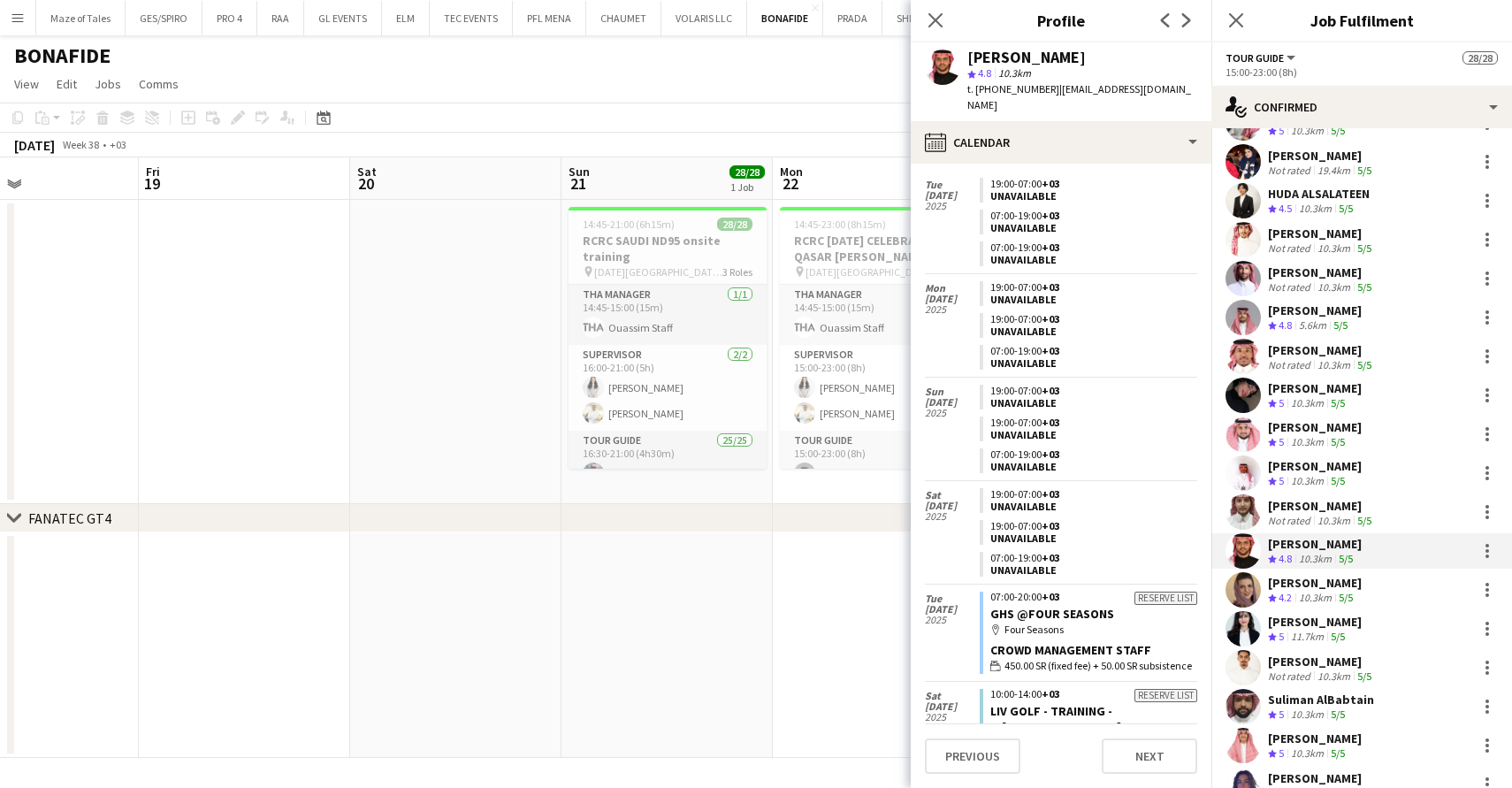
click at [1088, 91] on span "| [EMAIL_ADDRESS][DOMAIN_NAME]" at bounding box center [1079, 97] width 224 height 30
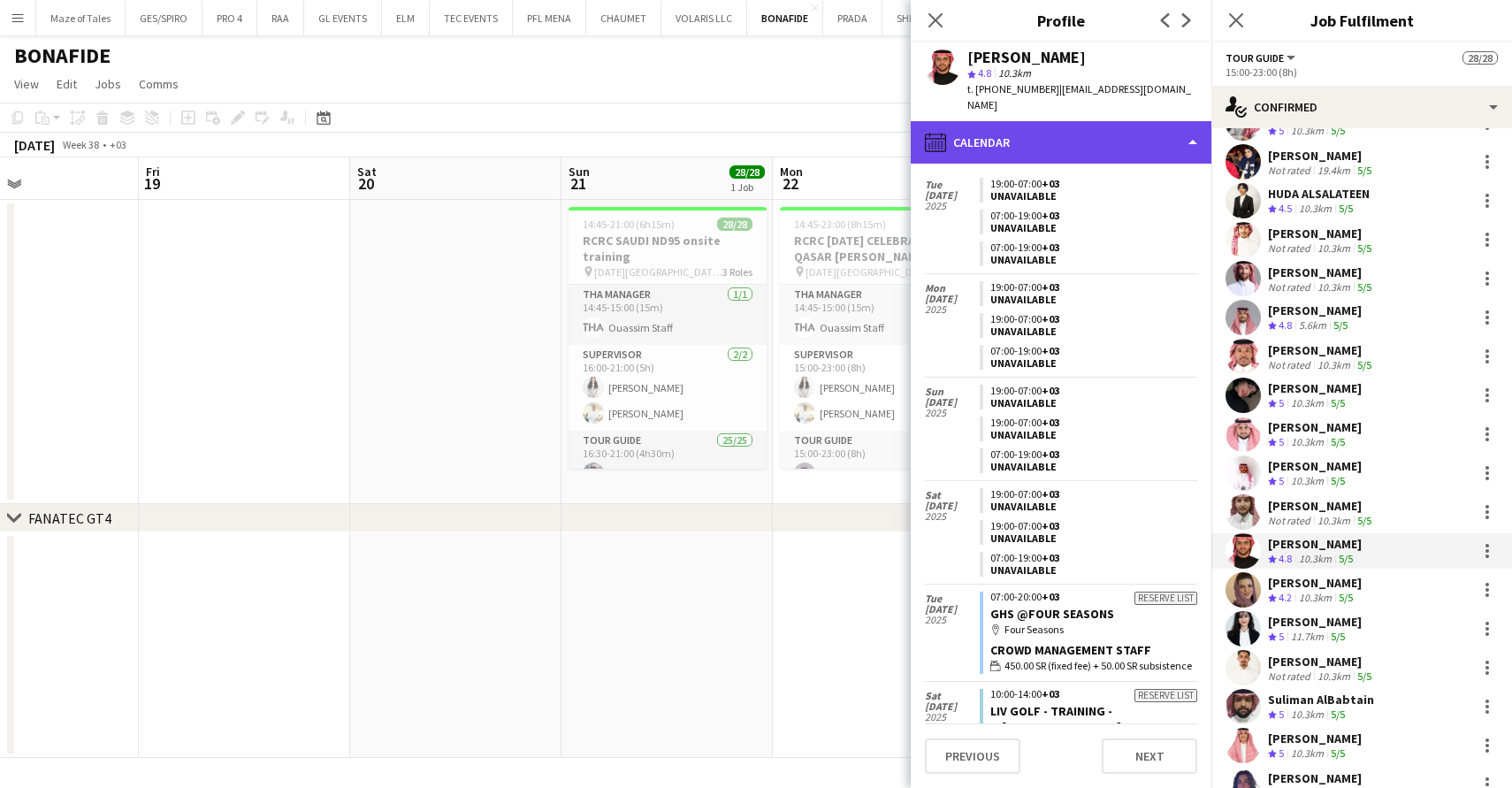
click at [1093, 121] on div "calendar-full Calendar" at bounding box center [1060, 142] width 300 height 42
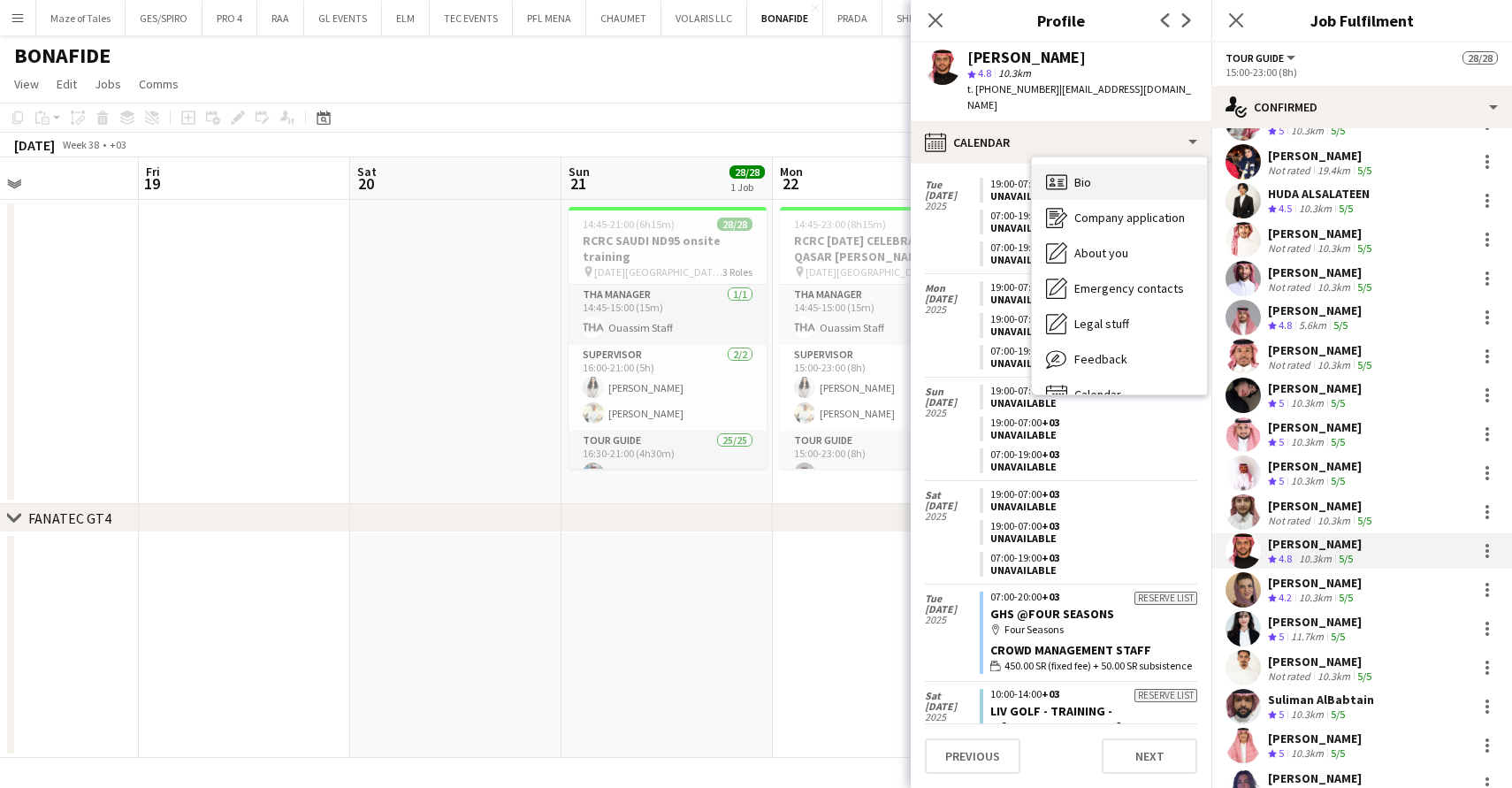
click at [1102, 164] on div "Bio Bio" at bounding box center [1119, 181] width 175 height 35
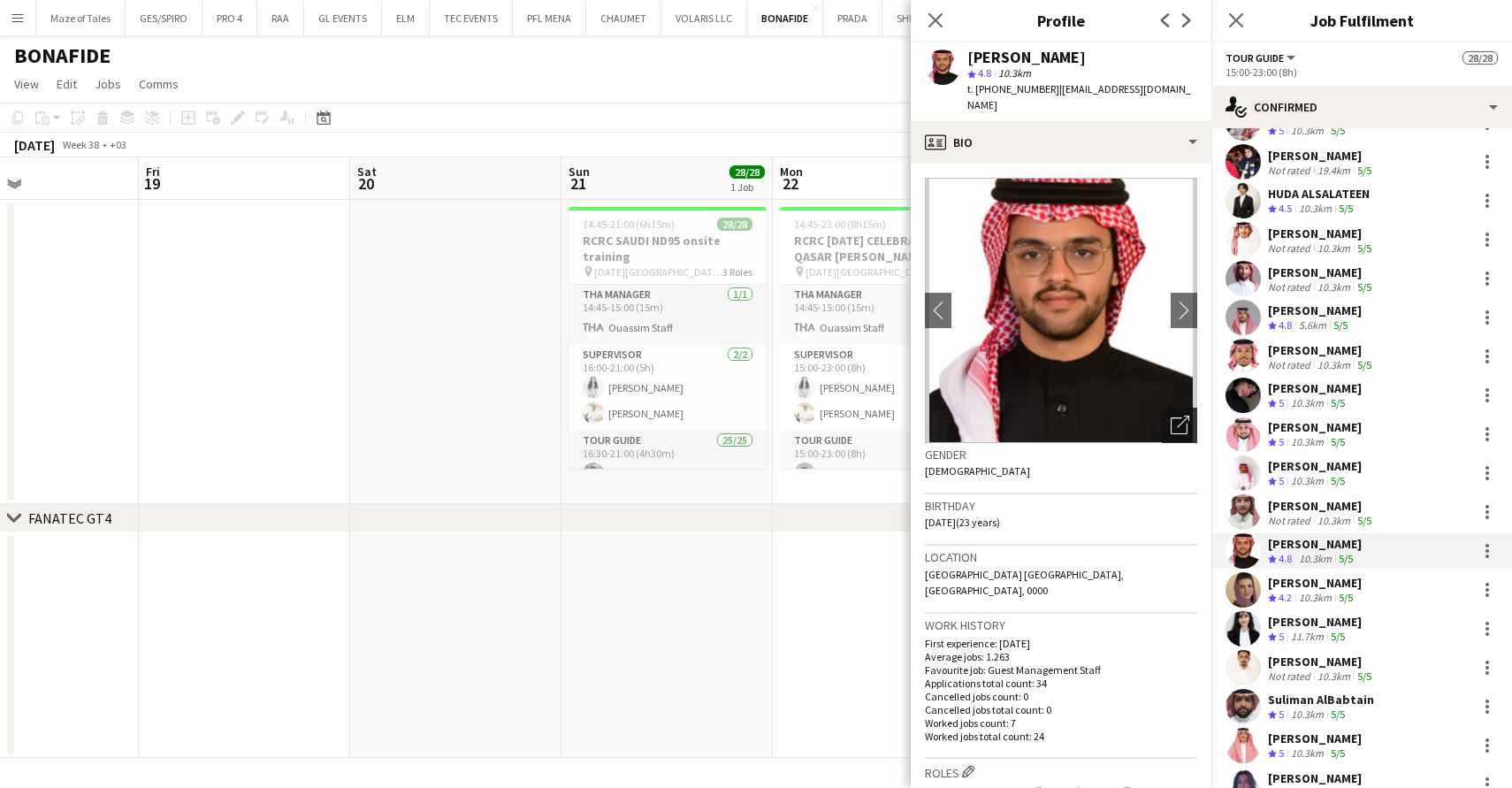
click at [1183, 416] on icon "Open photos pop-in" at bounding box center [1179, 425] width 19 height 19
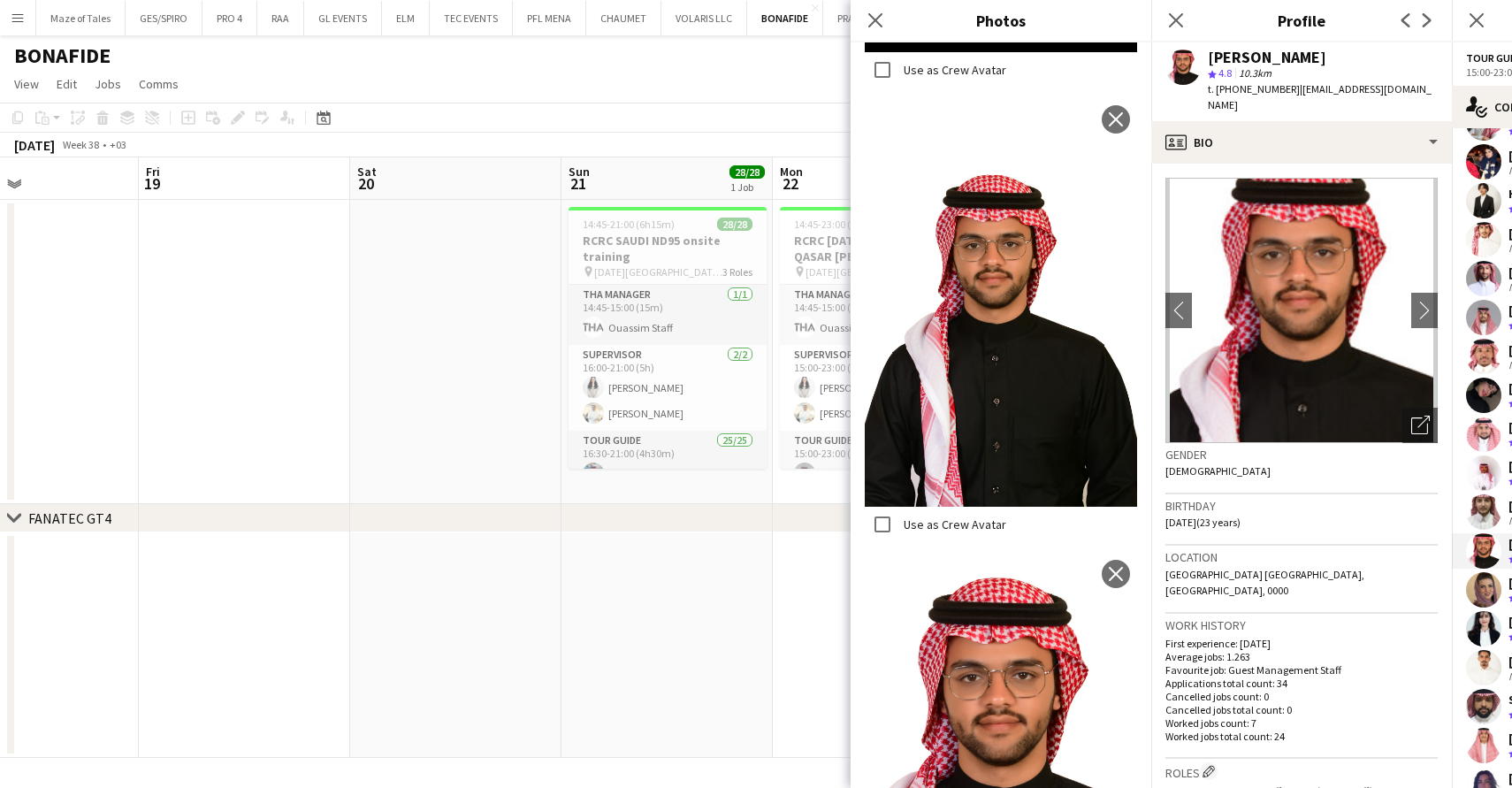
scroll to position [1004, 0]
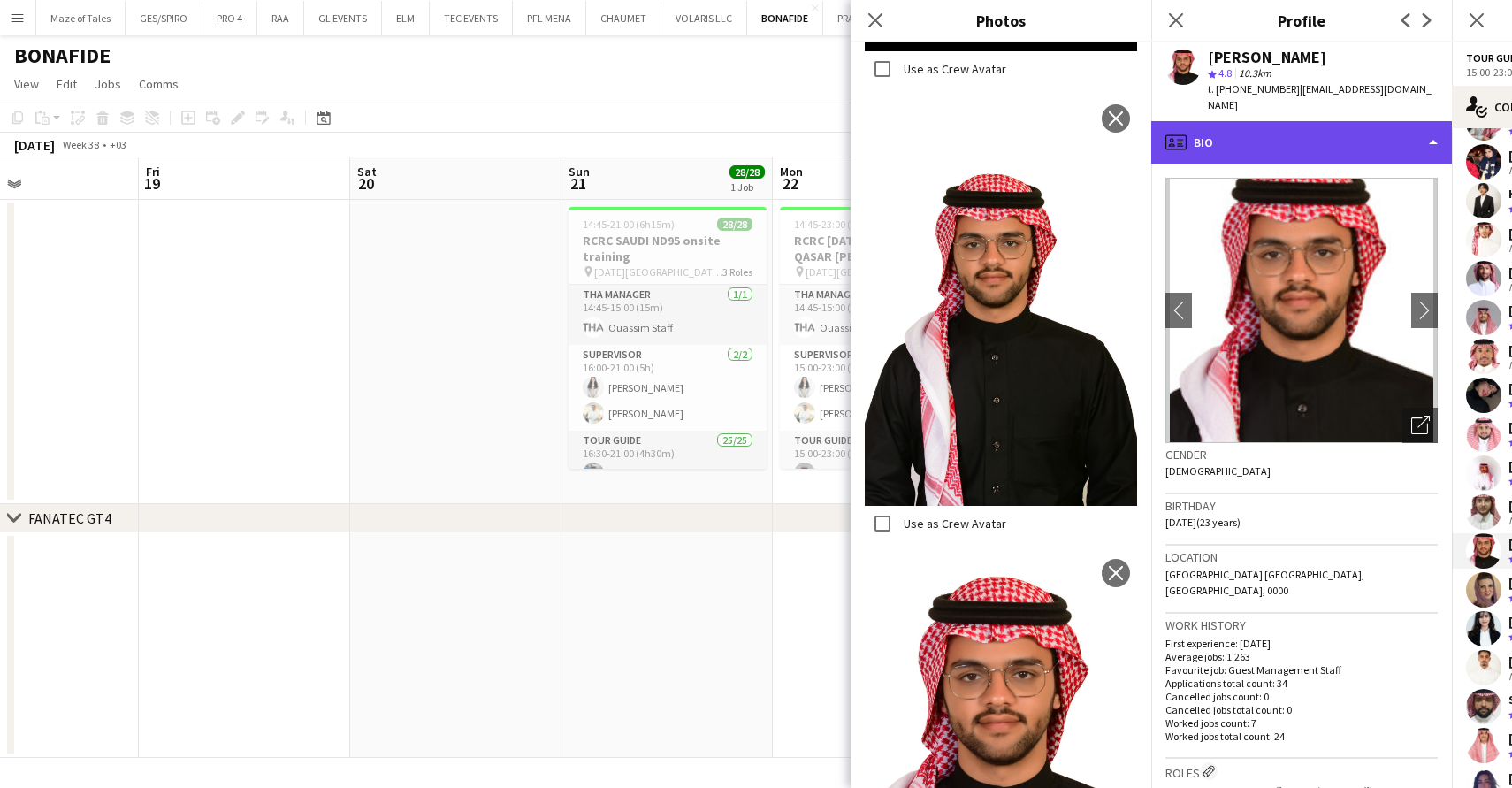
click at [1276, 129] on div "profile Bio" at bounding box center [1300, 142] width 300 height 42
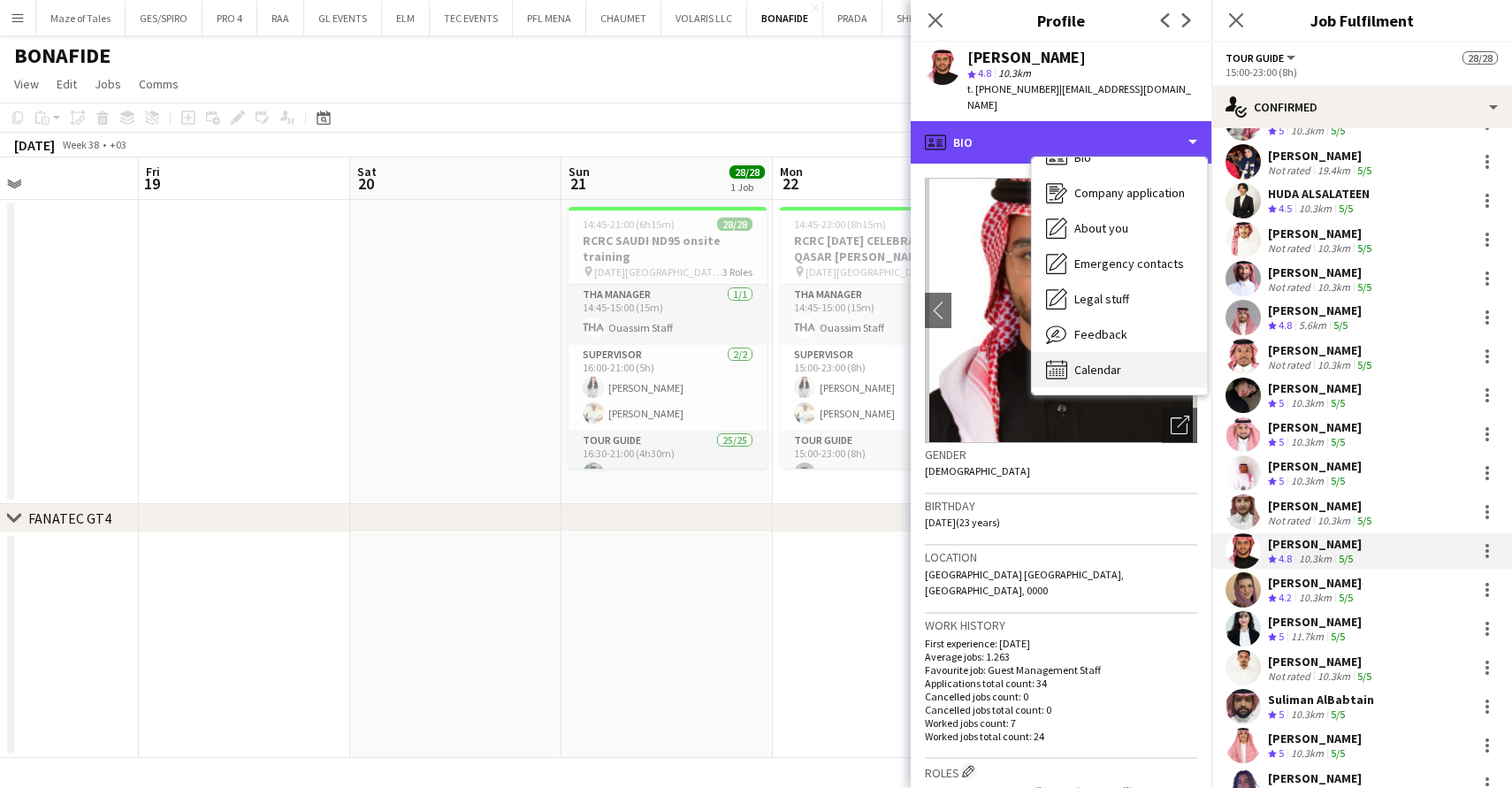
scroll to position [25, 0]
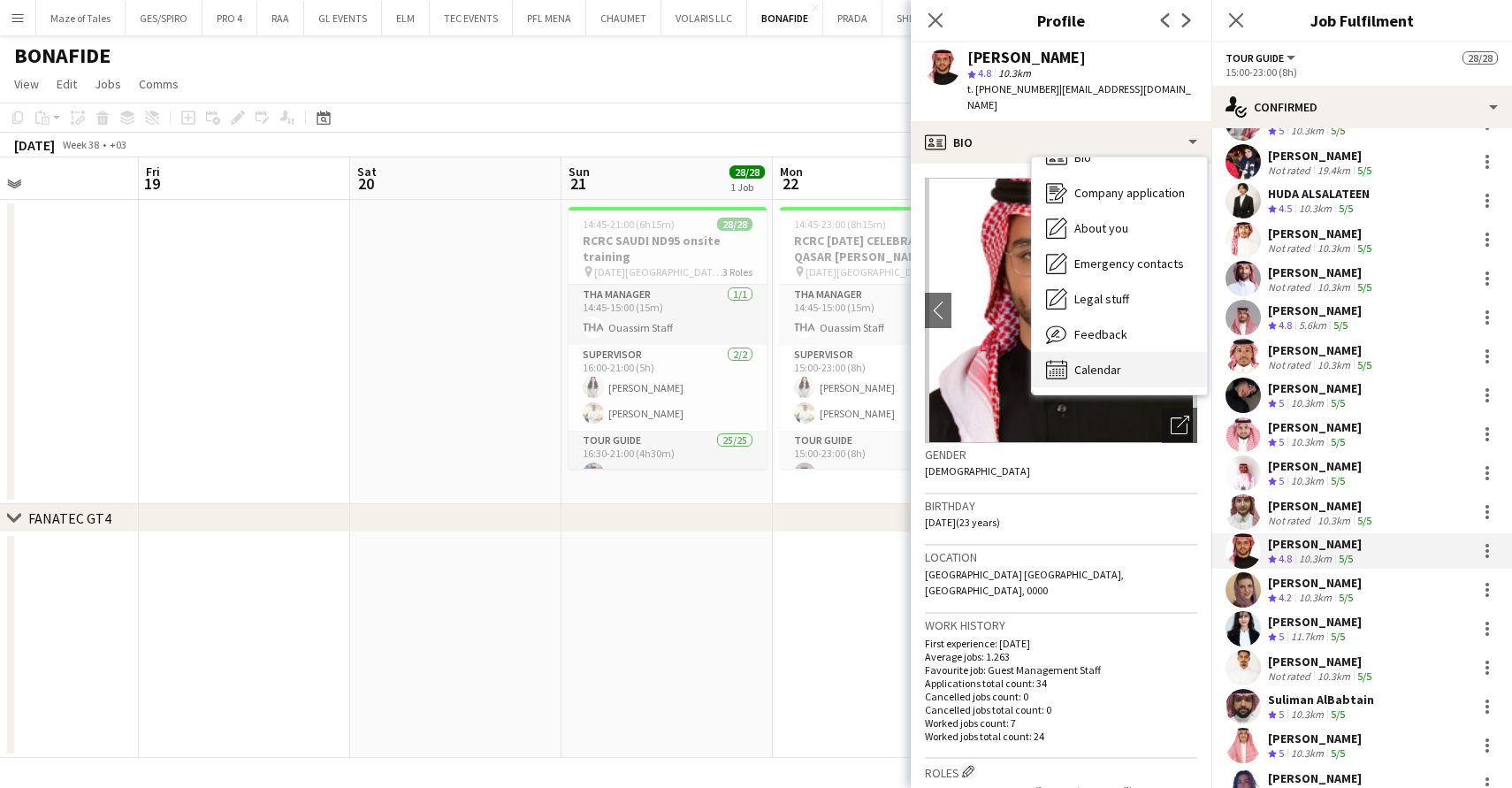
click at [1133, 353] on div "Calendar Calendar" at bounding box center [1119, 369] width 175 height 35
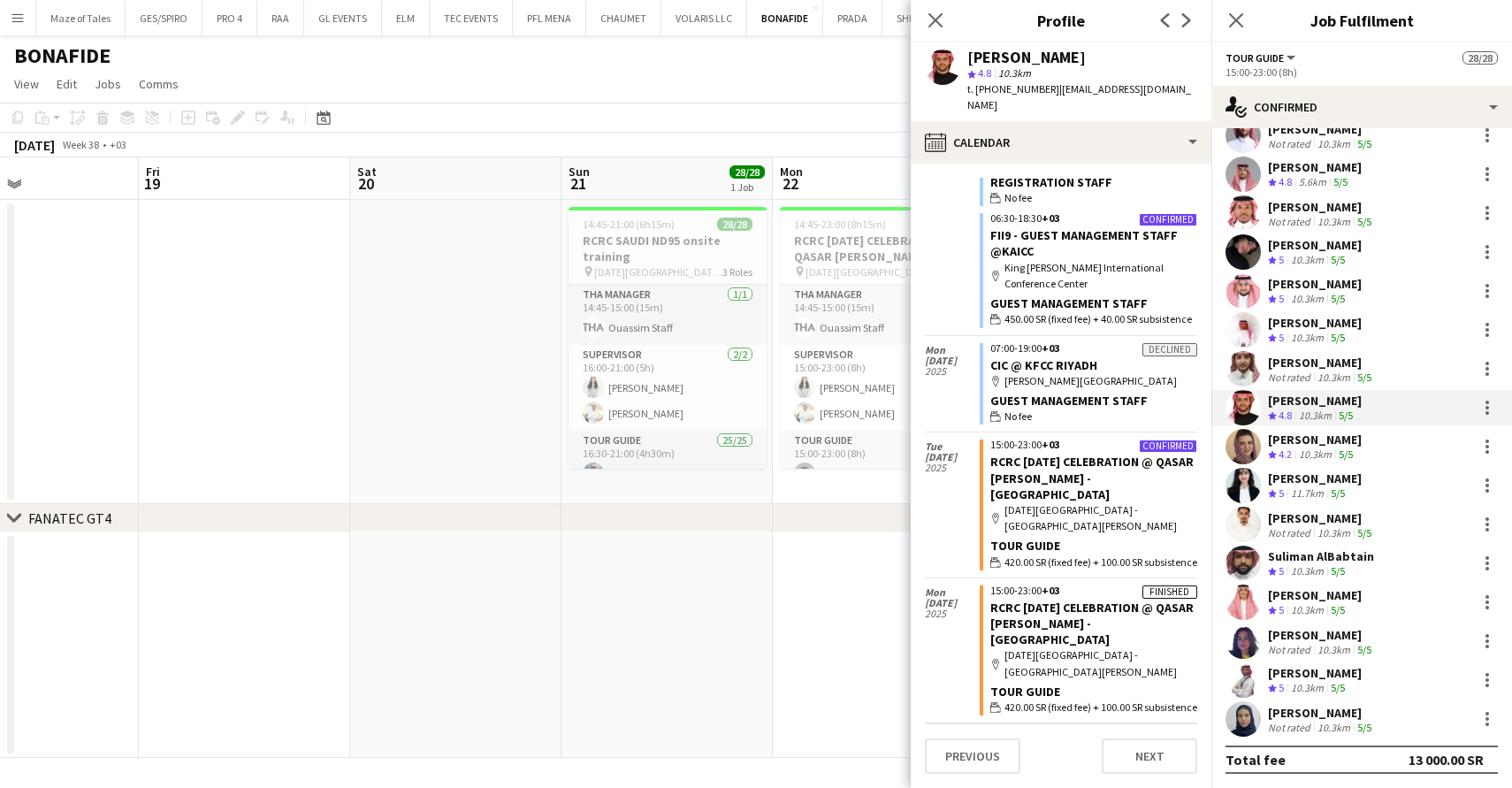
scroll to position [411, 0]
click at [937, 22] on icon at bounding box center [936, 21] width 14 height 14
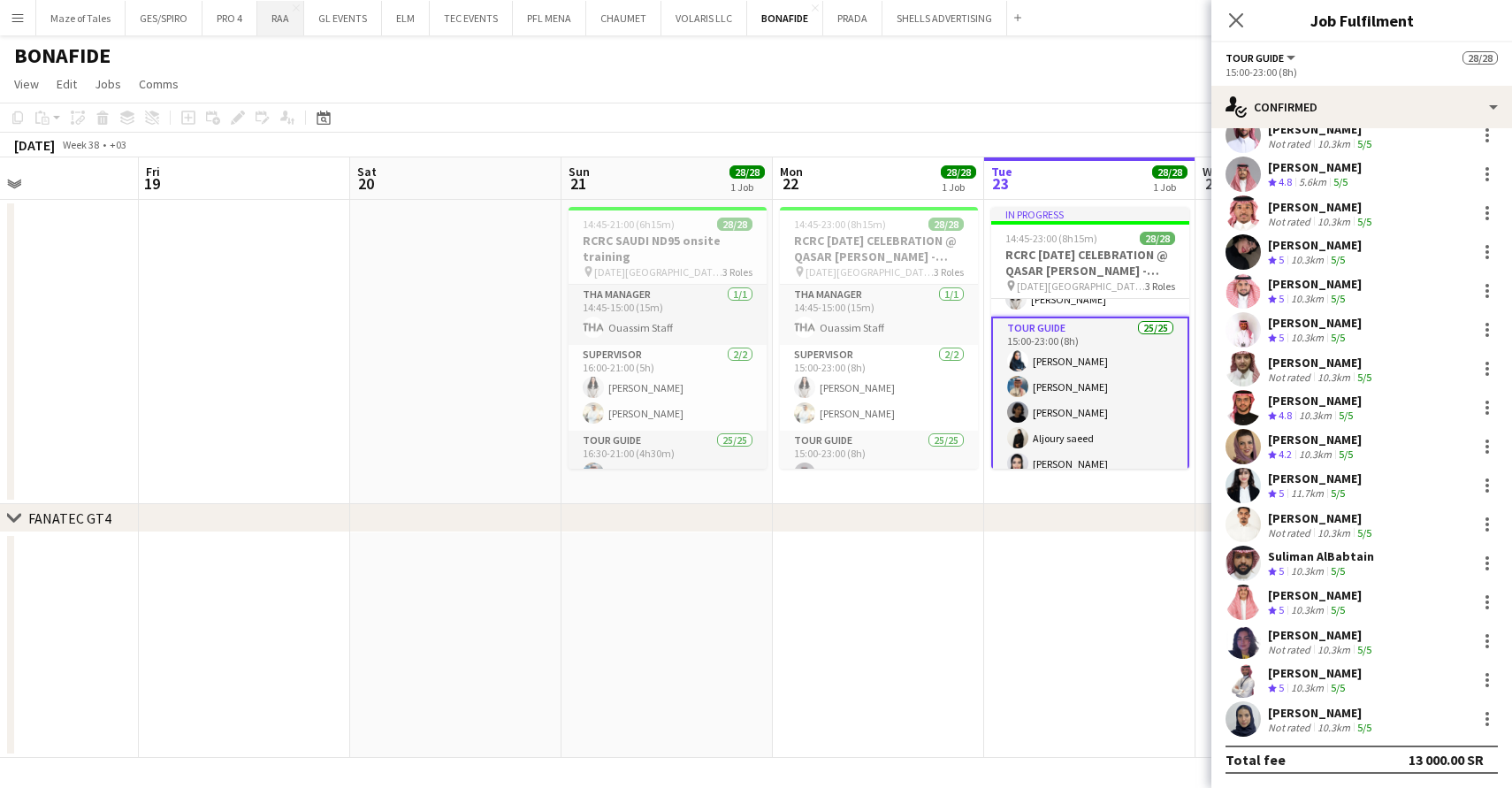
click at [282, 27] on button "RAA Close" at bounding box center [281, 18] width 47 height 34
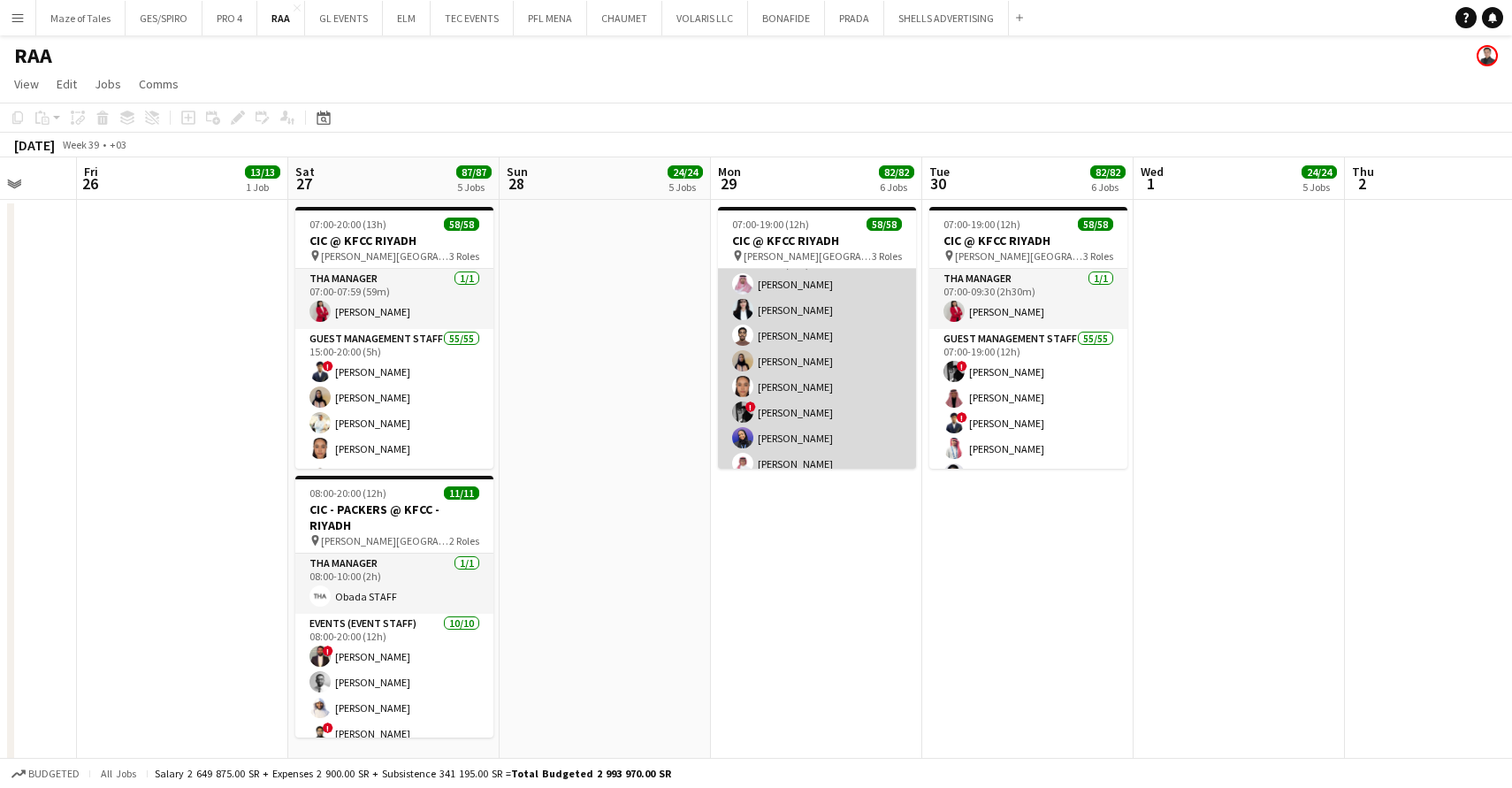
scroll to position [214, 0]
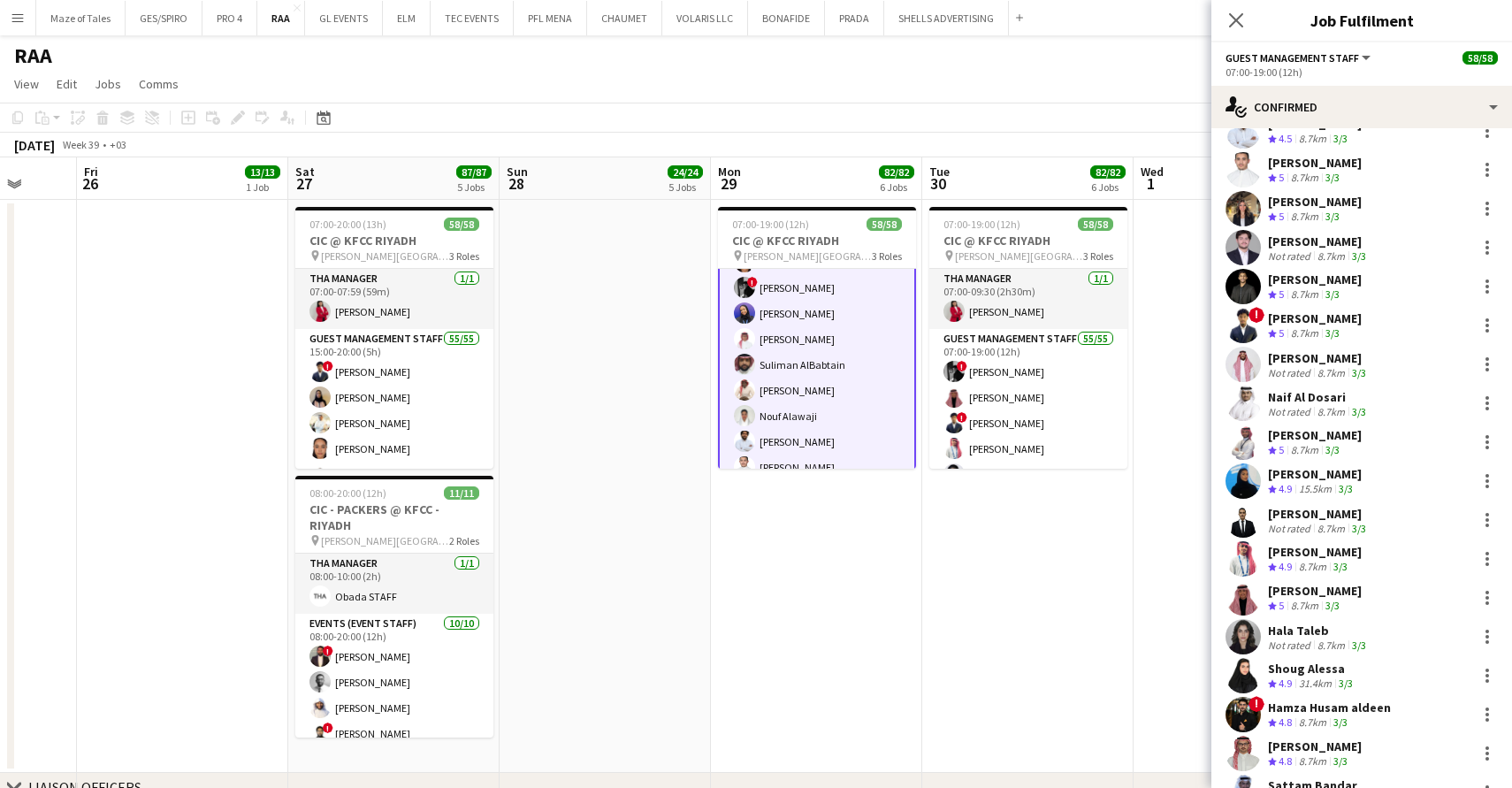
scroll to position [497, 0]
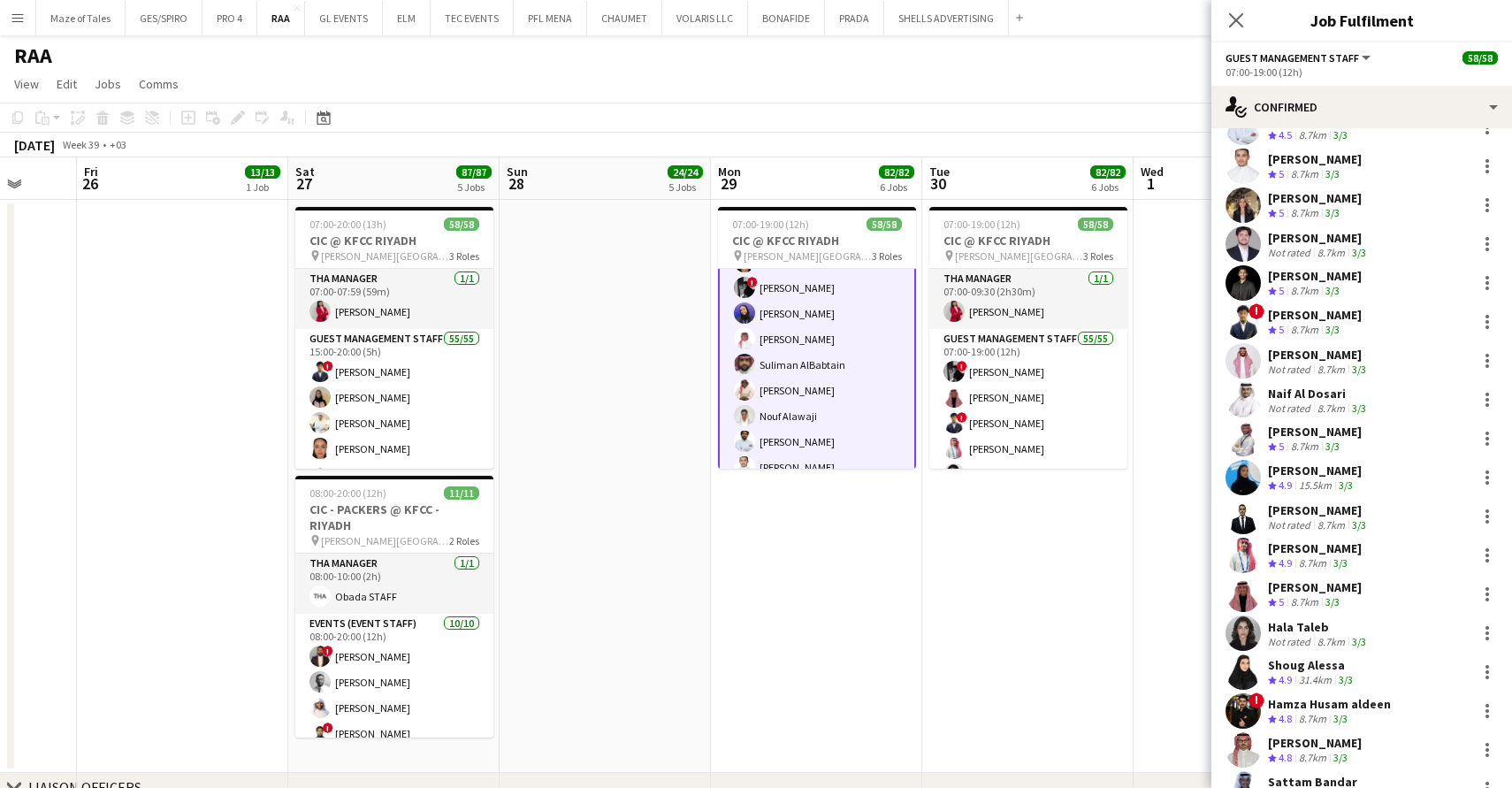
click at [1317, 394] on div "Naif Al Dosari" at bounding box center [1318, 394] width 101 height 16
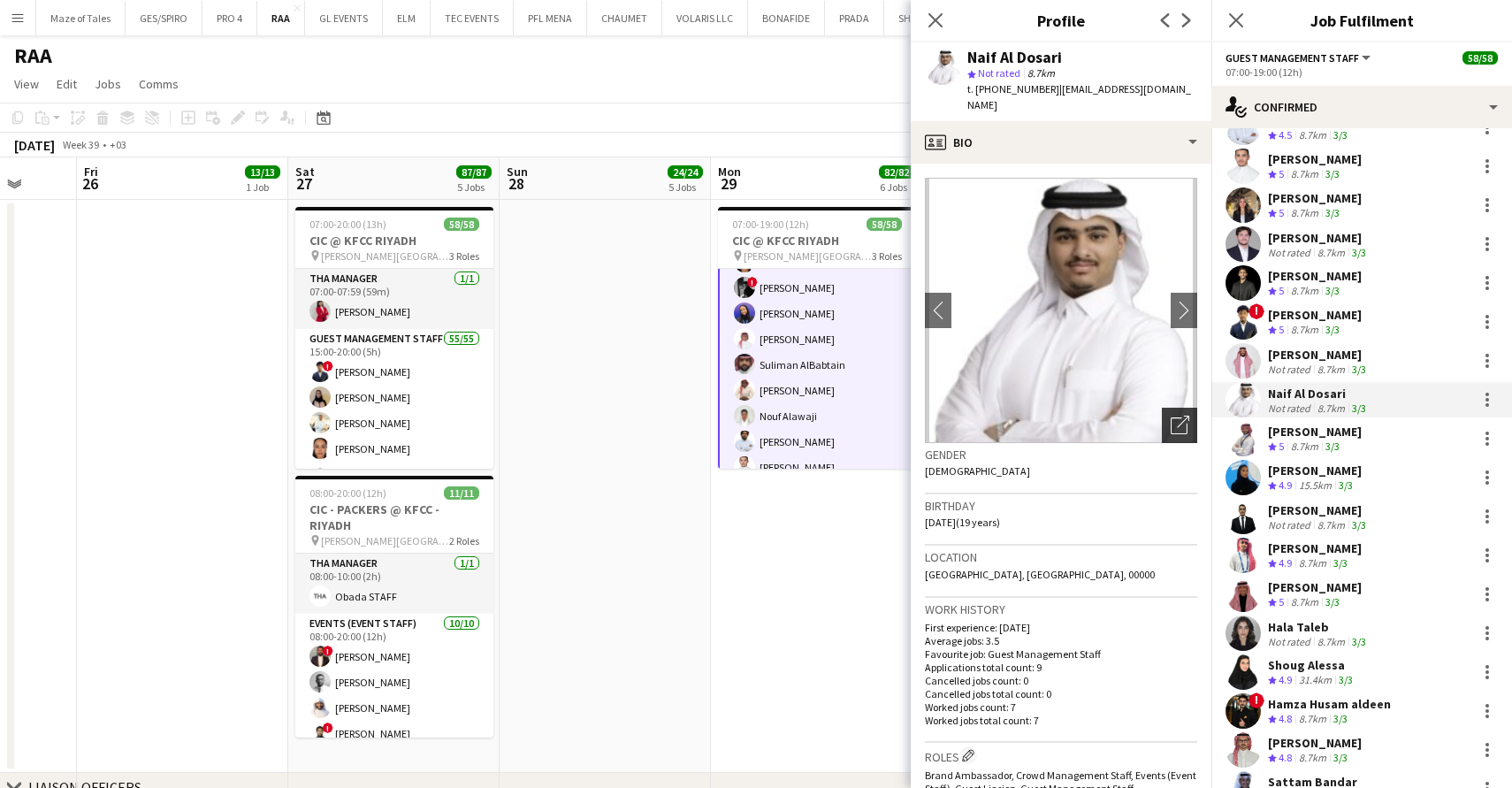
click at [1179, 416] on icon "Open photos pop-in" at bounding box center [1179, 425] width 19 height 19
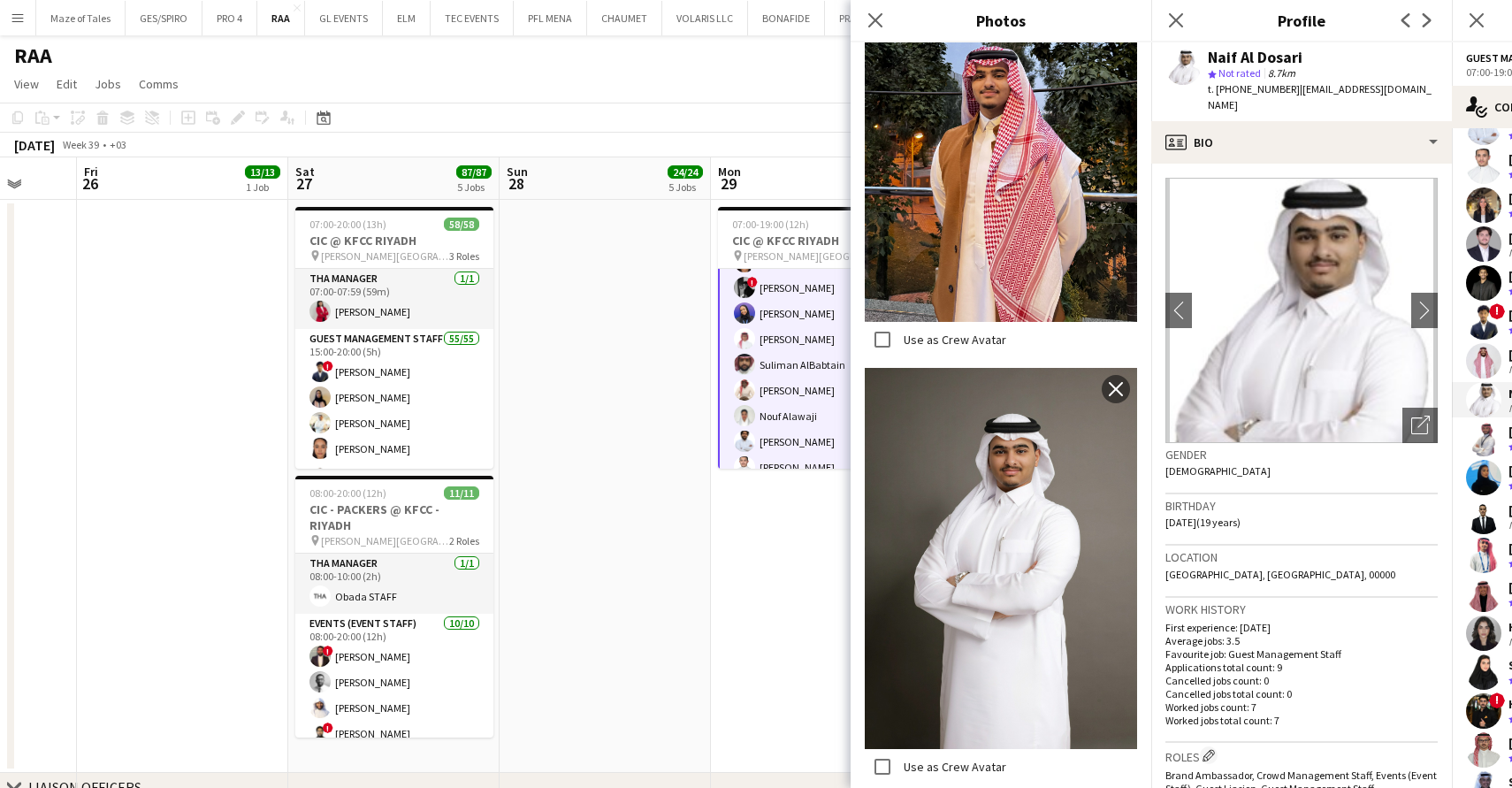
scroll to position [2982, 0]
click at [873, 22] on icon "Close pop-in" at bounding box center [875, 20] width 17 height 17
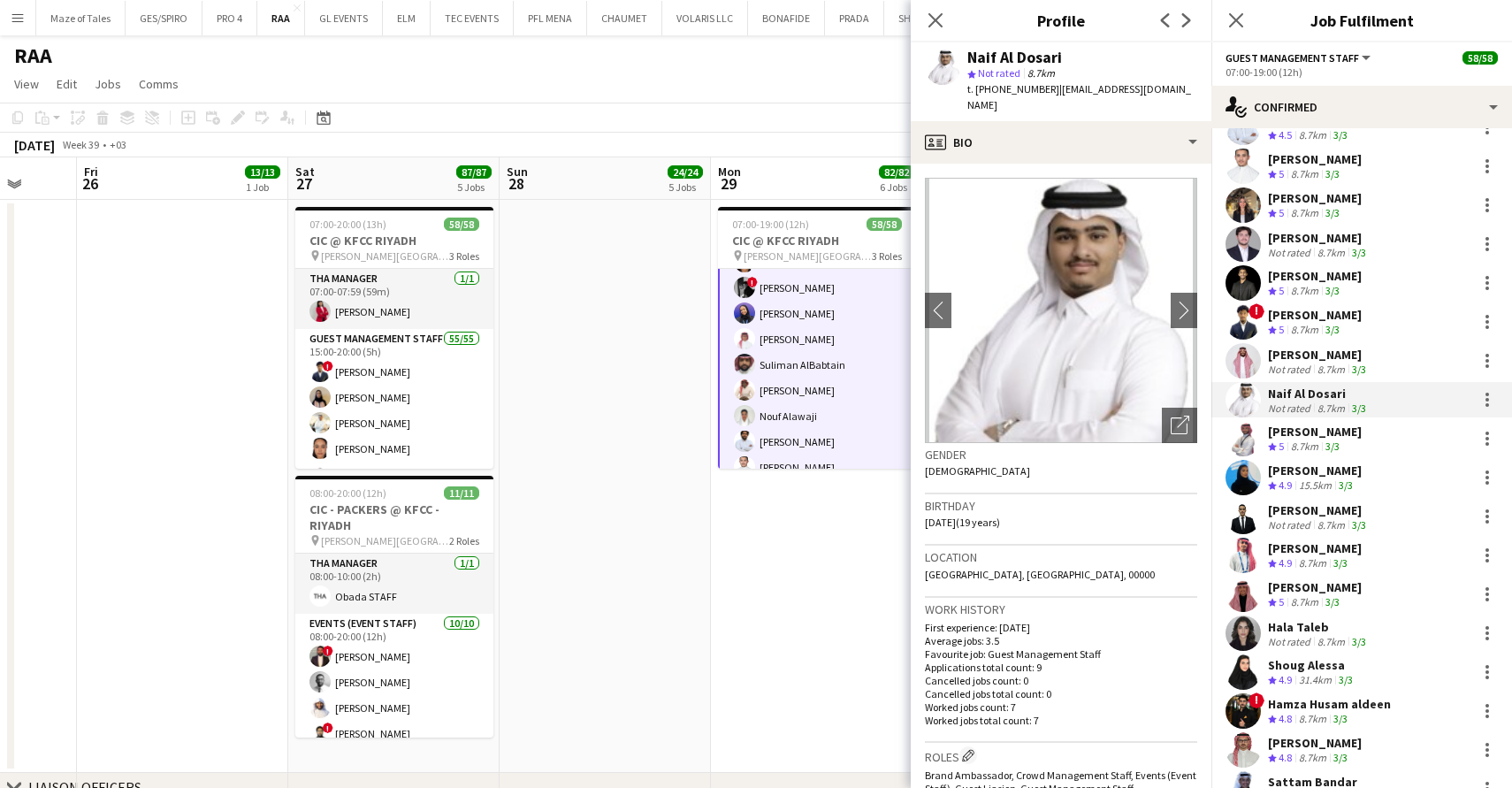
scroll to position [0, 0]
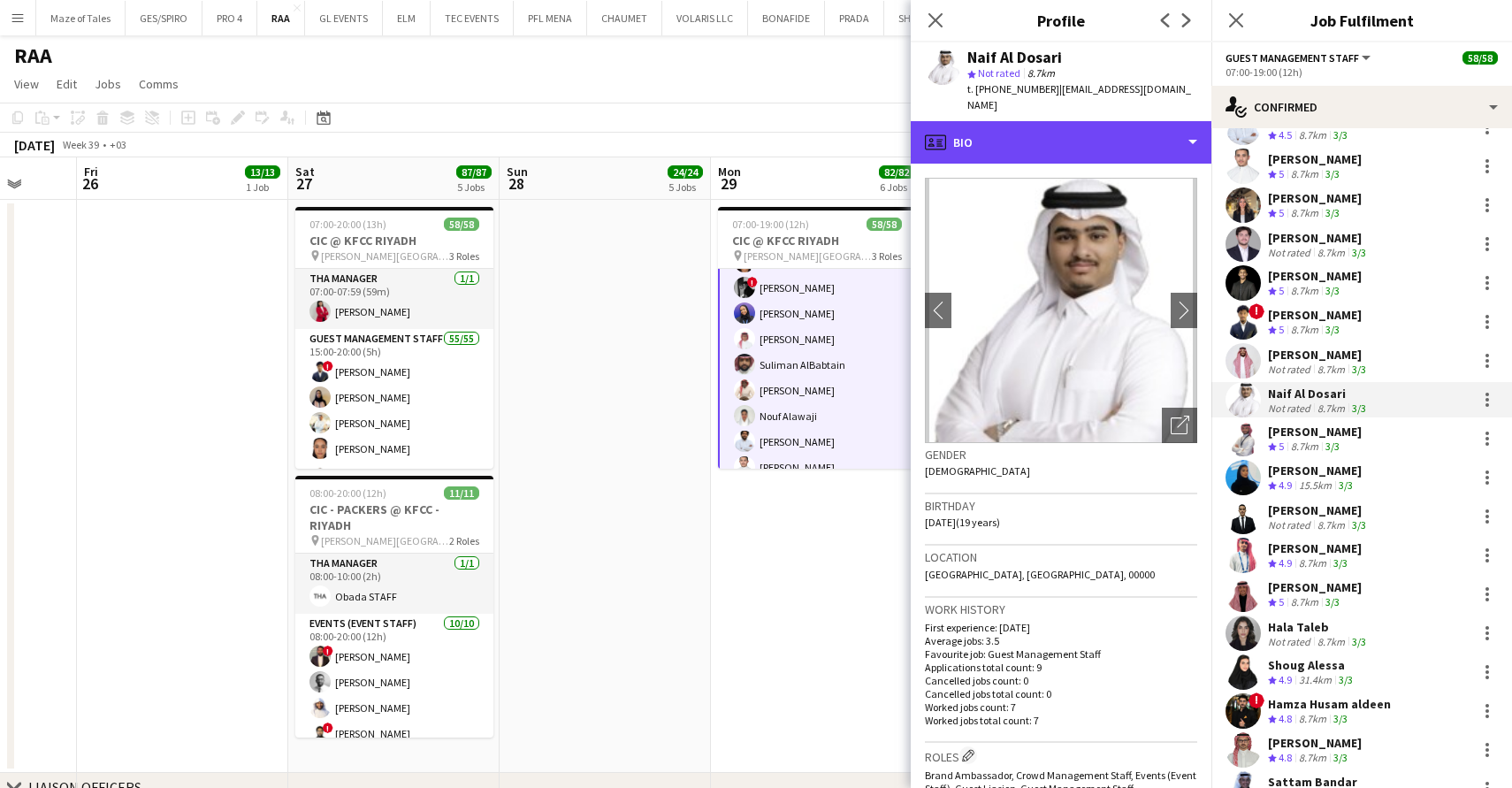
click at [1032, 138] on div "profile Bio" at bounding box center [1060, 142] width 300 height 42
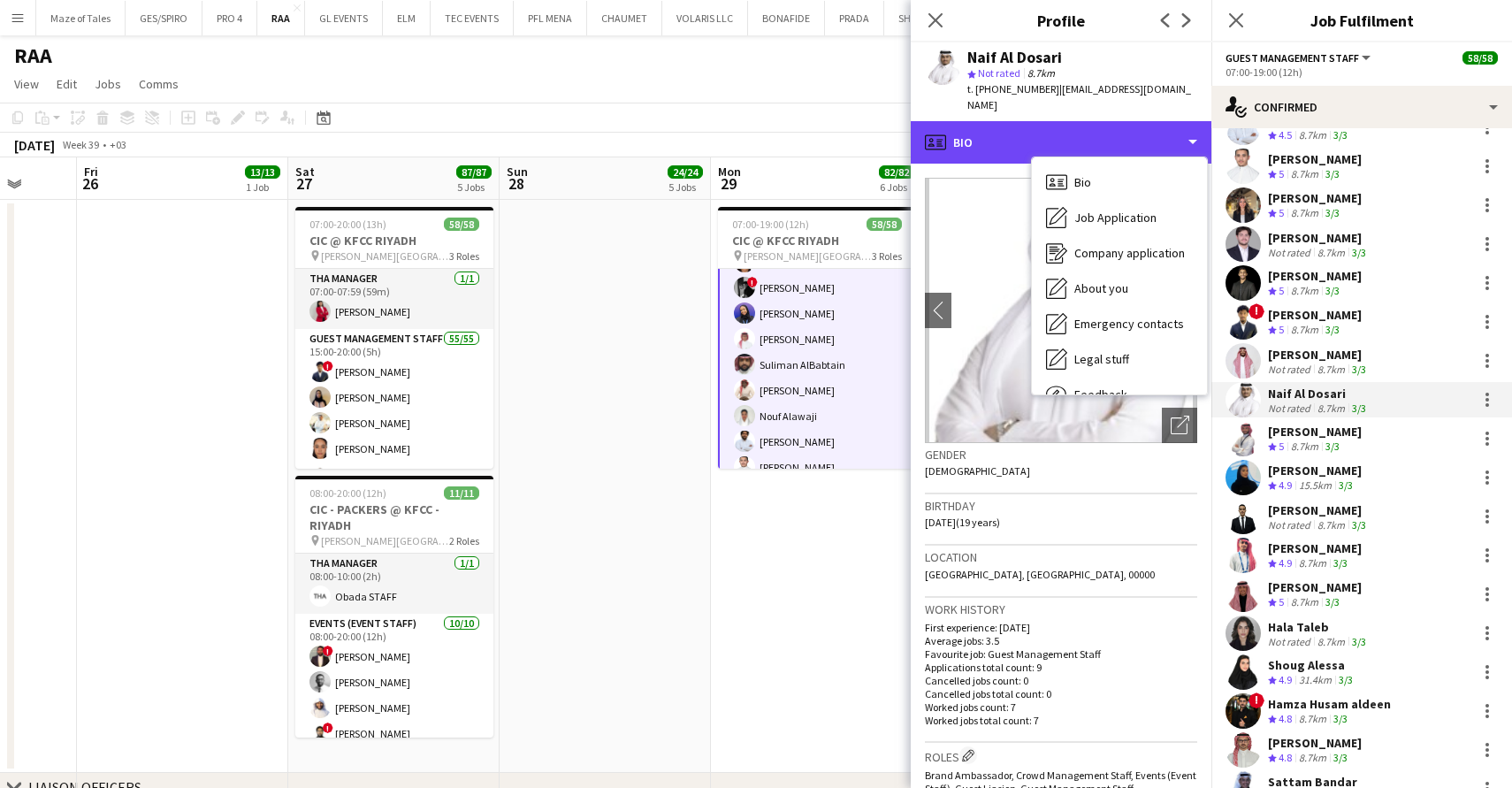
click at [1032, 138] on div "profile Bio" at bounding box center [1060, 142] width 300 height 42
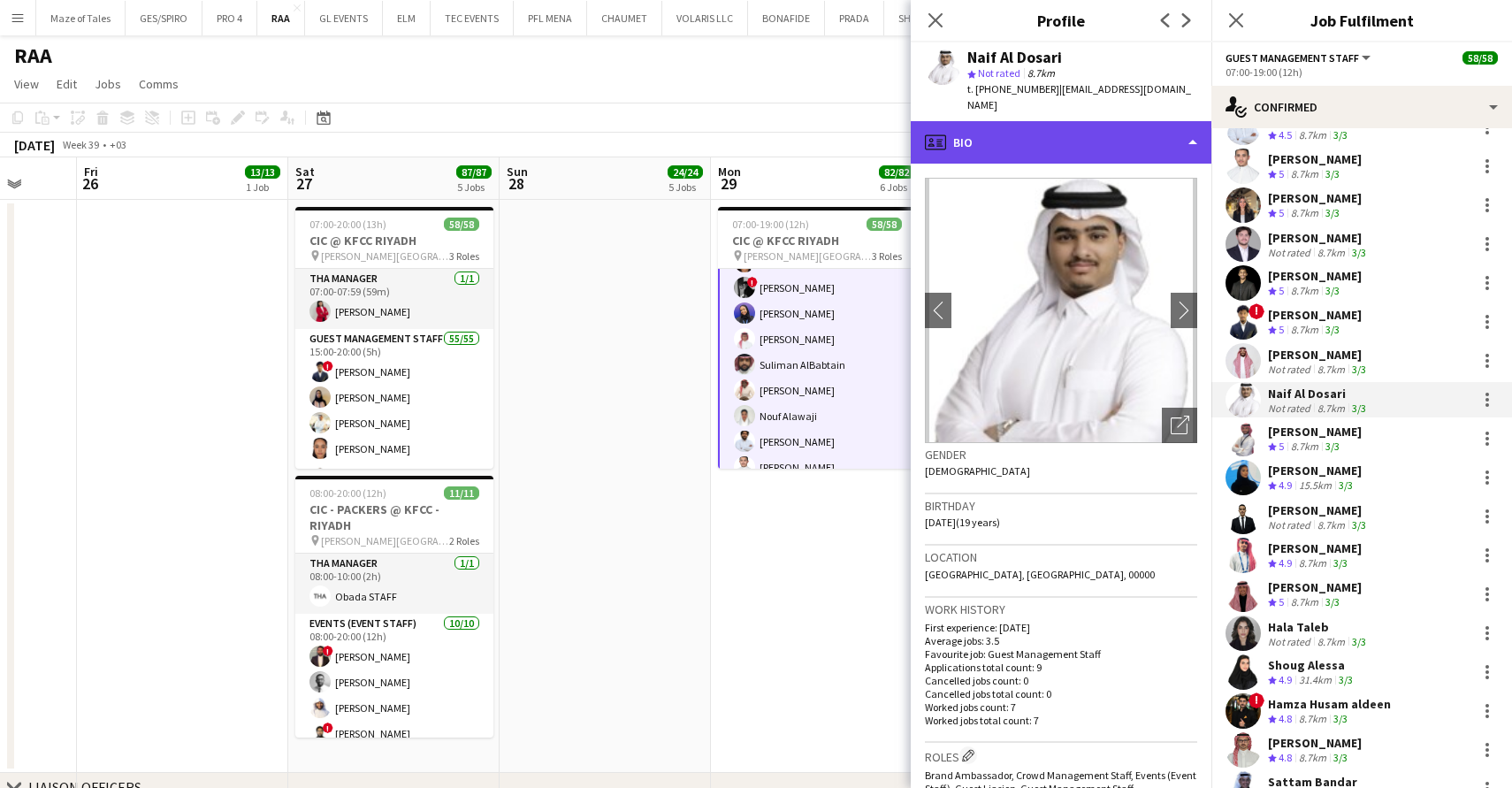
click at [1080, 124] on div "profile Bio" at bounding box center [1060, 142] width 300 height 42
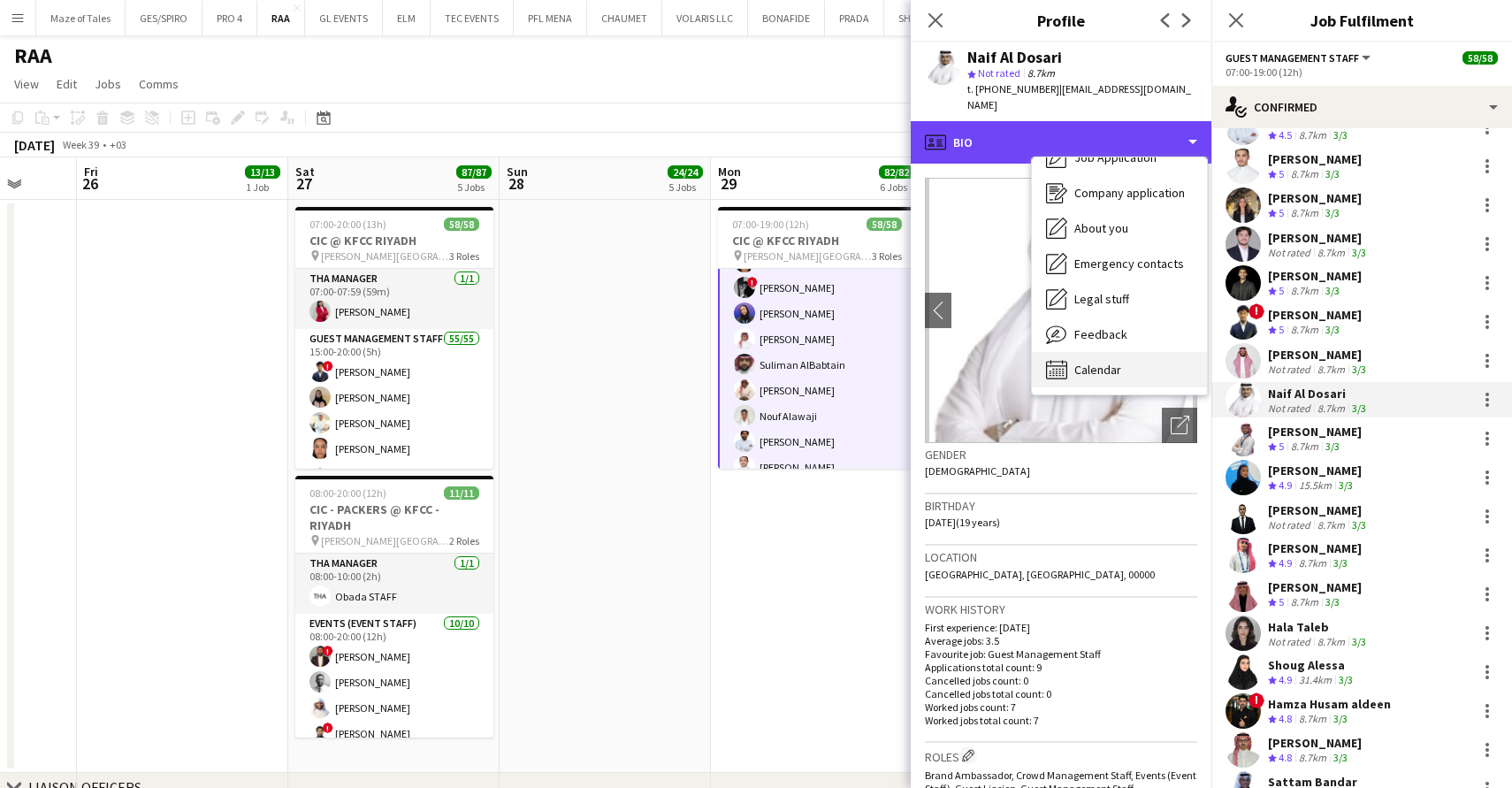
scroll to position [62, 0]
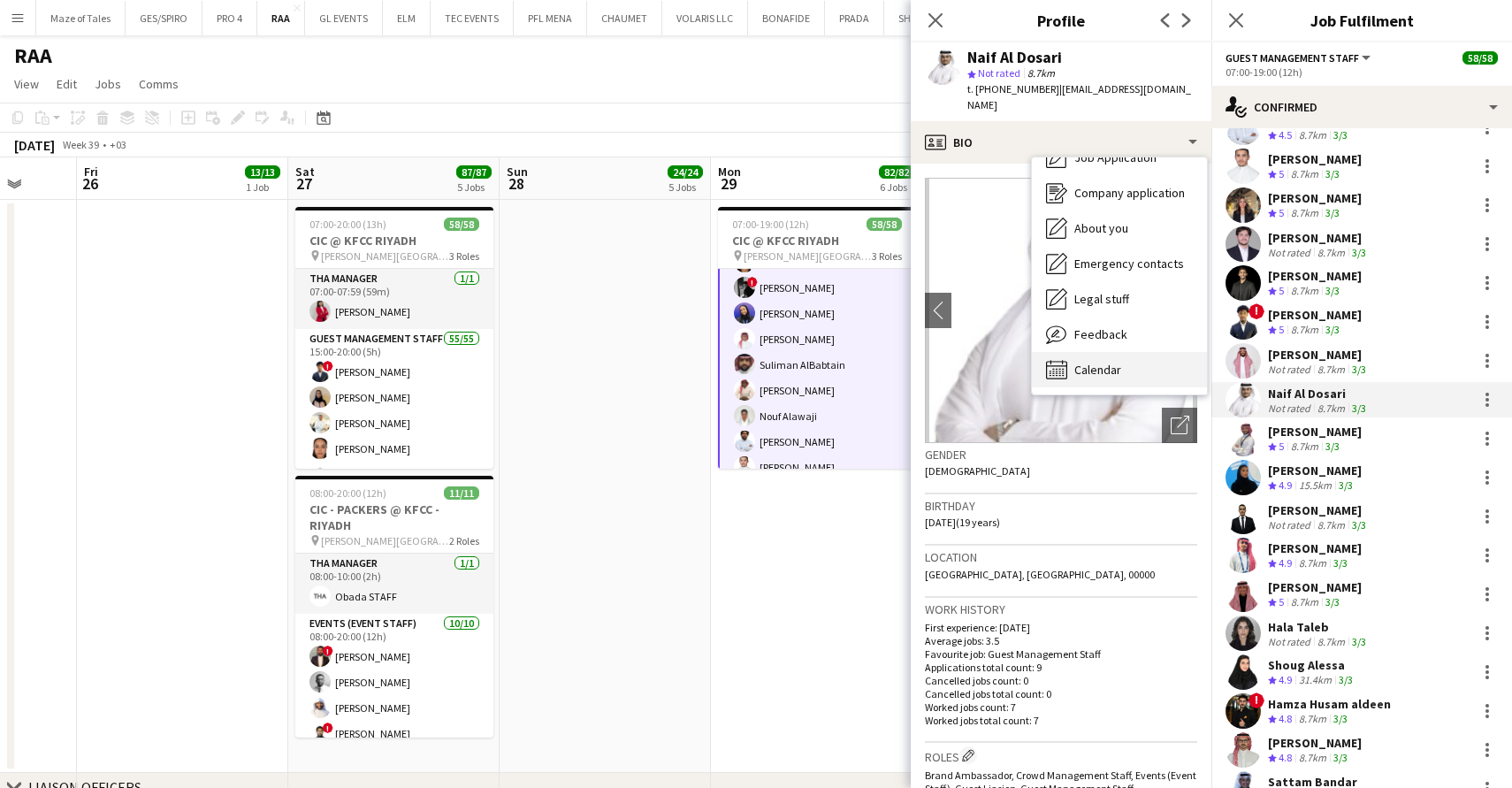
click at [1108, 361] on span "Calendar" at bounding box center [1097, 369] width 47 height 16
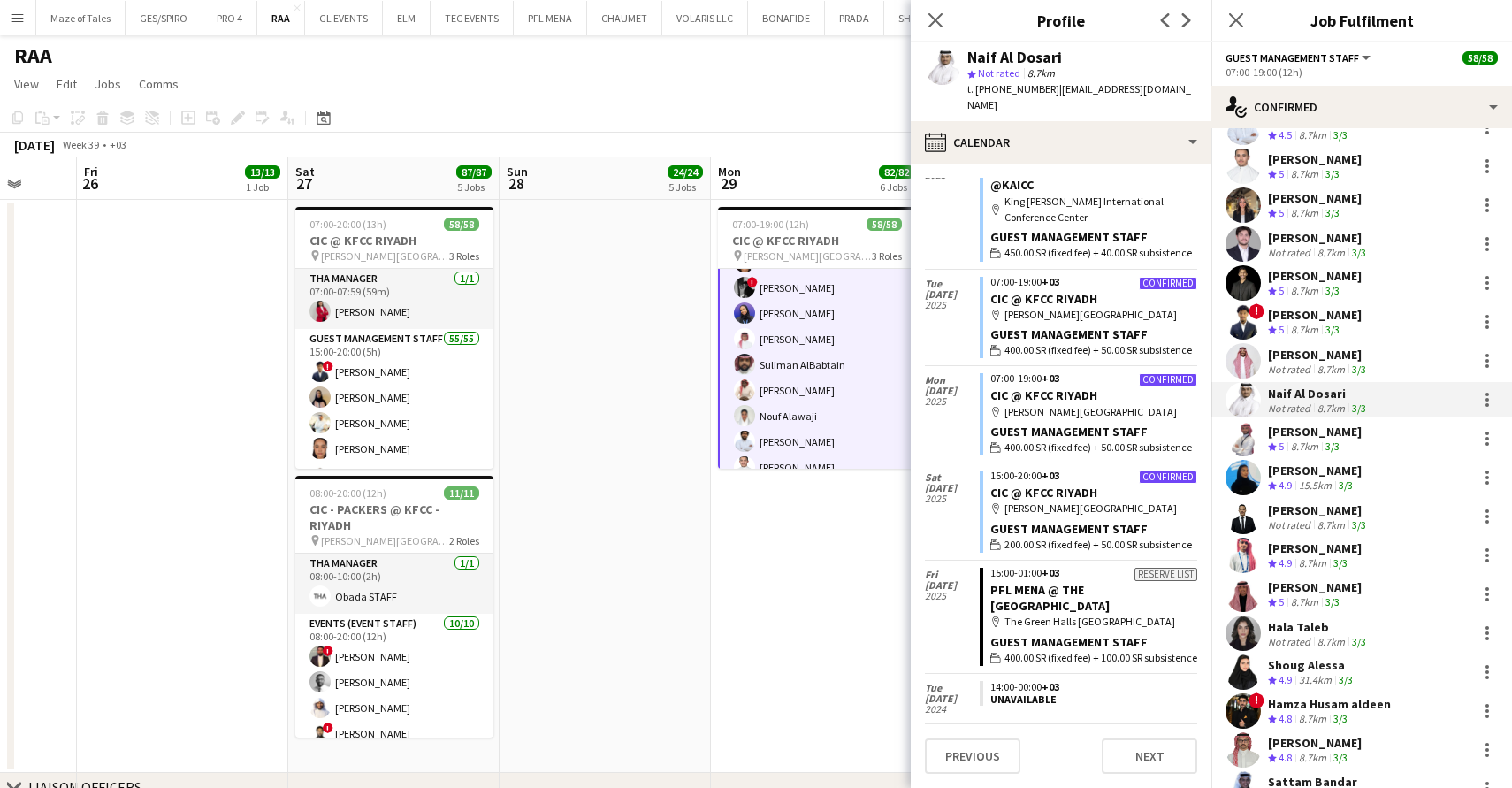
scroll to position [594, 0]
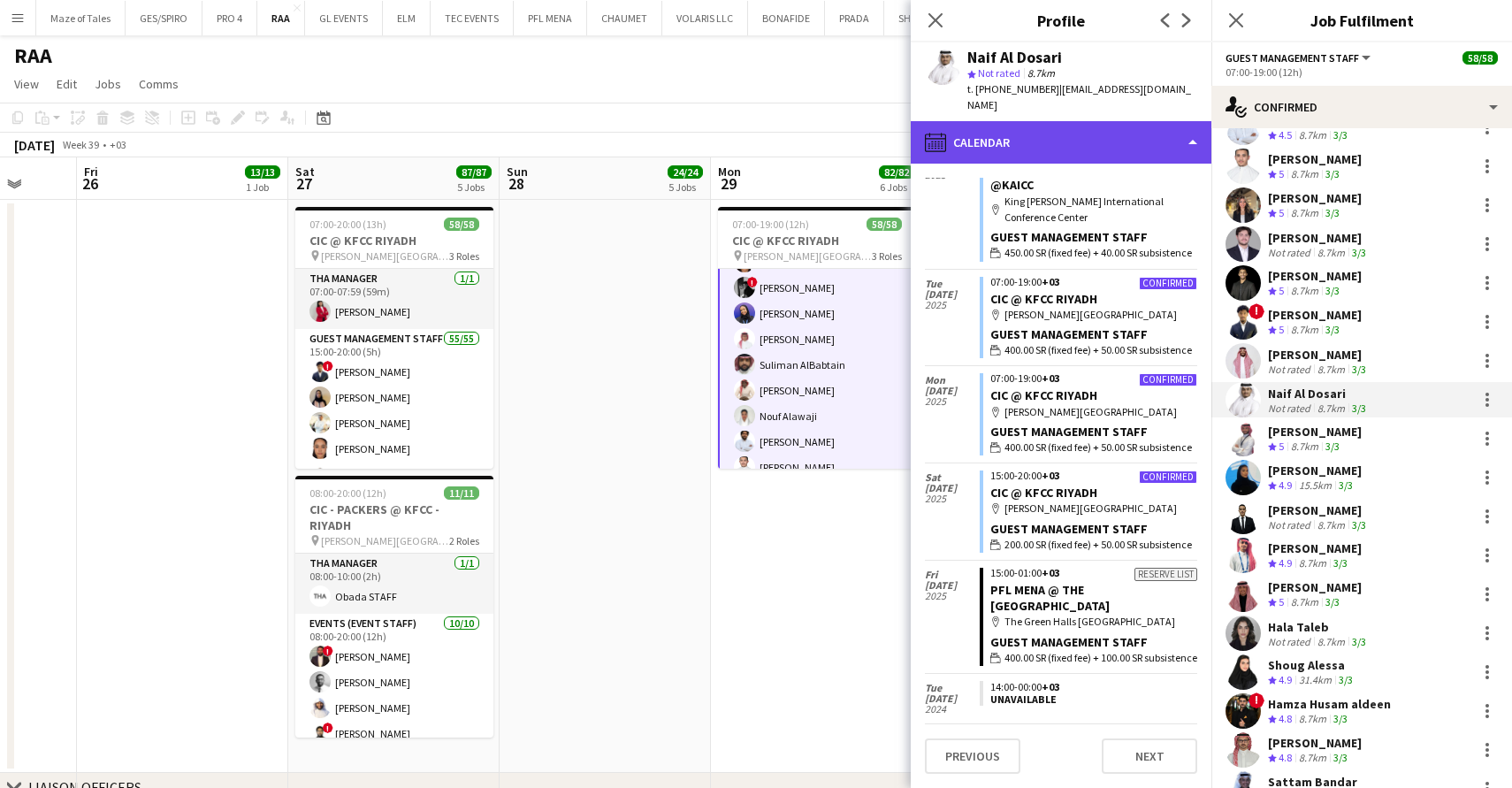
click at [1069, 121] on div "calendar-full Calendar" at bounding box center [1060, 142] width 300 height 42
click at [1078, 127] on div "calendar-full Calendar" at bounding box center [1060, 142] width 300 height 42
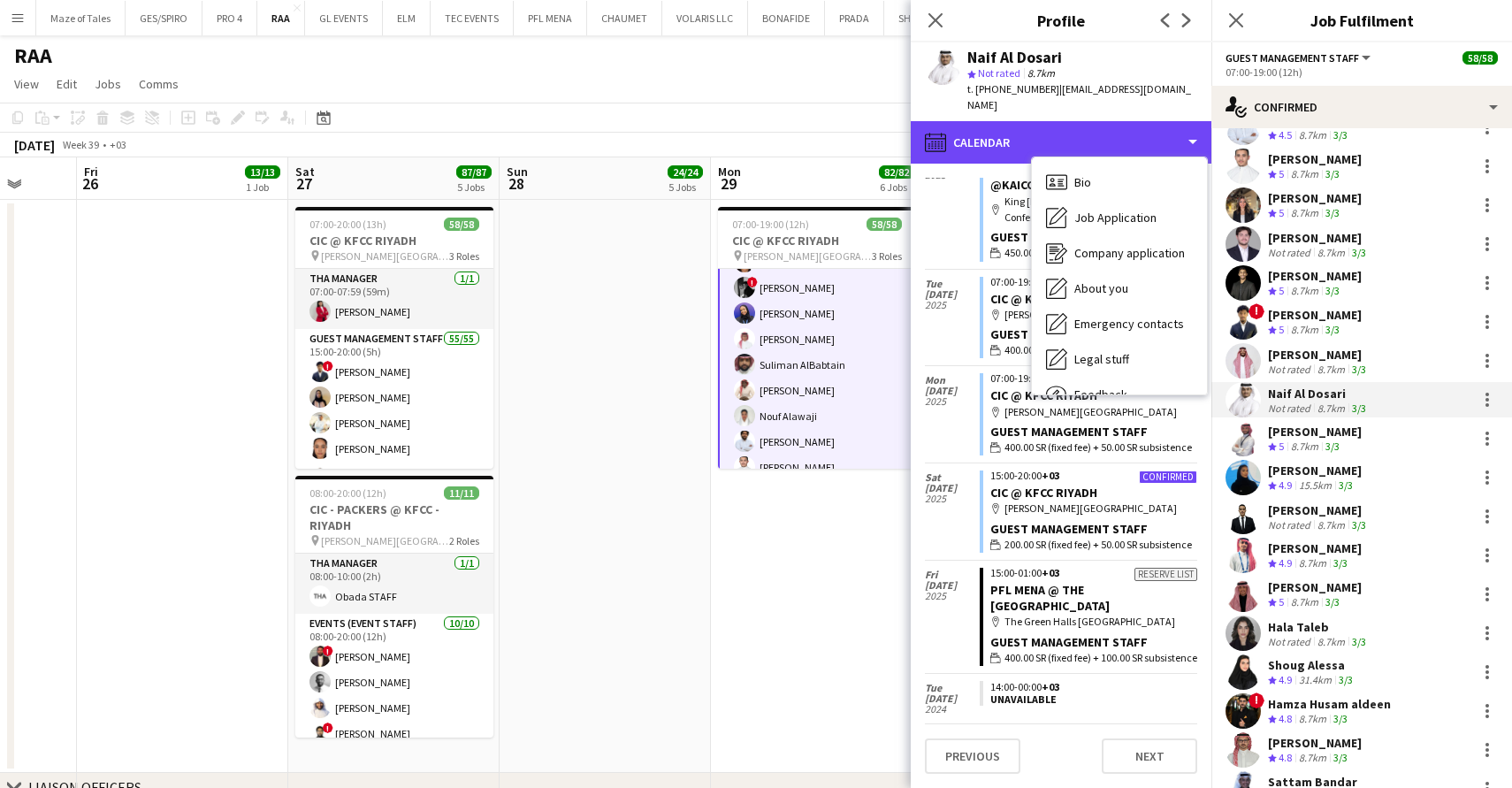
scroll to position [0, 0]
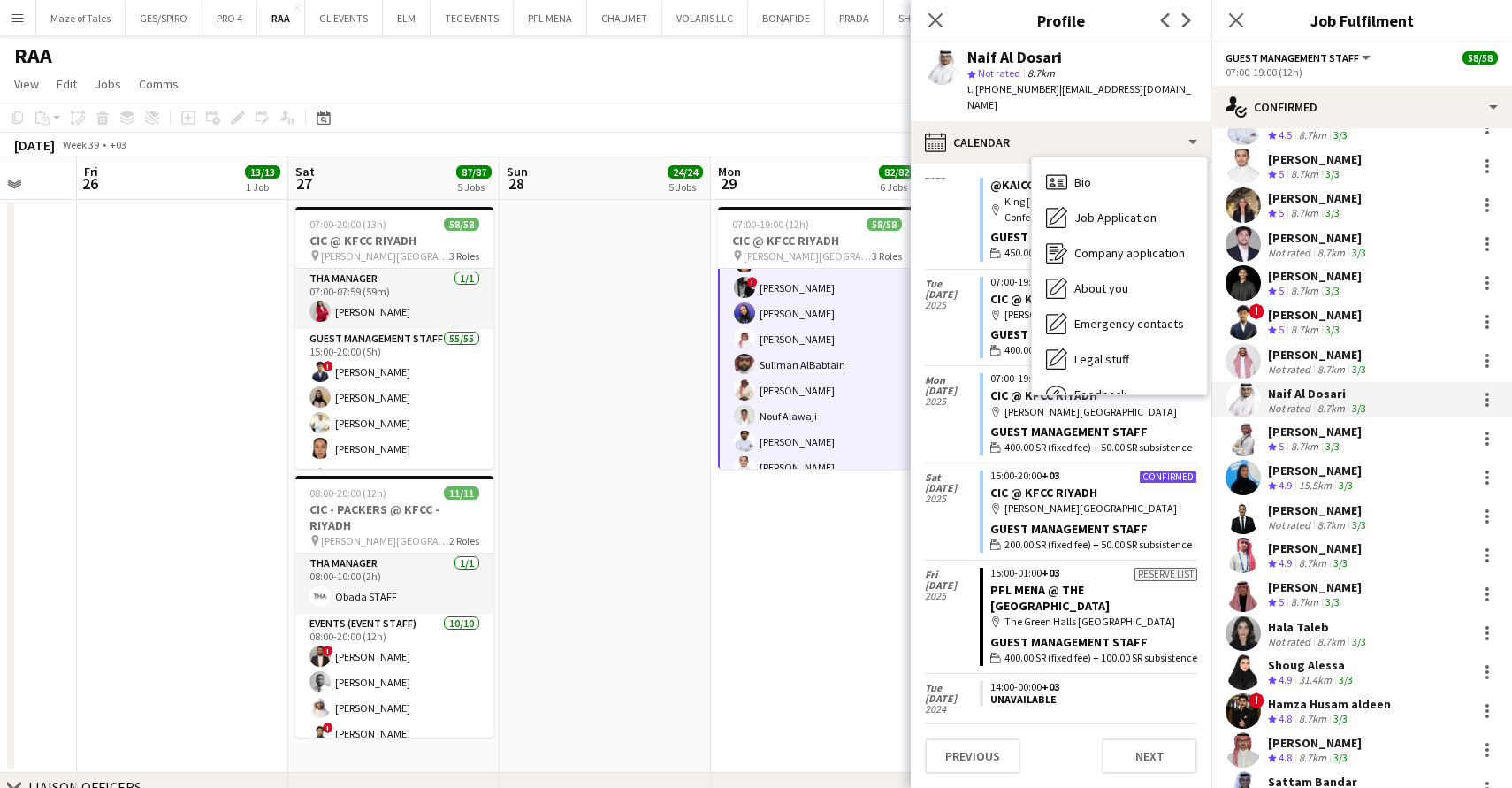
click at [1096, 422] on span "Calendar" at bounding box center [1097, 430] width 47 height 16
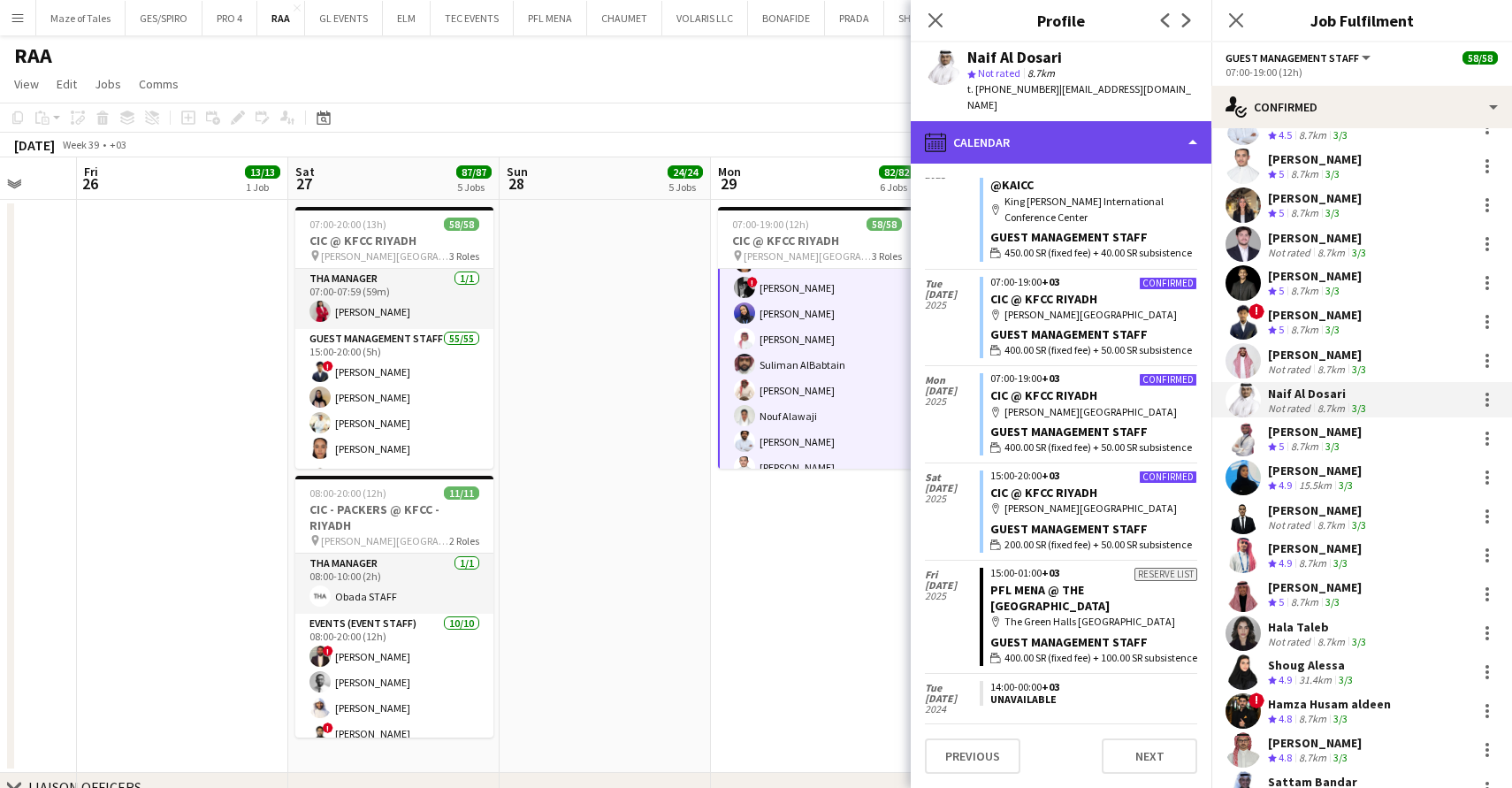
click at [1083, 124] on div "calendar-full Calendar" at bounding box center [1060, 142] width 300 height 42
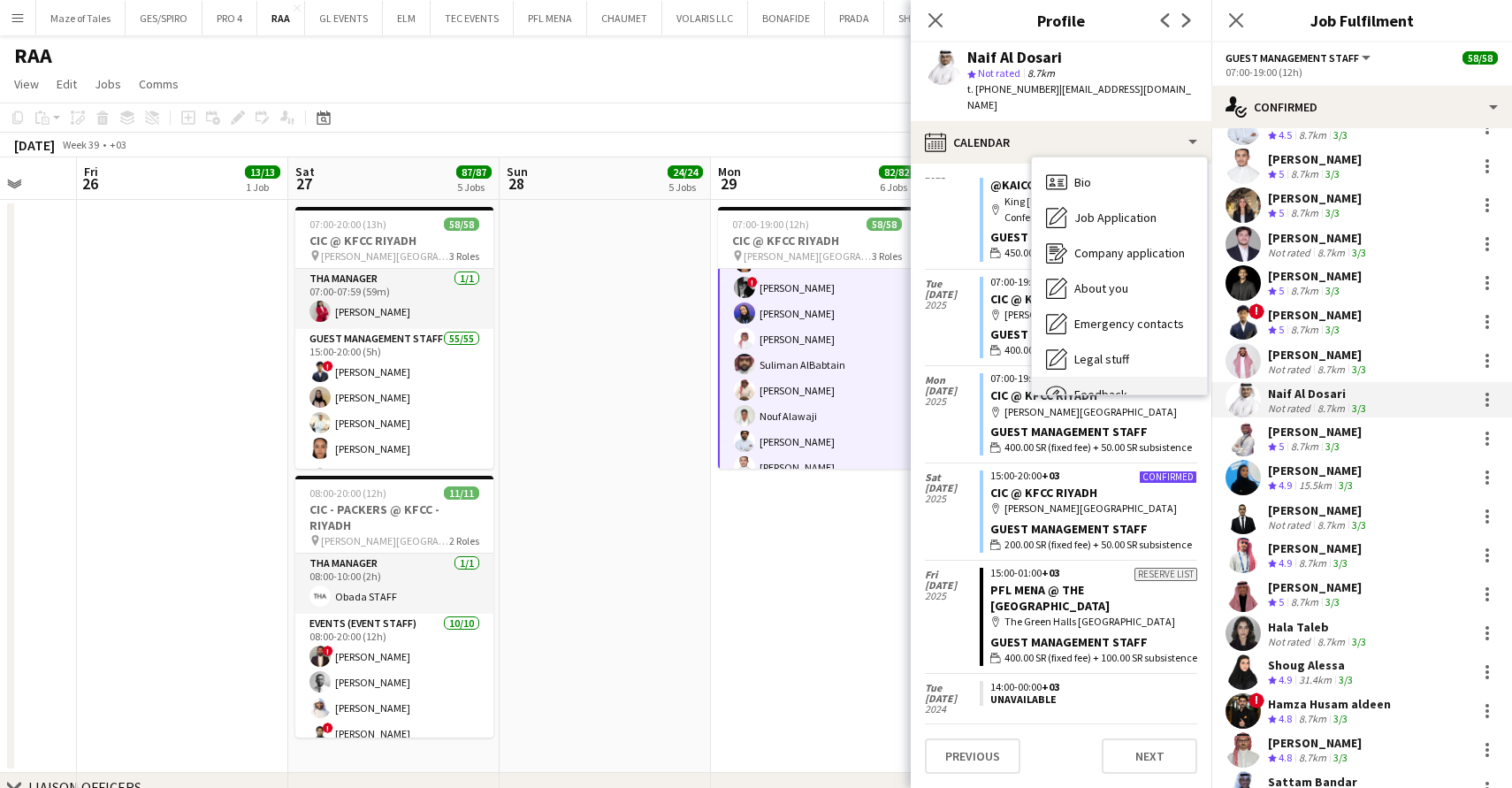
click at [1124, 386] on span "Feedback" at bounding box center [1100, 394] width 53 height 16
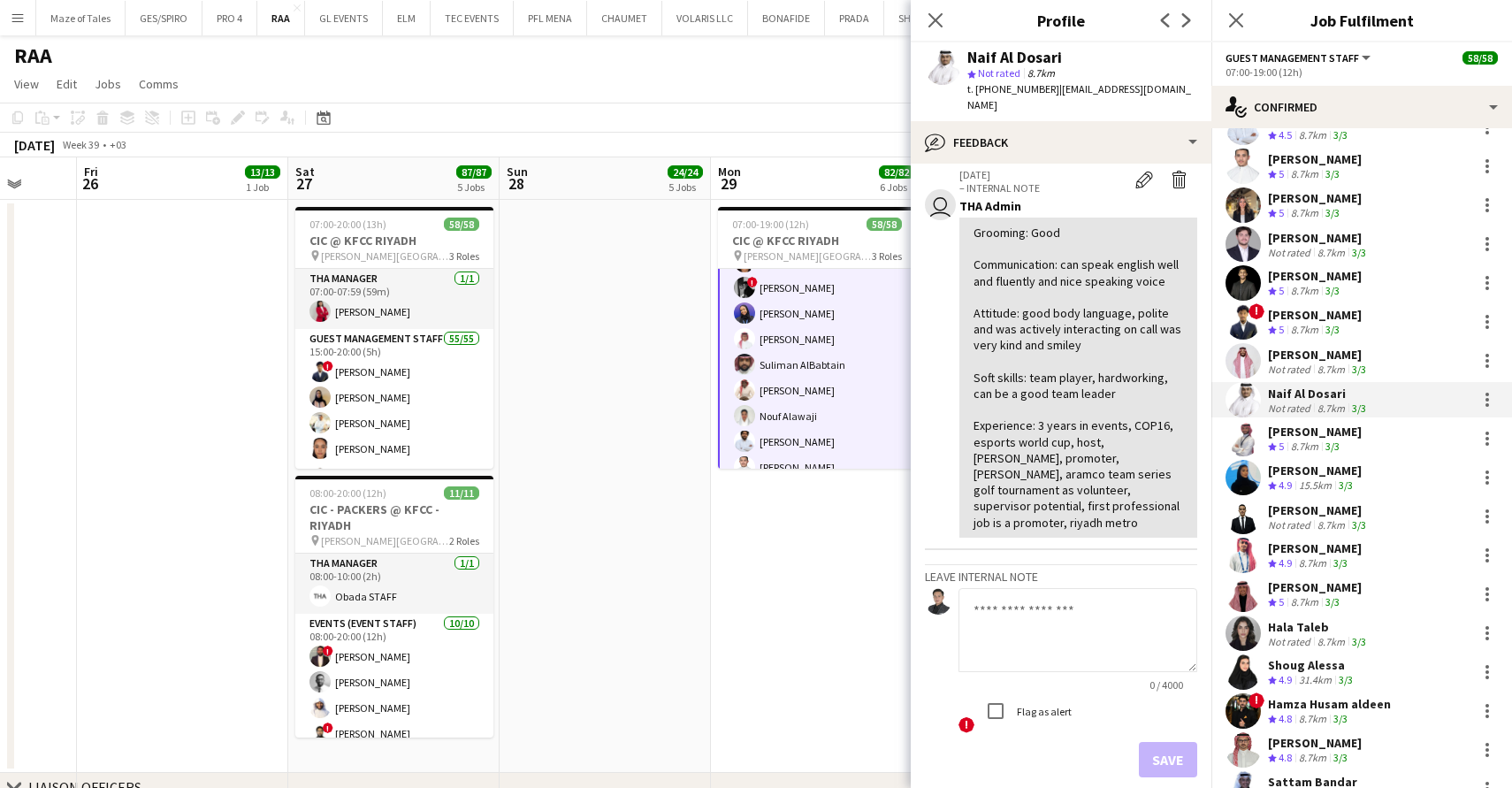
scroll to position [247, 0]
click at [934, 20] on icon at bounding box center [935, 20] width 17 height 17
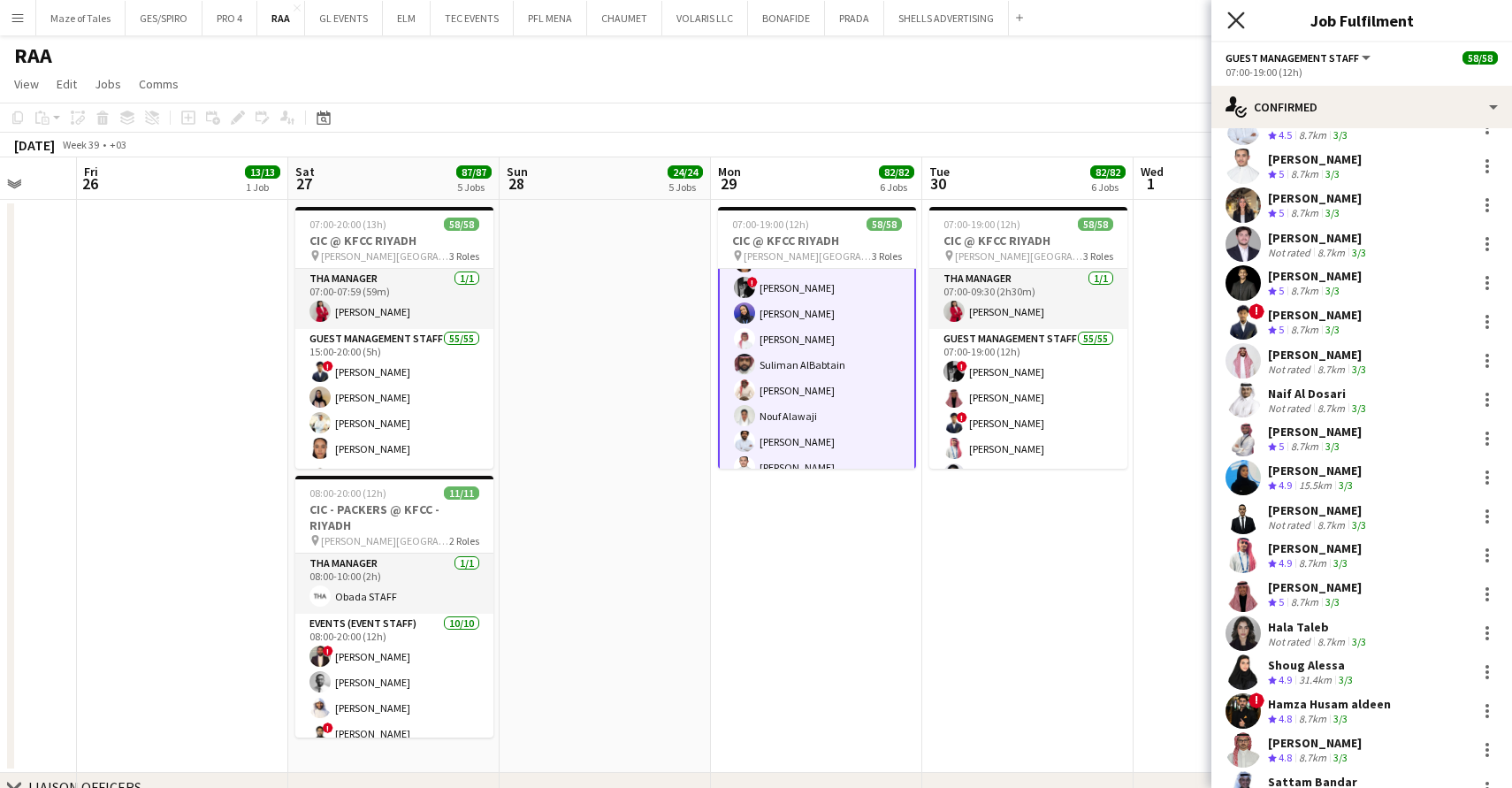
click at [1239, 22] on icon "Close pop-in" at bounding box center [1235, 20] width 17 height 17
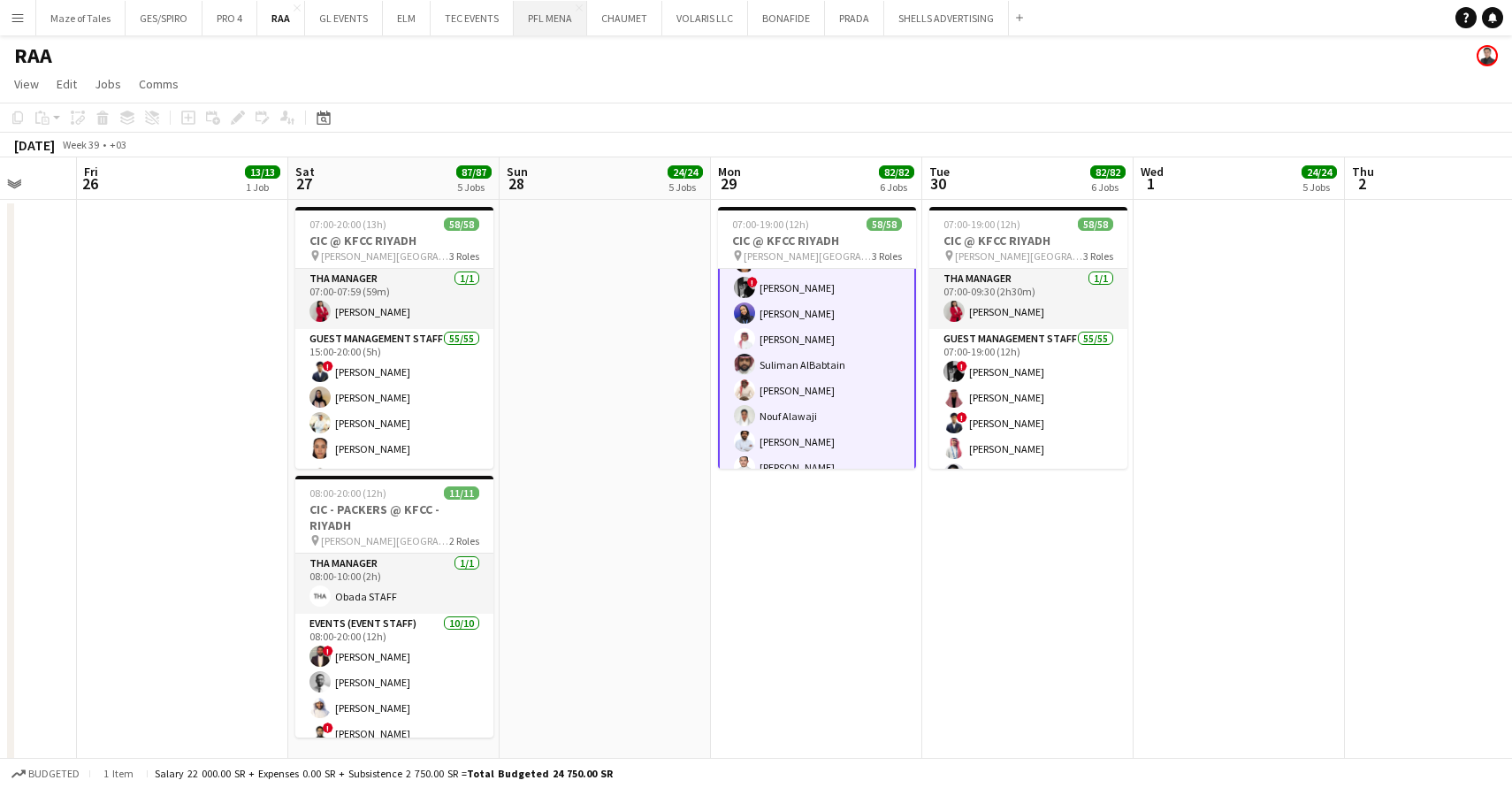
click at [524, 20] on button "PFL MENA Close" at bounding box center [550, 18] width 73 height 34
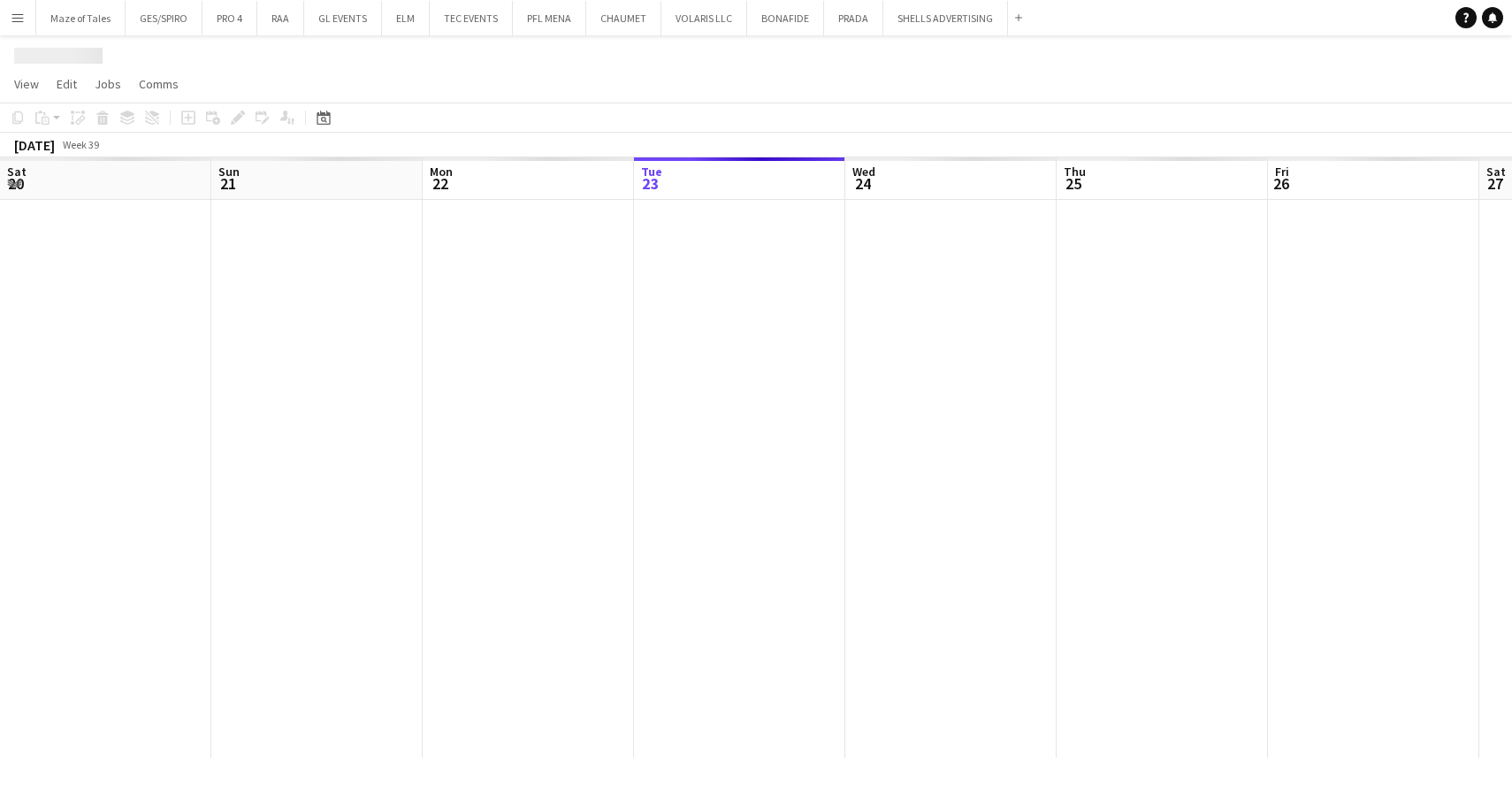
scroll to position [0, 423]
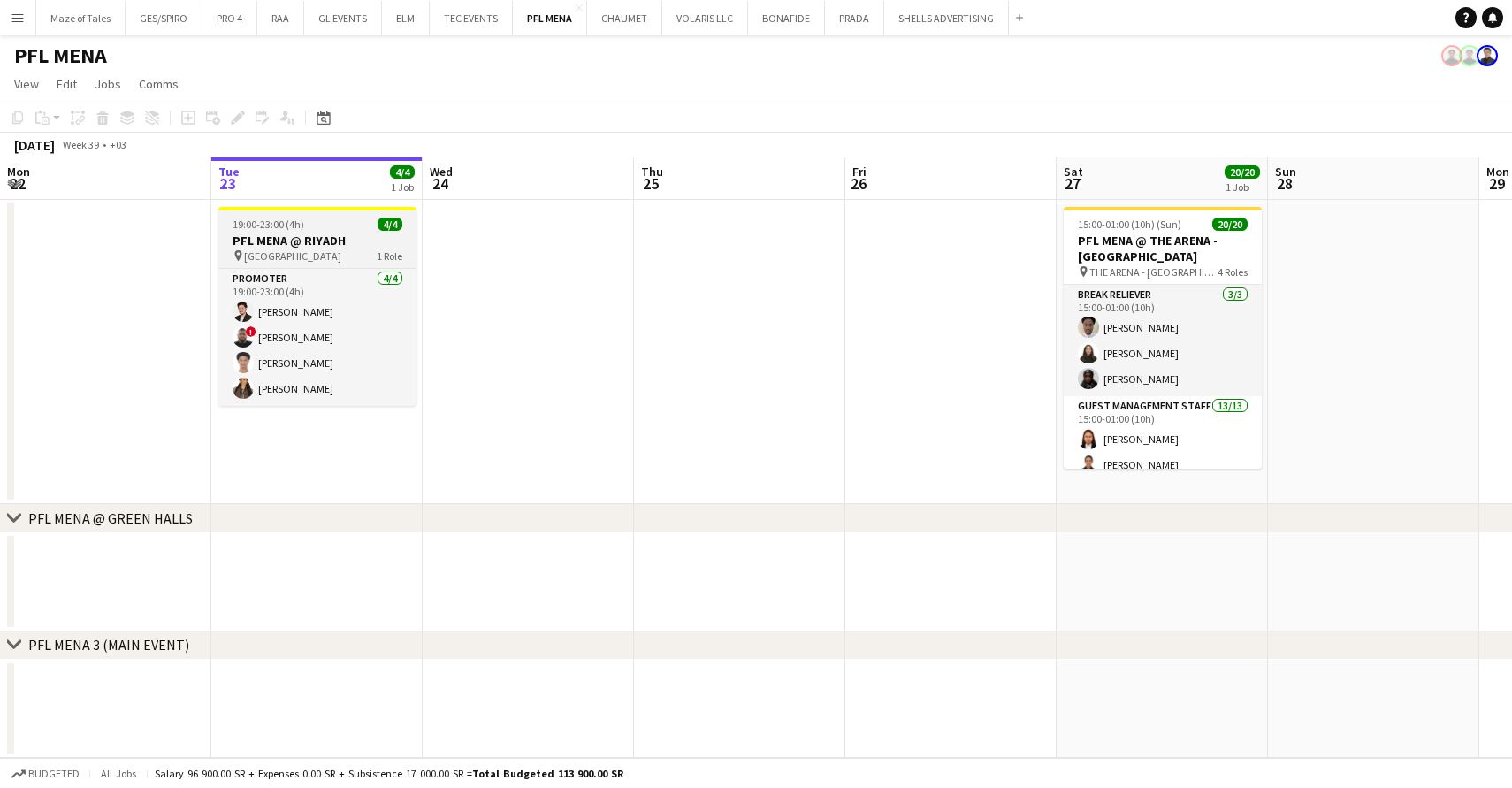
click at [319, 258] on div "pin [GEOGRAPHIC_DATA] 1 Role" at bounding box center [317, 255] width 198 height 14
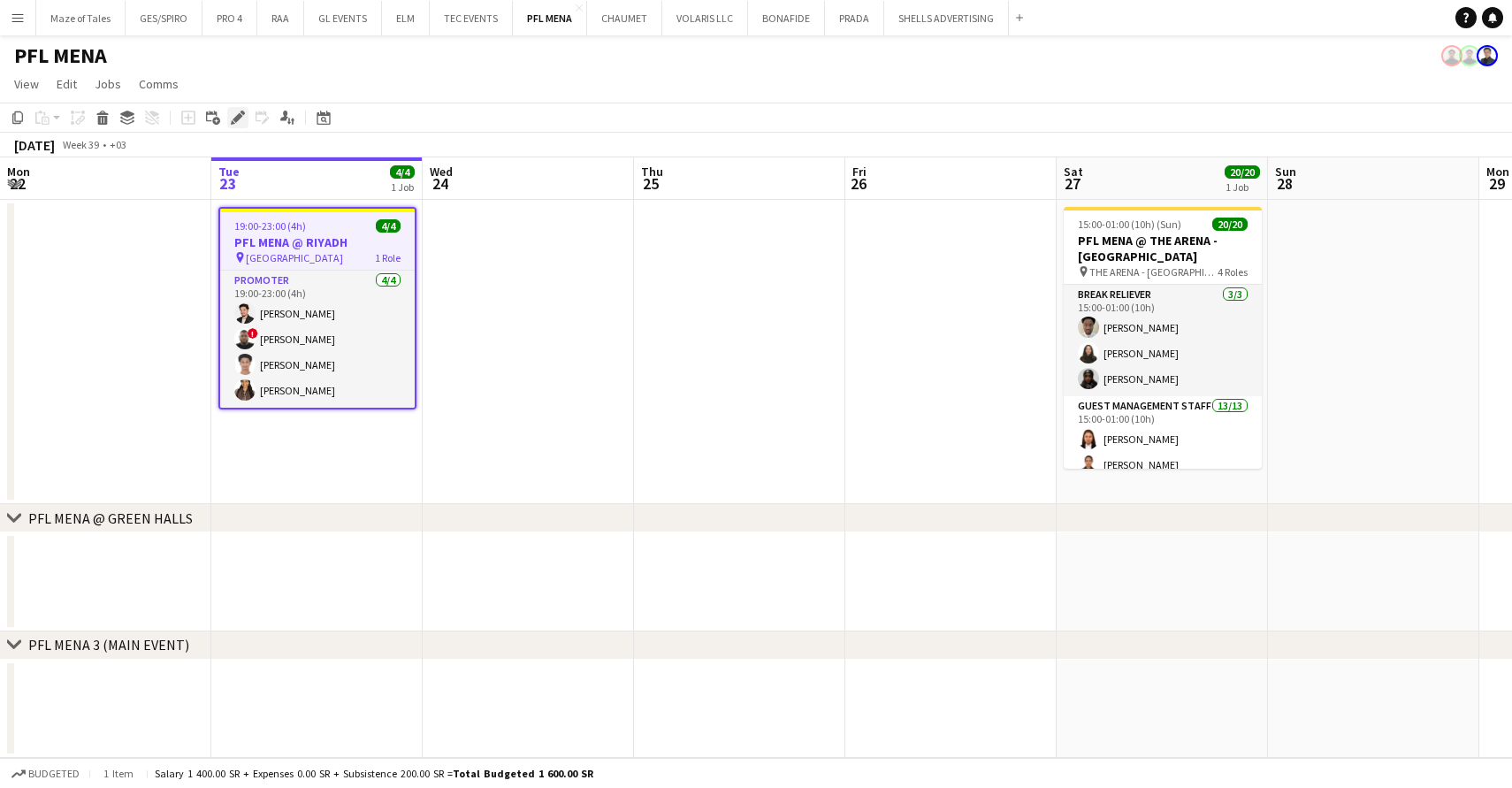
click at [241, 123] on icon "Edit" at bounding box center [238, 117] width 14 height 14
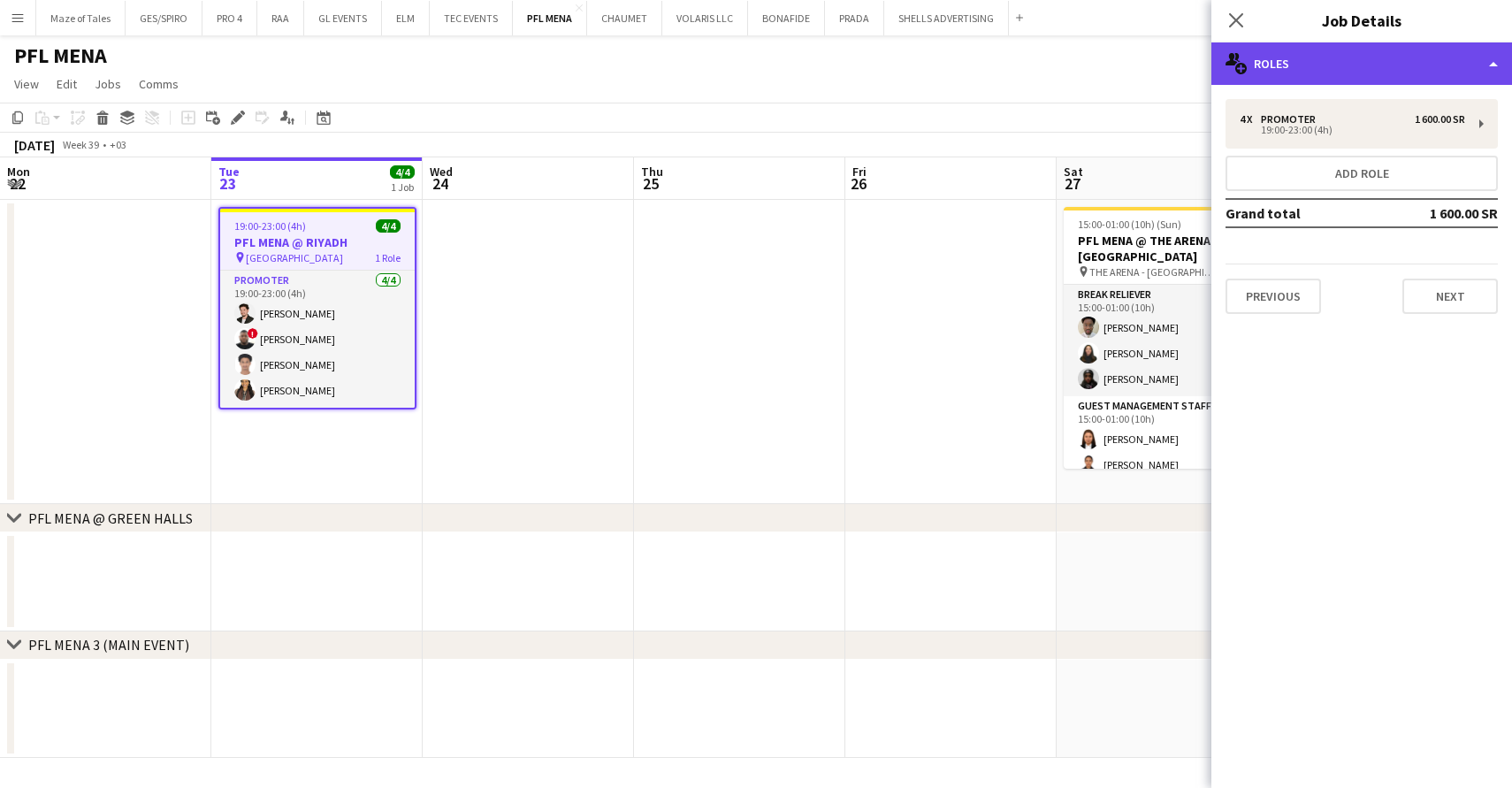
click at [1349, 77] on div "multiple-users-add Roles" at bounding box center [1361, 63] width 300 height 42
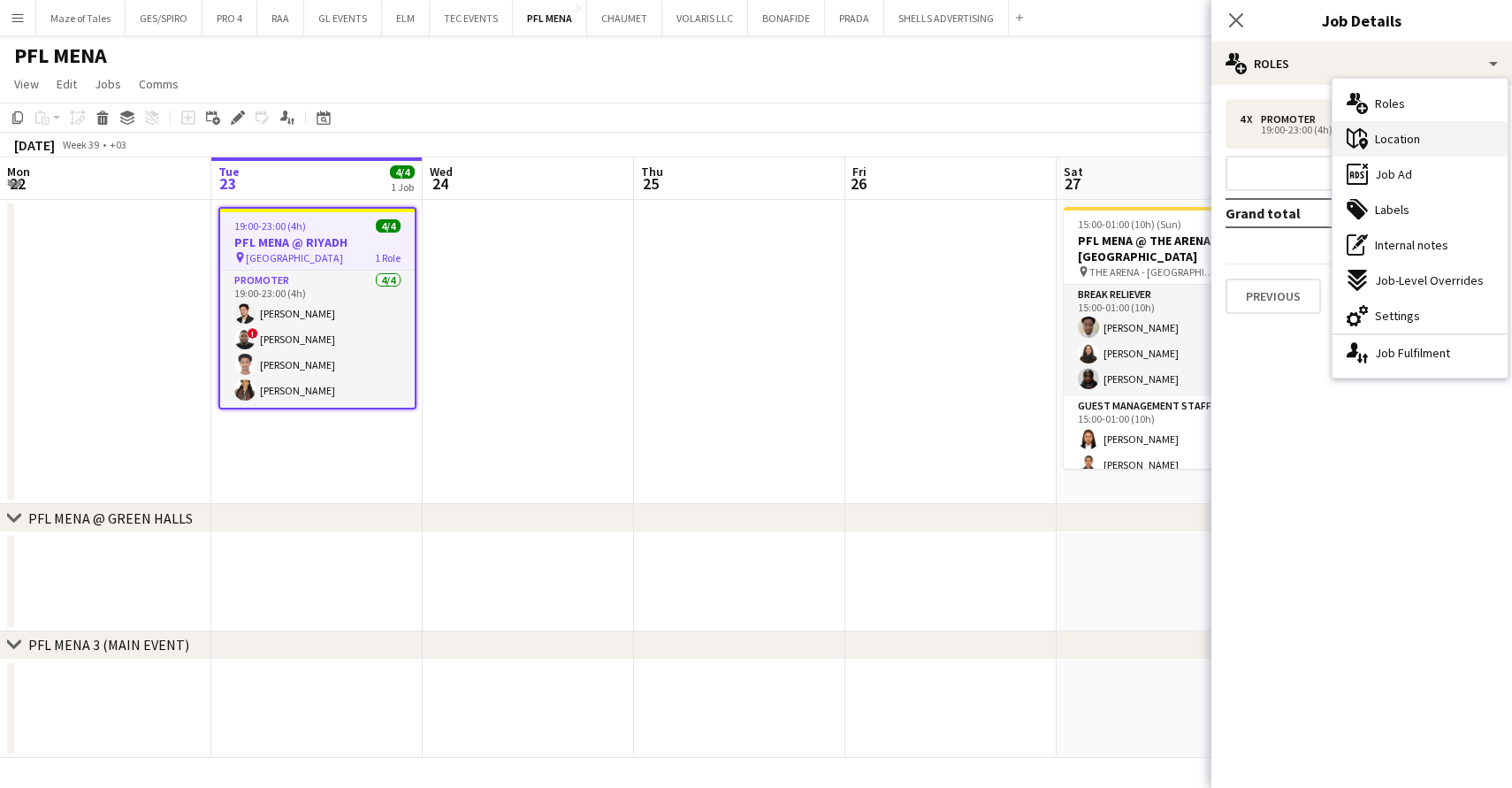
click at [1393, 147] on div "maps-pin-1 Location" at bounding box center [1420, 138] width 175 height 35
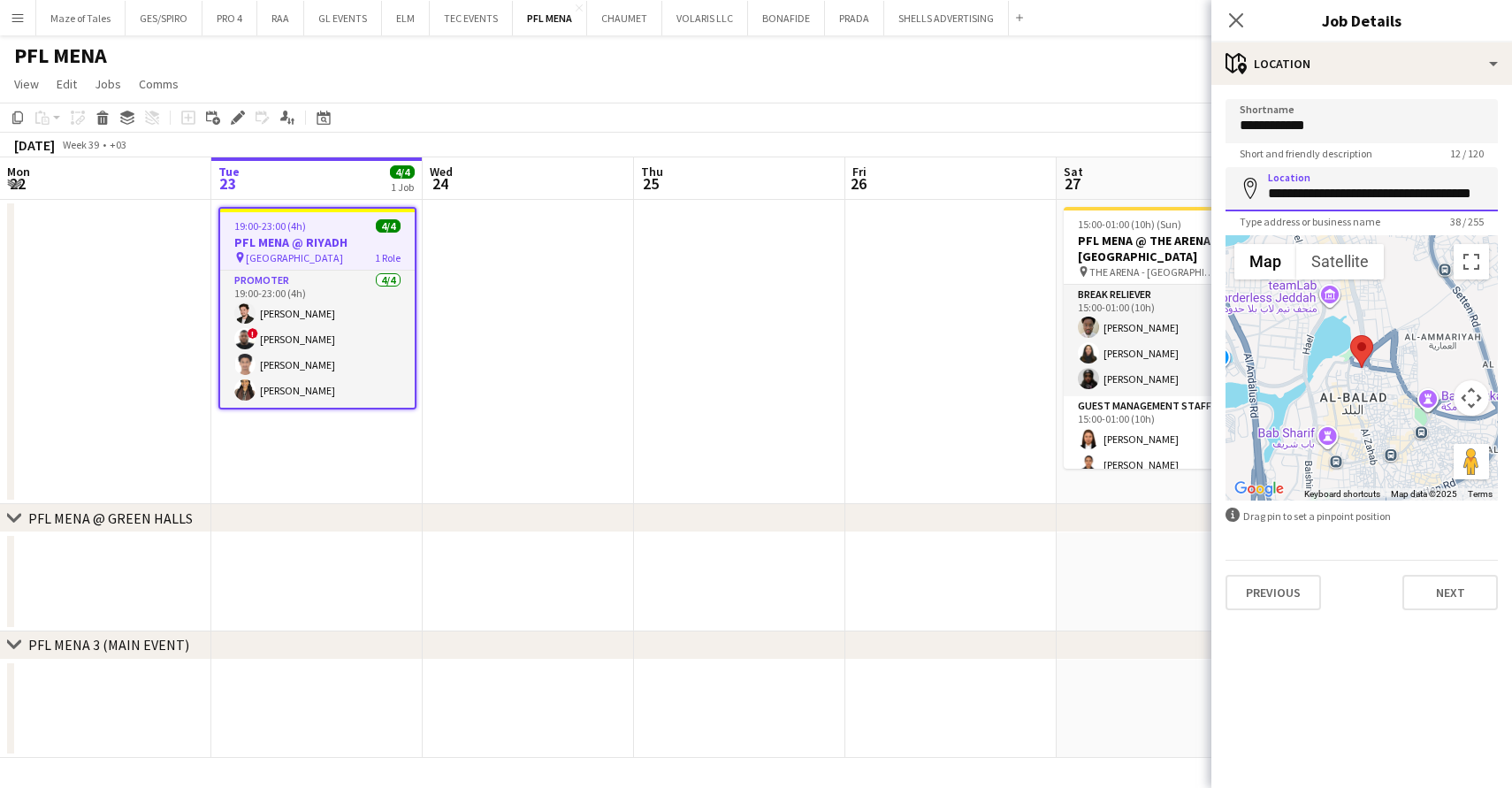
click at [1387, 196] on input "**********" at bounding box center [1361, 188] width 272 height 44
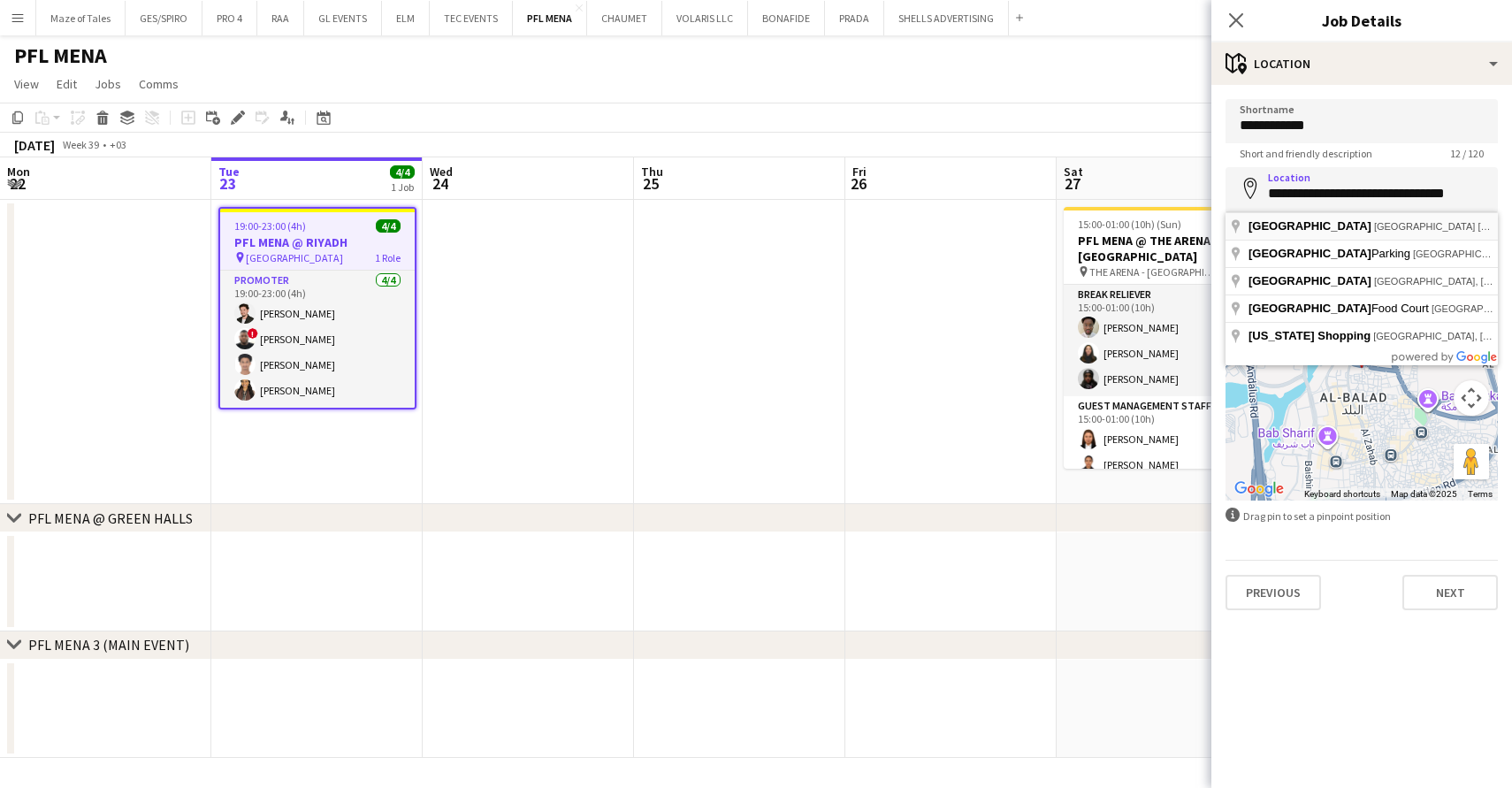
type input "**********"
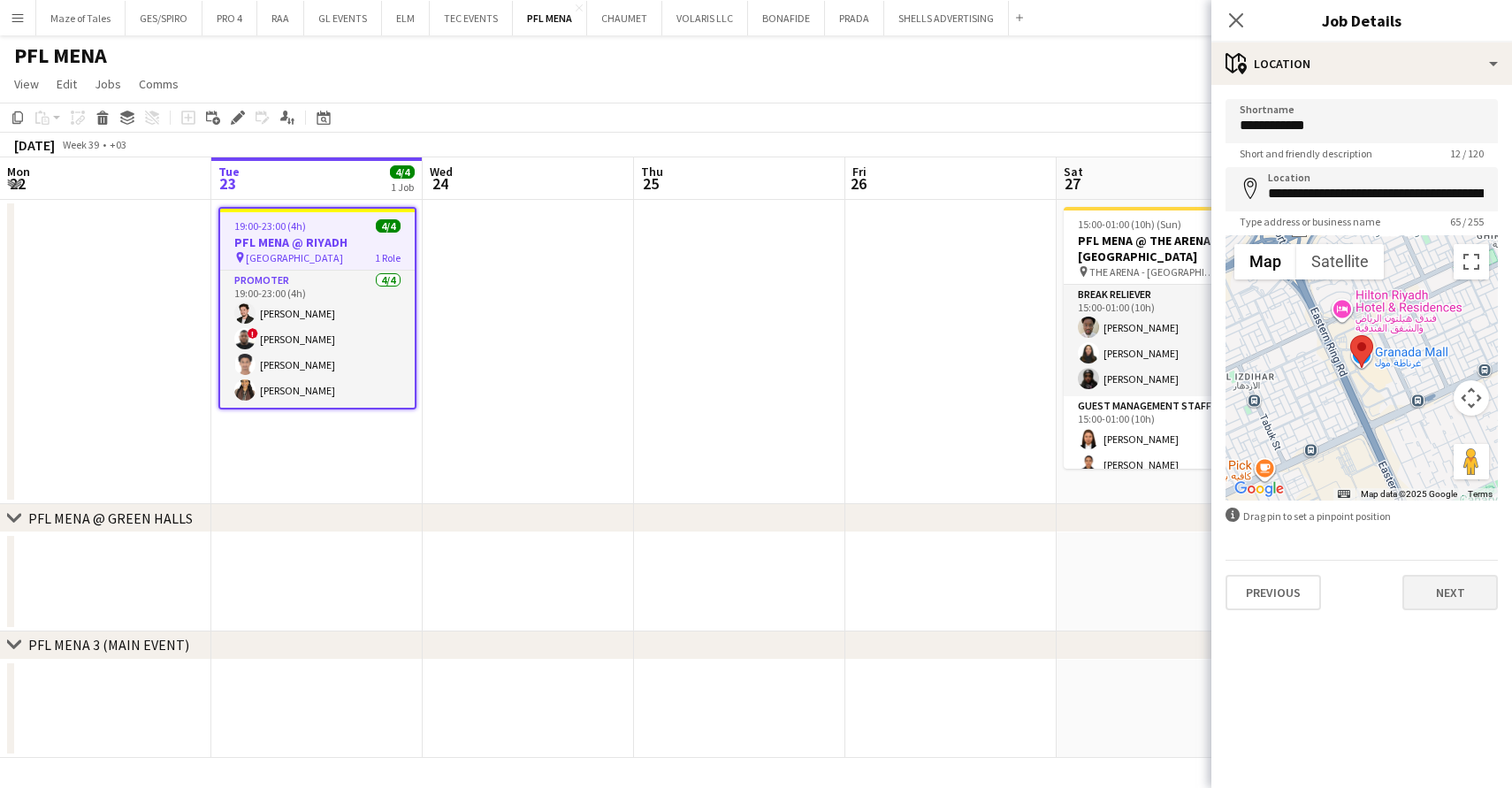
click at [1438, 598] on button "Next" at bounding box center [1449, 592] width 96 height 35
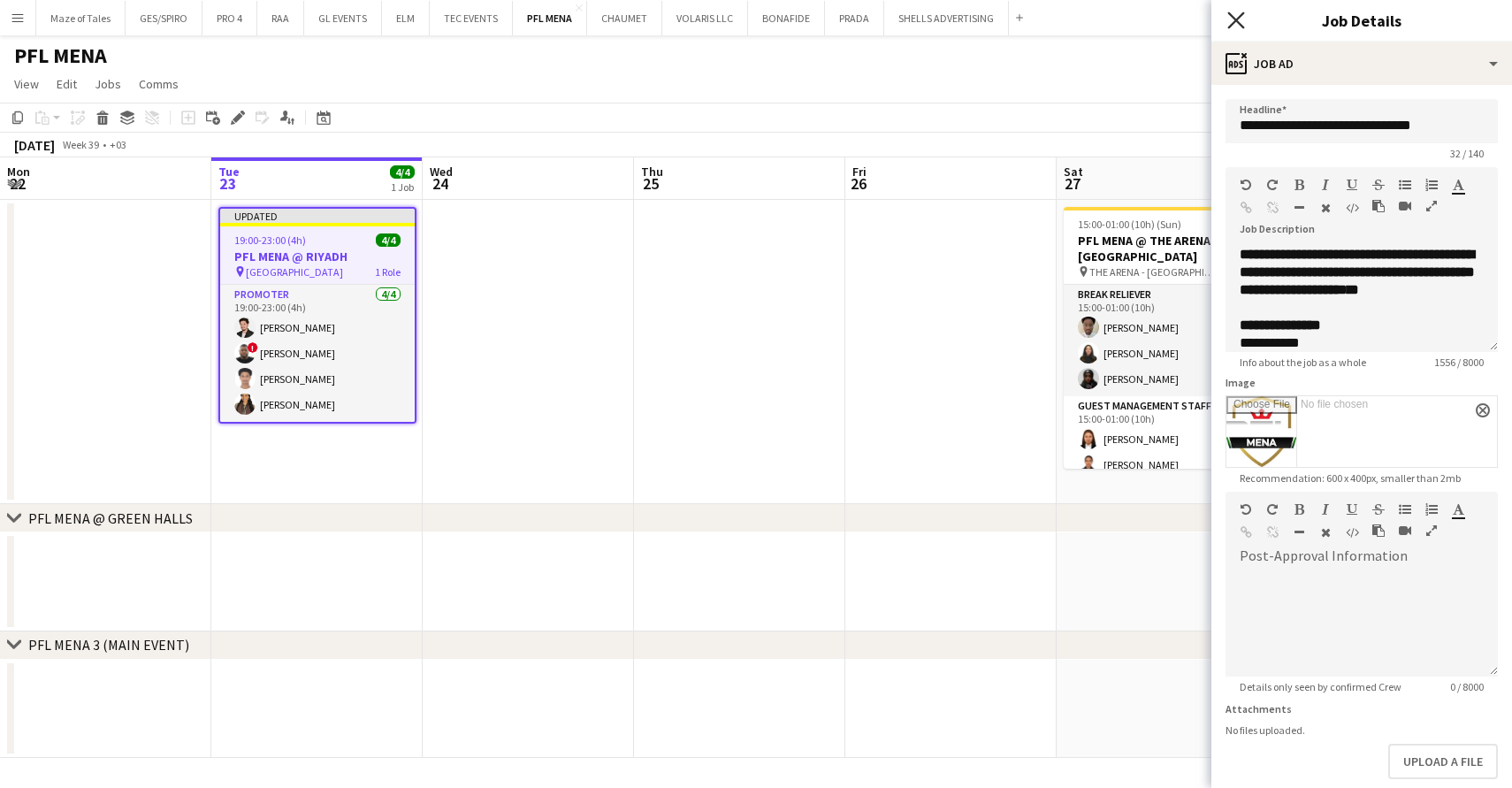
click at [1238, 20] on icon at bounding box center [1235, 20] width 17 height 17
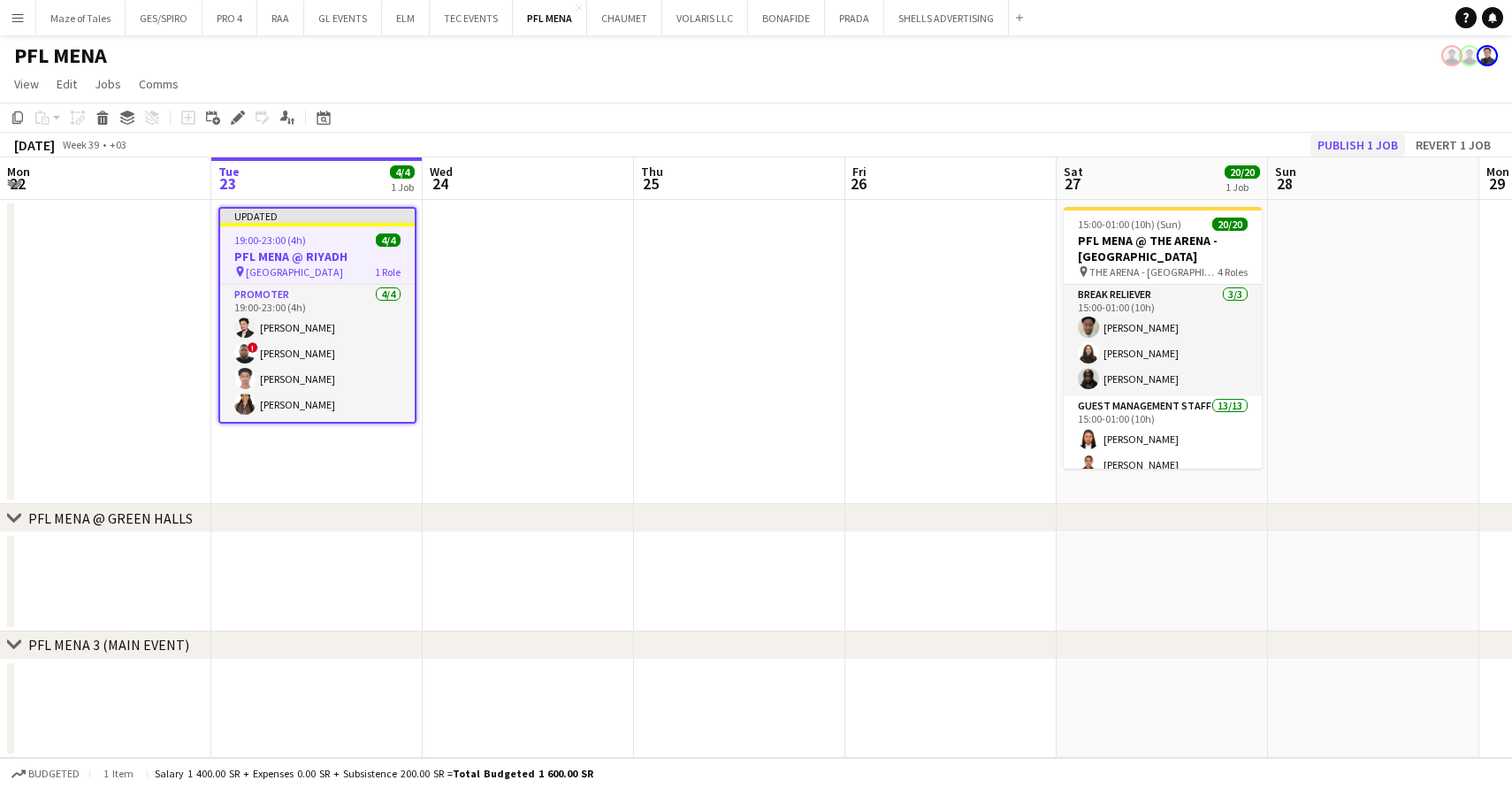
click at [1364, 147] on button "Publish 1 job" at bounding box center [1358, 145] width 95 height 23
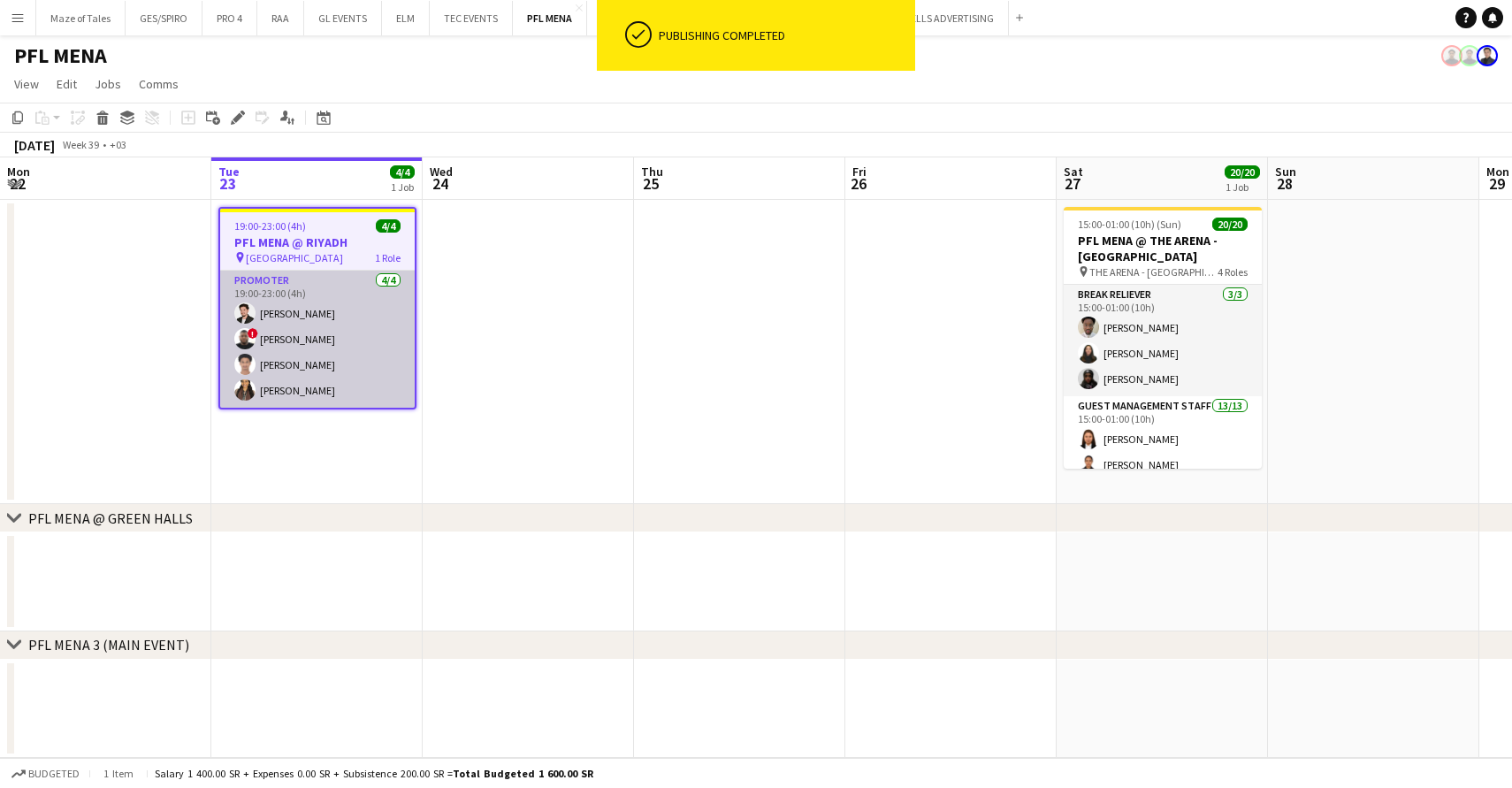
click at [346, 369] on app-card-role "Promoter [DATE] 19:00-23:00 (4h) [PERSON_NAME] ! [PERSON_NAME] [PERSON_NAME] [P…" at bounding box center [317, 339] width 194 height 137
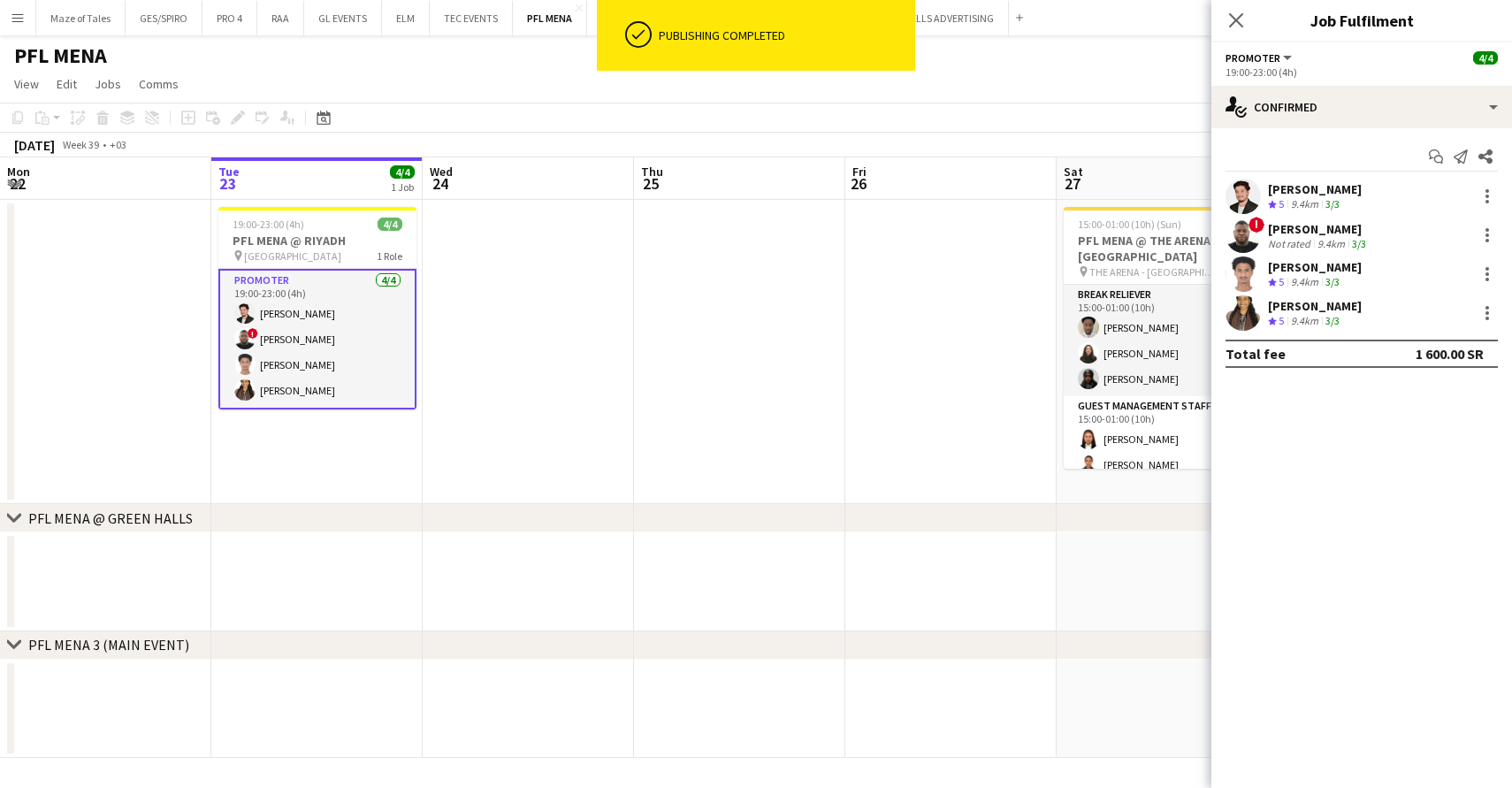
click at [475, 285] on app-date-cell at bounding box center [529, 351] width 212 height 304
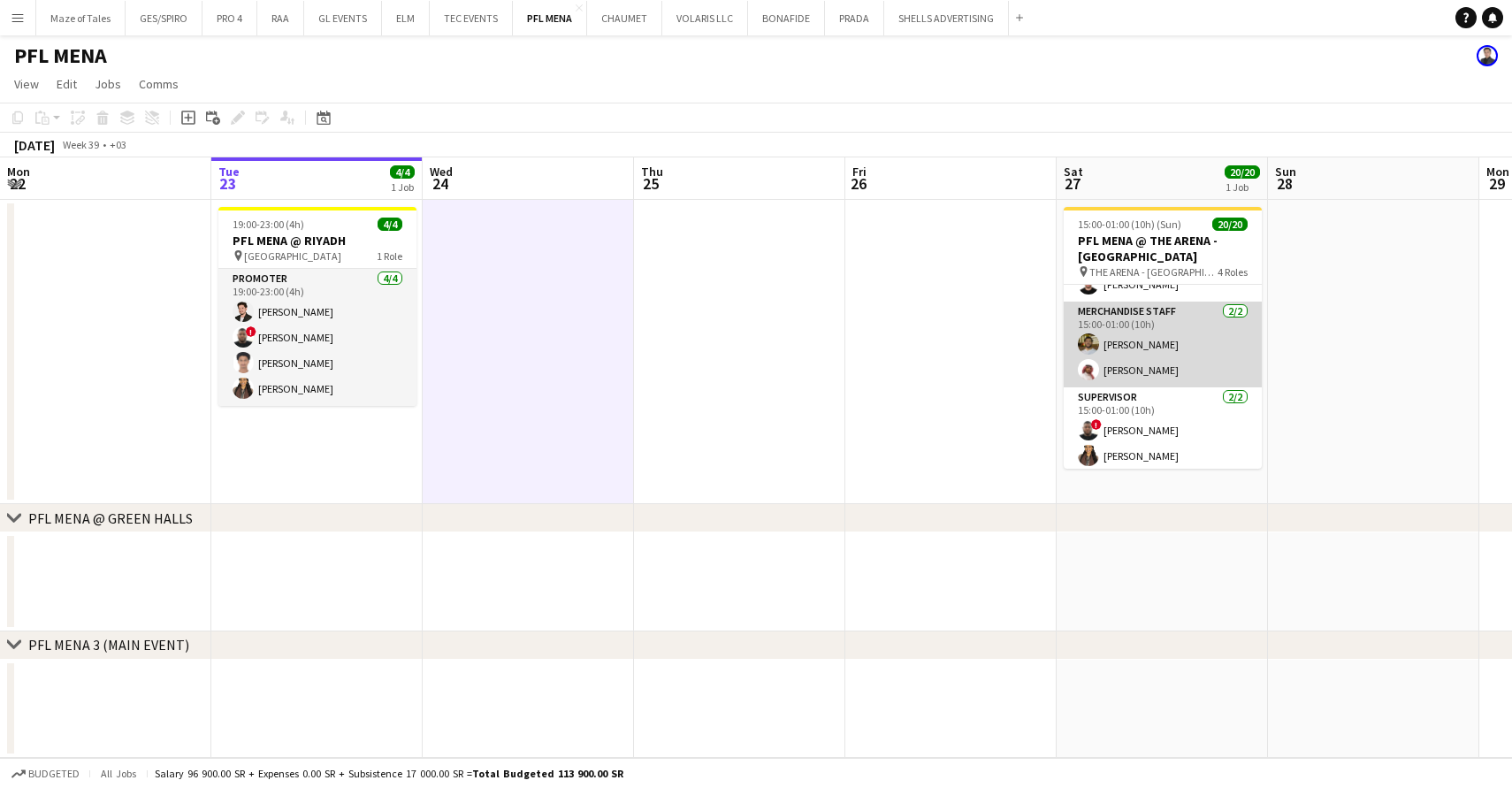
scroll to position [467, 0]
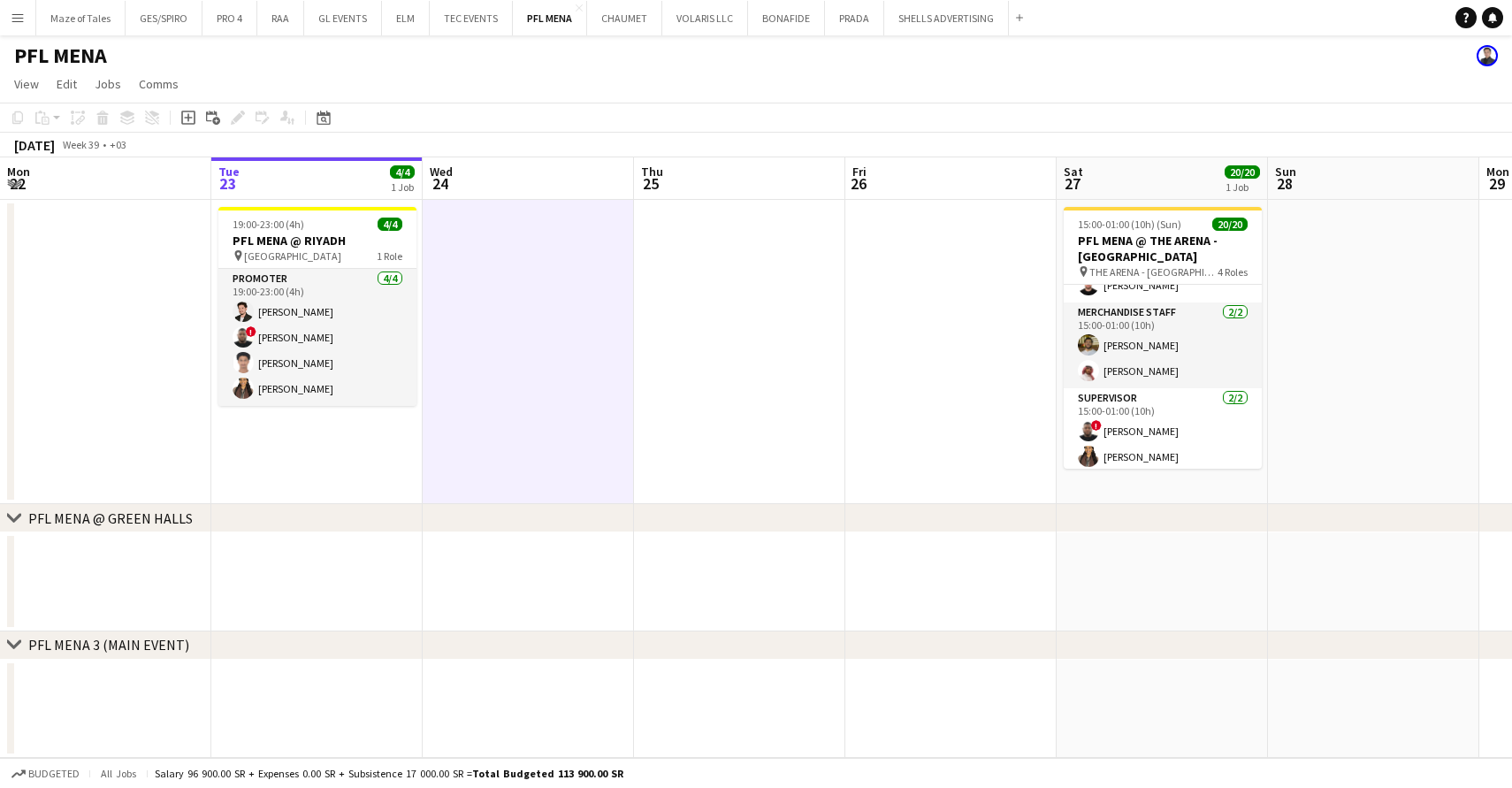
click at [716, 367] on app-date-cell at bounding box center [739, 351] width 212 height 304
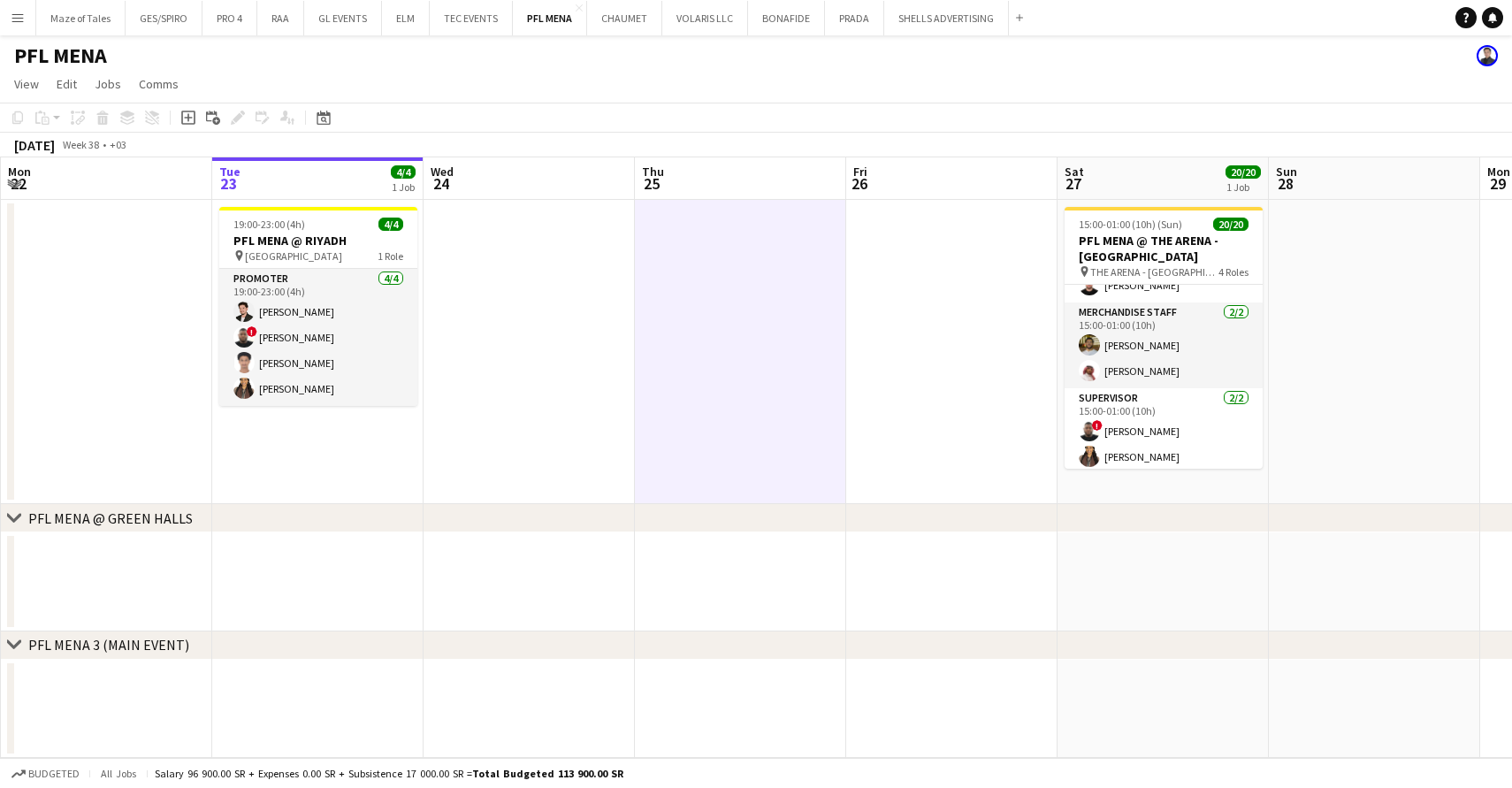
click at [555, 429] on app-date-cell at bounding box center [529, 351] width 212 height 304
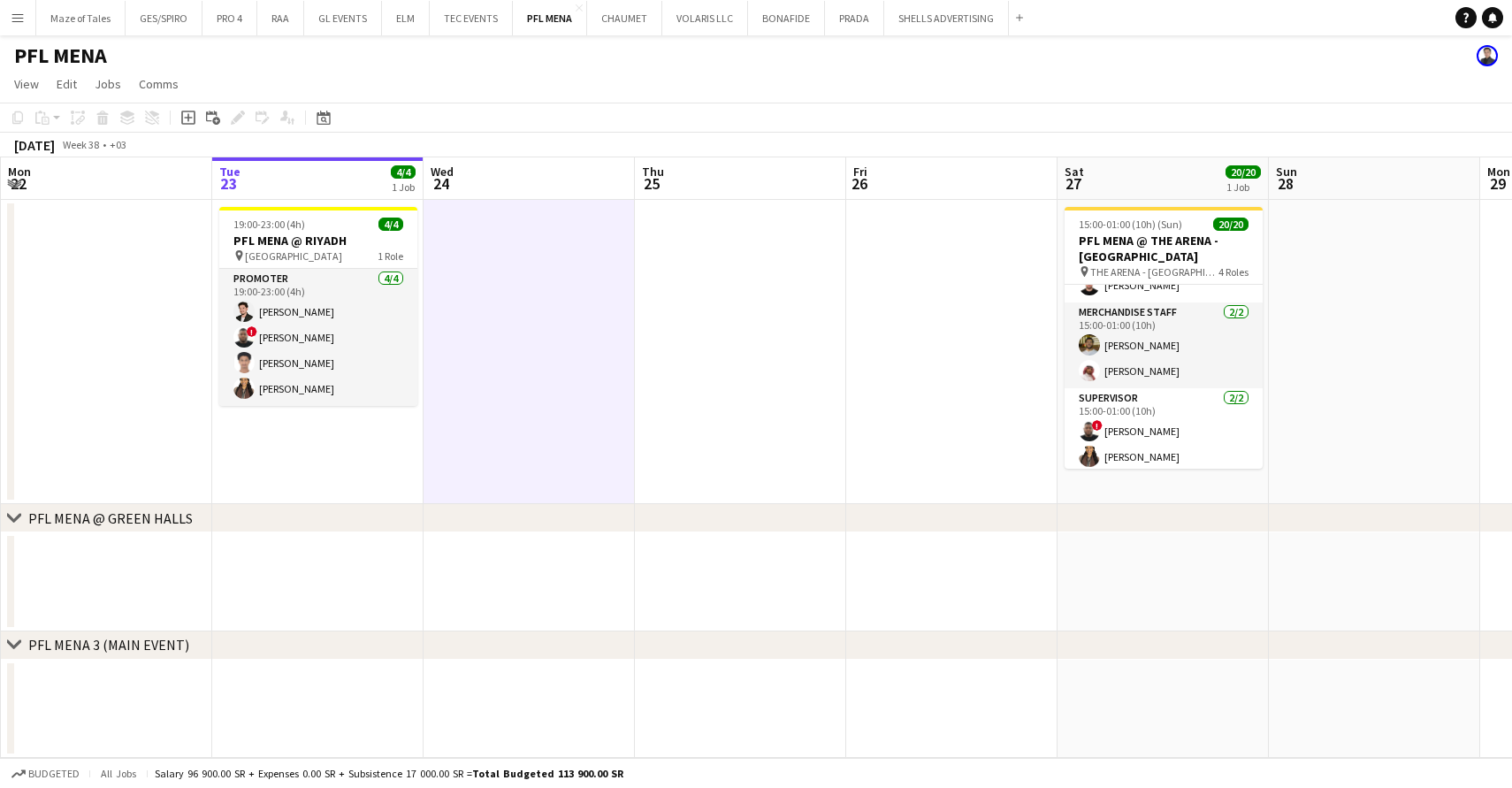
click at [333, 449] on app-date-cell "19:00-23:00 (4h) 4/4 PFL MENA @ RIYADH pin Granada Mall 1 Role Promoter [DATE] …" at bounding box center [318, 351] width 212 height 304
